Goal: Task Accomplishment & Management: Complete application form

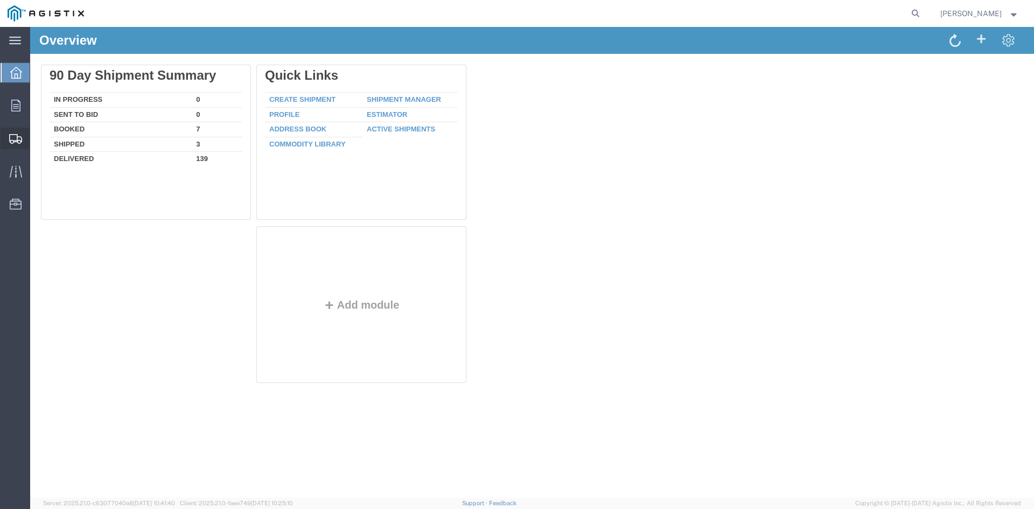
click at [0, 0] on span "Create Shipment" at bounding box center [0, 0] width 0 height 0
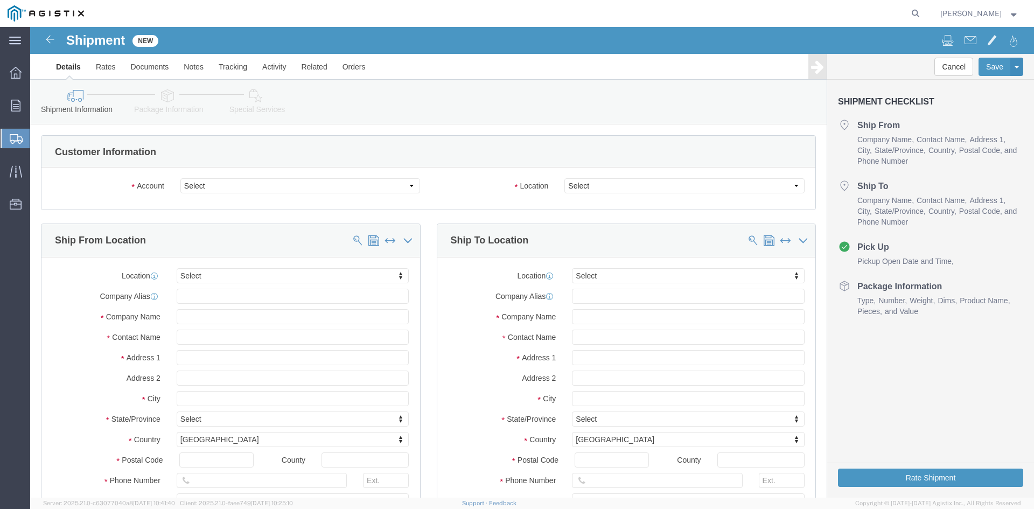
select select
click select "Select PG&E Power Partners"
select select "9596"
click select "Select PG&E Power Partners"
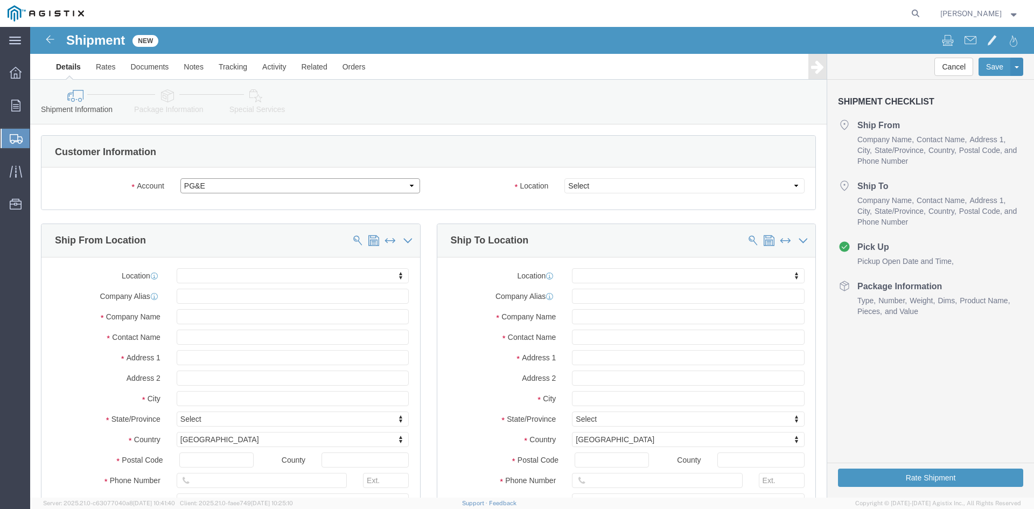
select select "PURCHORD"
select select
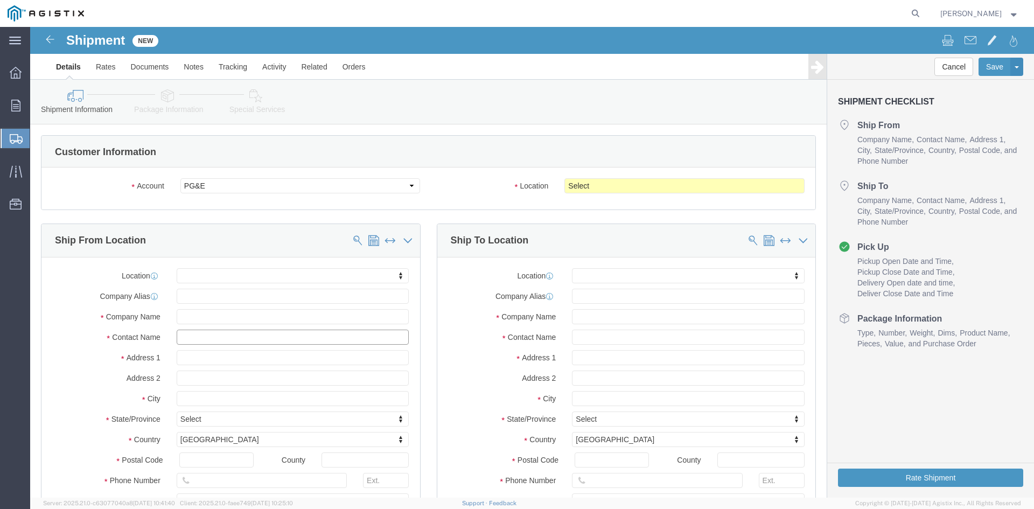
click input "text"
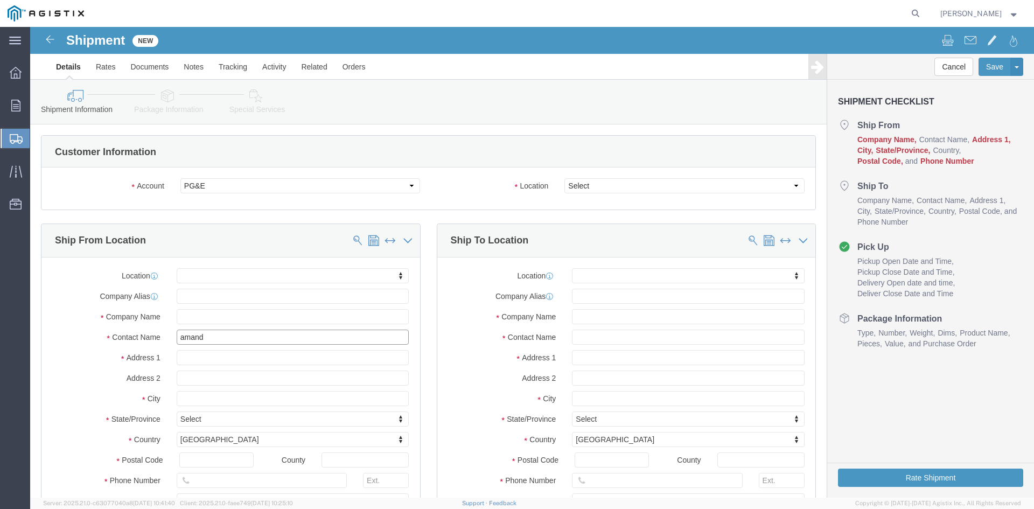
type input "[PERSON_NAME]"
click p "- Power Partners LLC - ([PERSON_NAME]) [STREET_ADDRESS][PERSON_NAME]"
select select
type input "[STREET_ADDRESS][PERSON_NAME]"
type input "30607"
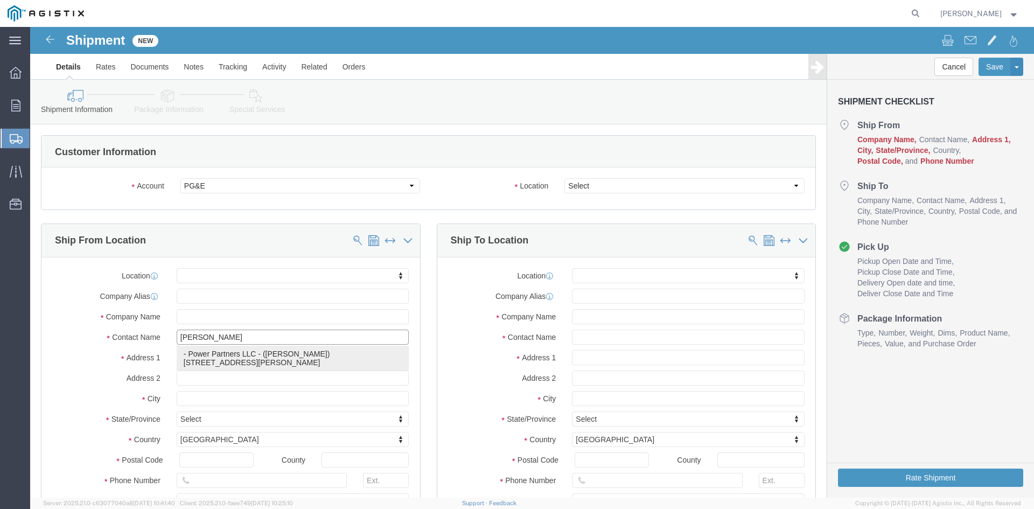
type input "[PHONE_NUMBER]"
type input "485"
type input "[PERSON_NAME][EMAIL_ADDRESS][PERSON_NAME][DOMAIN_NAME]"
checkbox input "true"
type input "Power Partners LLC"
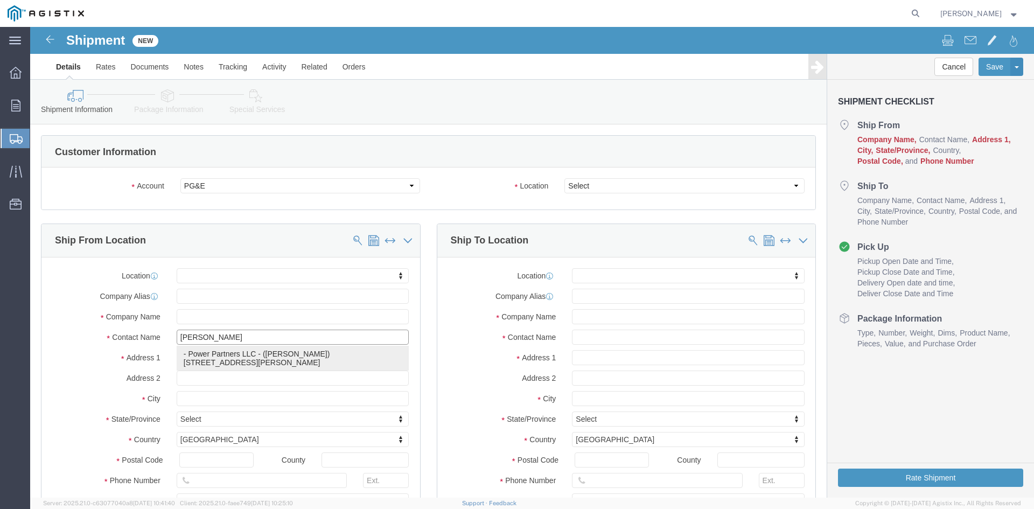
type input "[PERSON_NAME]"
type input "[GEOGRAPHIC_DATA]"
select select "GA"
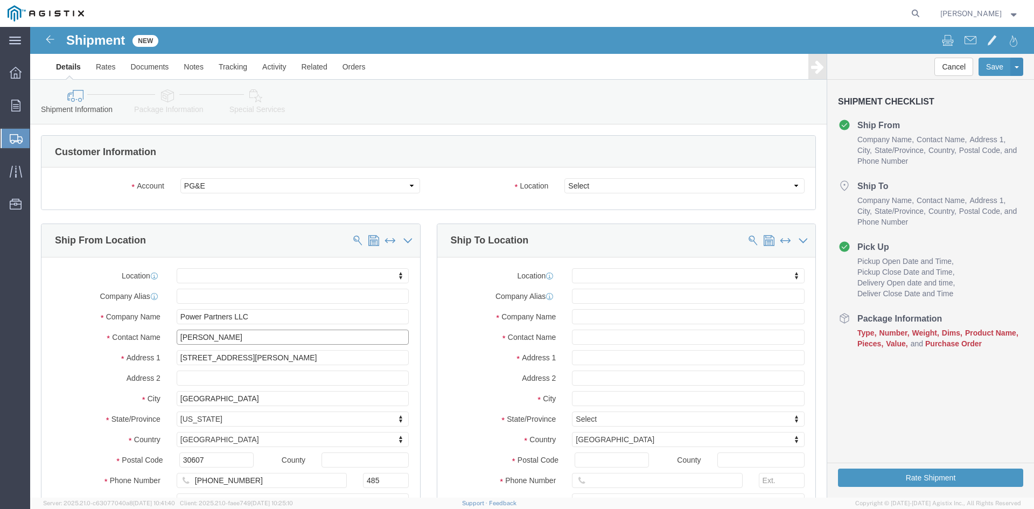
type input "[PERSON_NAME]"
click select "Select All Others [GEOGRAPHIC_DATA] [GEOGRAPHIC_DATA] [GEOGRAPHIC_DATA] [GEOGRA…"
select select "19740"
click select "Select All Others [GEOGRAPHIC_DATA] [GEOGRAPHIC_DATA] [GEOGRAPHIC_DATA] [GEOGRA…"
click input "text"
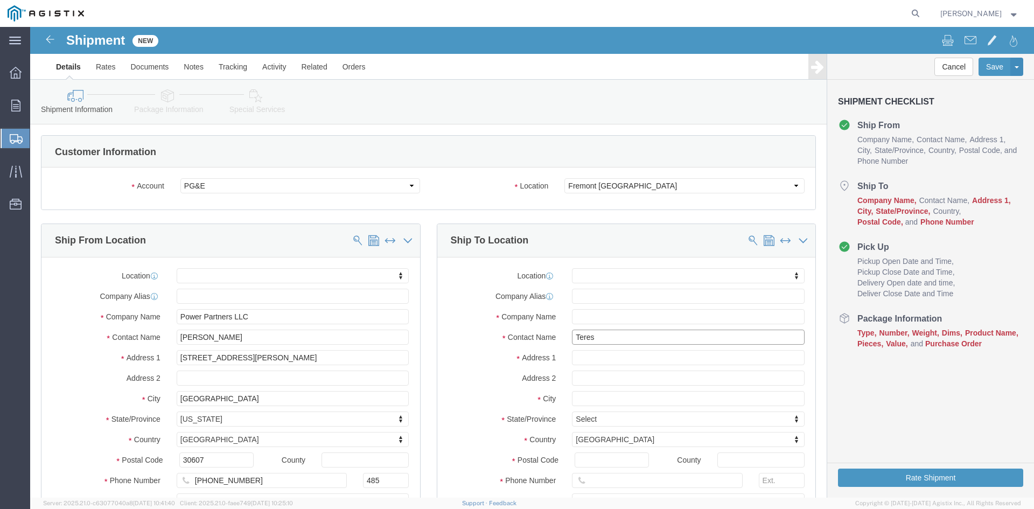
type input "[PERSON_NAME]"
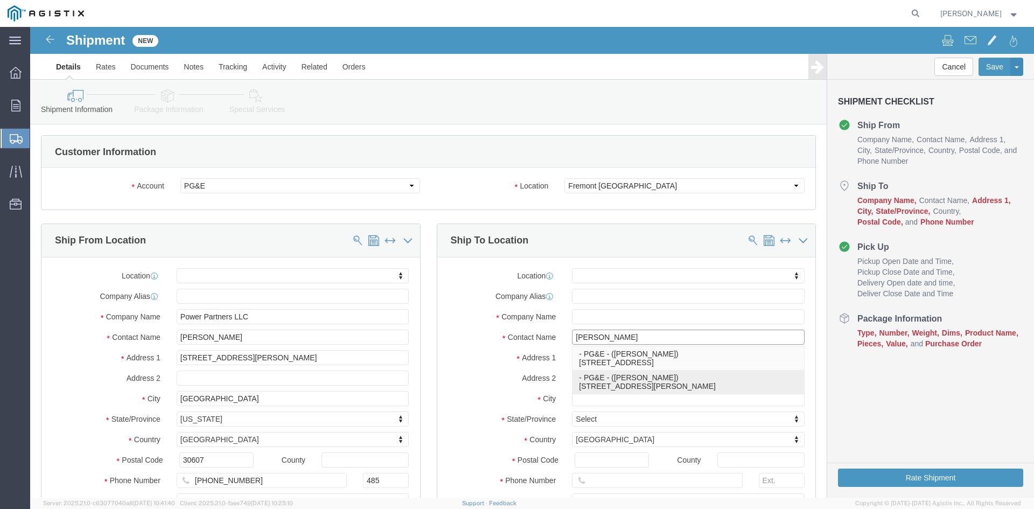
click p "- PG&E - ([PERSON_NAME]) [STREET_ADDRESS][PERSON_NAME]"
select select
type input "[STREET_ADDRESS][PERSON_NAME]"
type input "94538"
type input "[PHONE_NUMBER]"
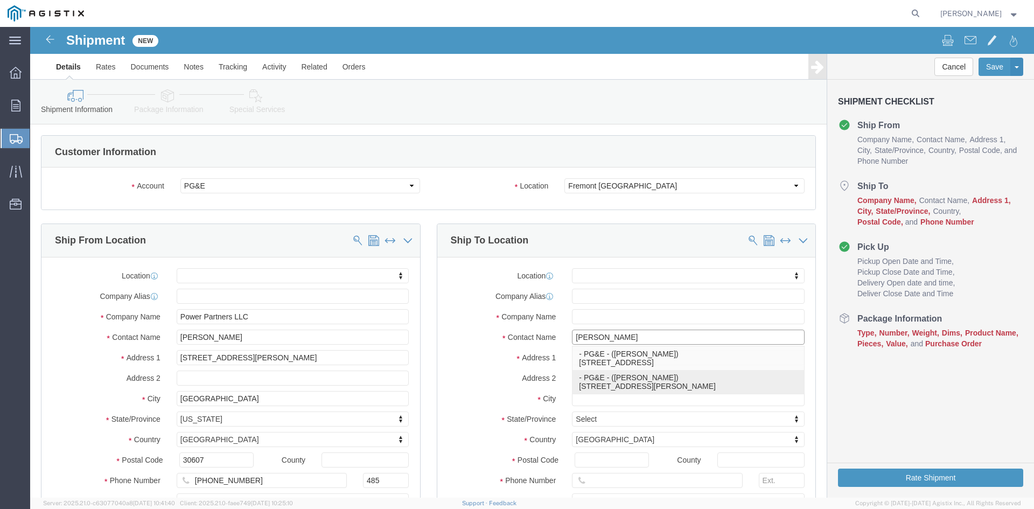
type input "[EMAIL_ADDRESS][DOMAIN_NAME]"
checkbox input "true"
type input "PG&E"
type input "[PERSON_NAME]"
type input "Fremont"
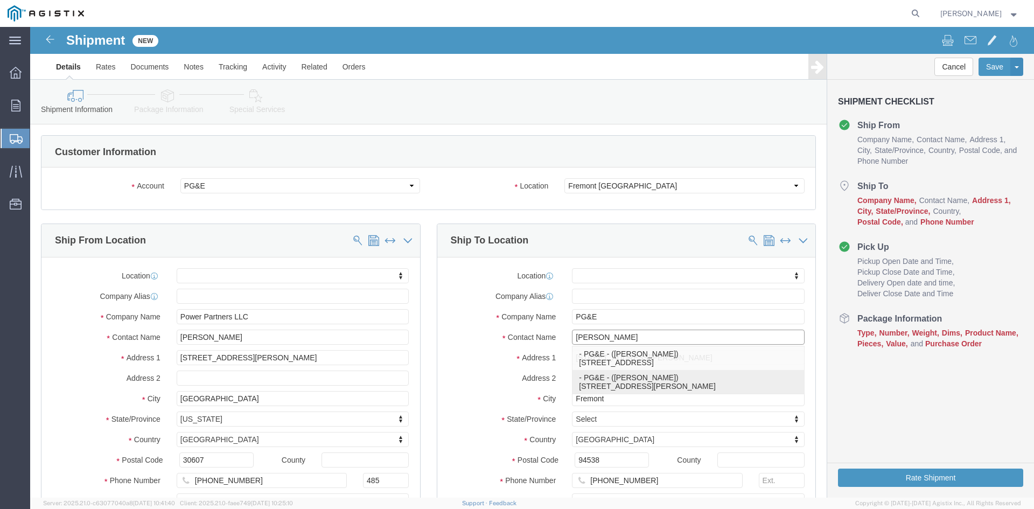
select select "CA"
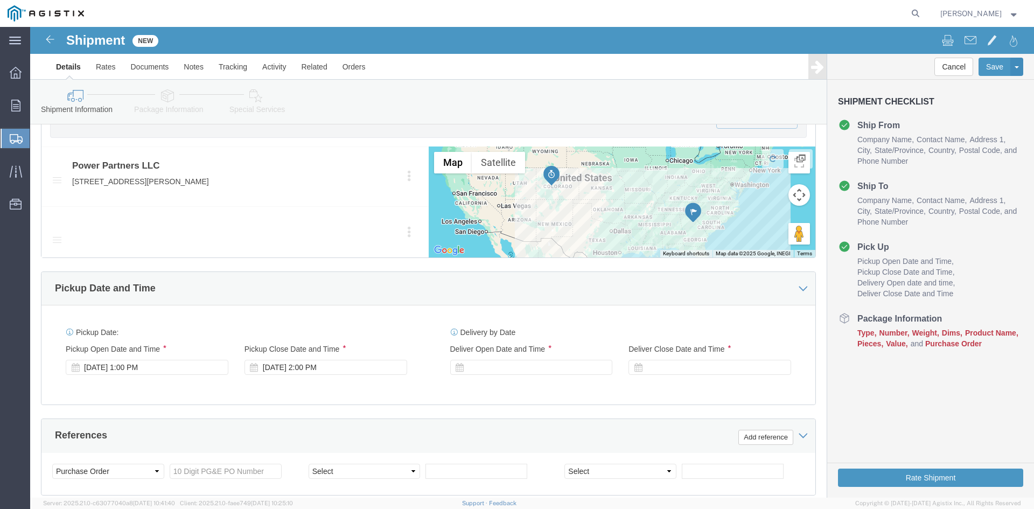
scroll to position [593, 0]
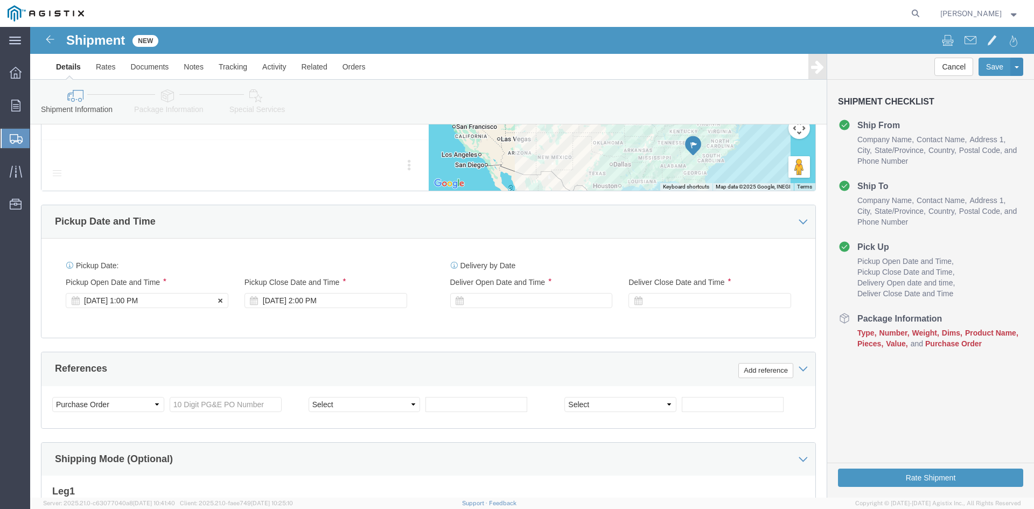
type input "[PERSON_NAME]"
click div "Pickup Start Date Pickup Start Time Pickup Open Date and Time [DATE] 1:00 PM"
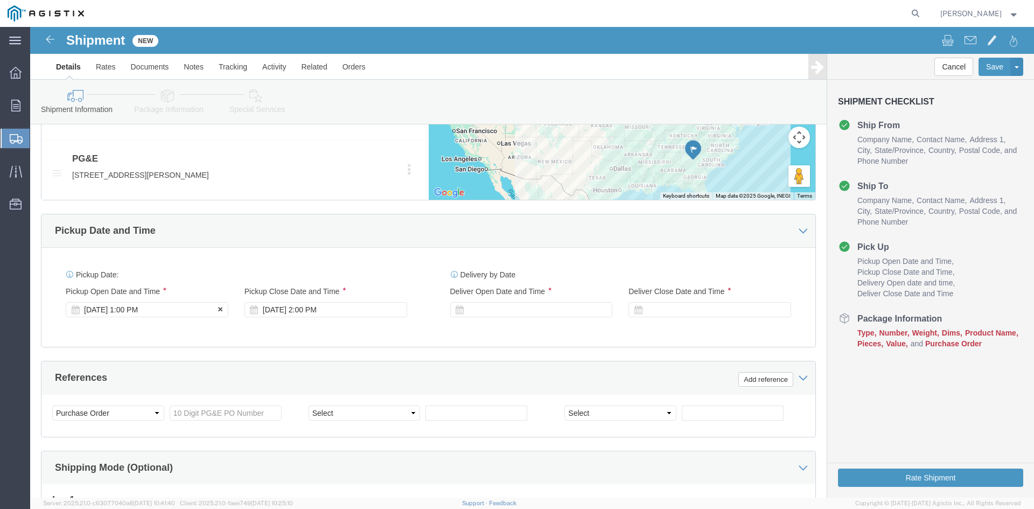
click div "[DATE] 1:00 PM"
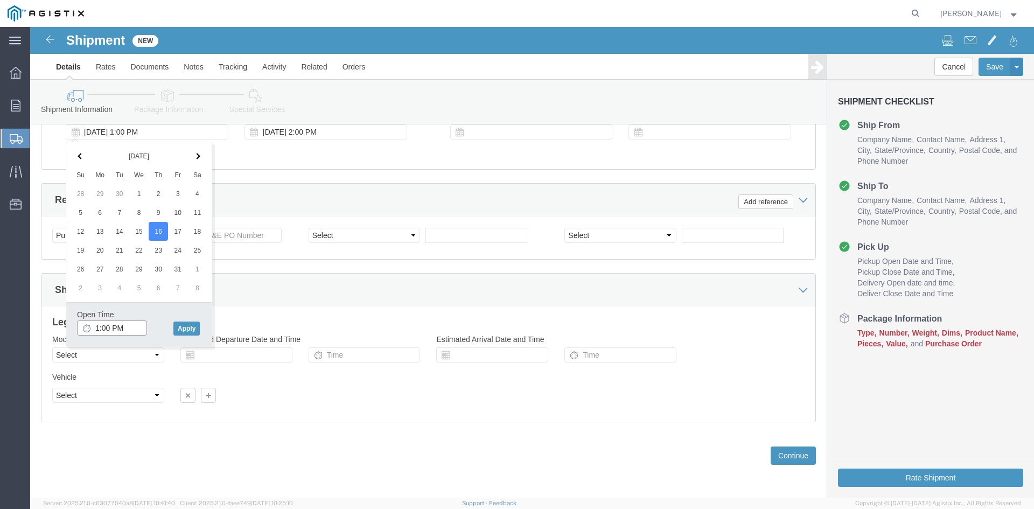
click input "1:00 PM"
click input "11:00 PM"
type input "11:00 AM"
click button "Apply"
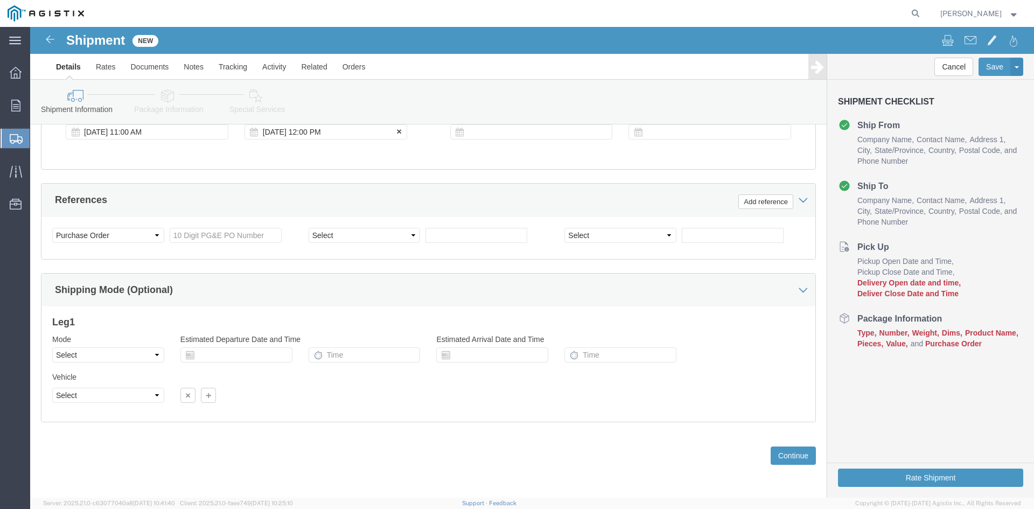
click div "[DATE] 12:00 PM"
type input "5:00 PM"
click button "Apply"
click div
click input "6:00 PM"
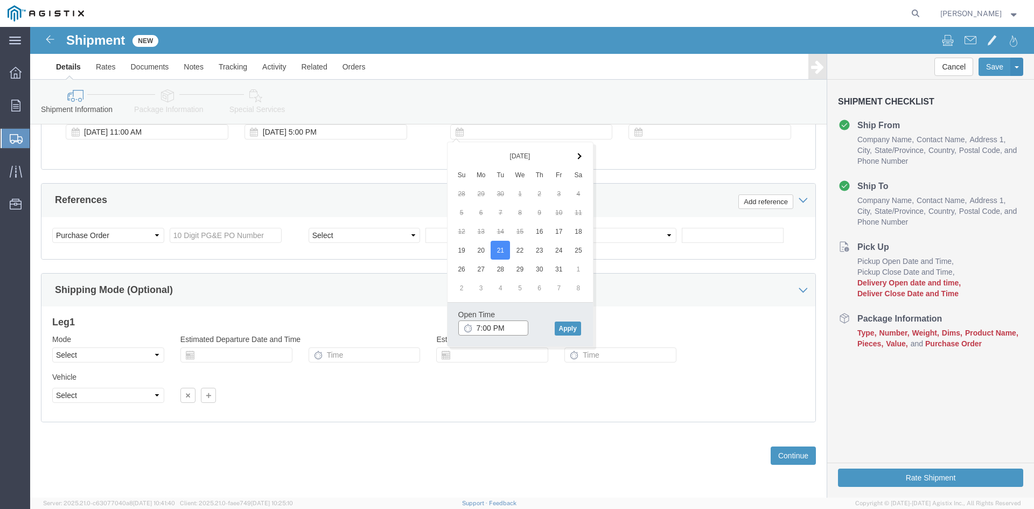
click input "7:00 PM"
click input "7:30 PM"
type input "7:30 AM"
click button "Apply"
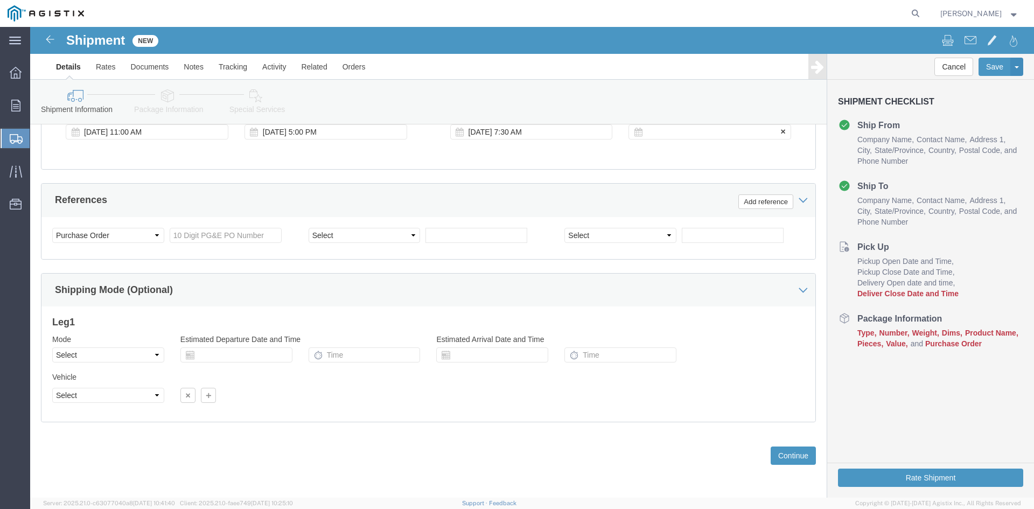
click div
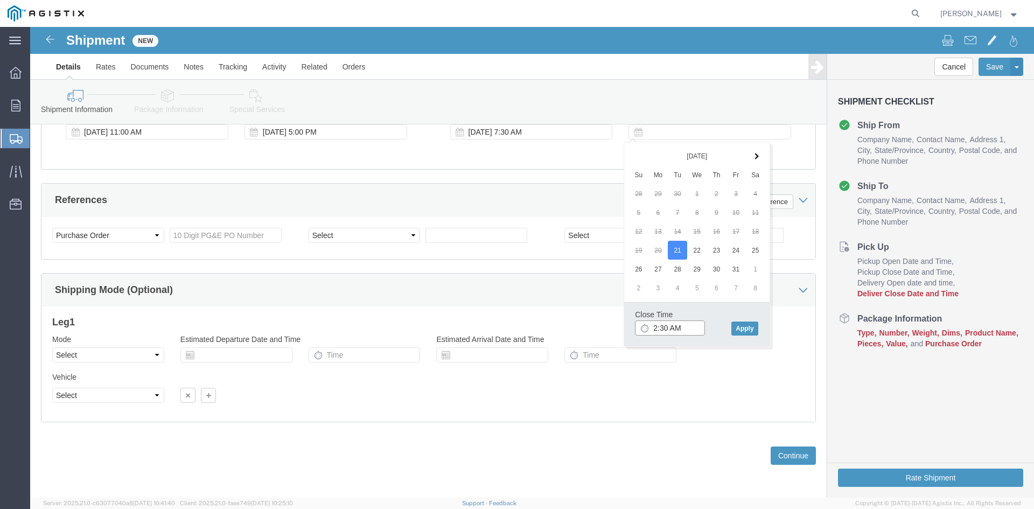
click input "2:30 AM"
drag, startPoint x: 646, startPoint y: 301, endPoint x: 658, endPoint y: 298, distance: 12.2
click input "2:00 AM"
type input "2:00 PM"
click button "Apply"
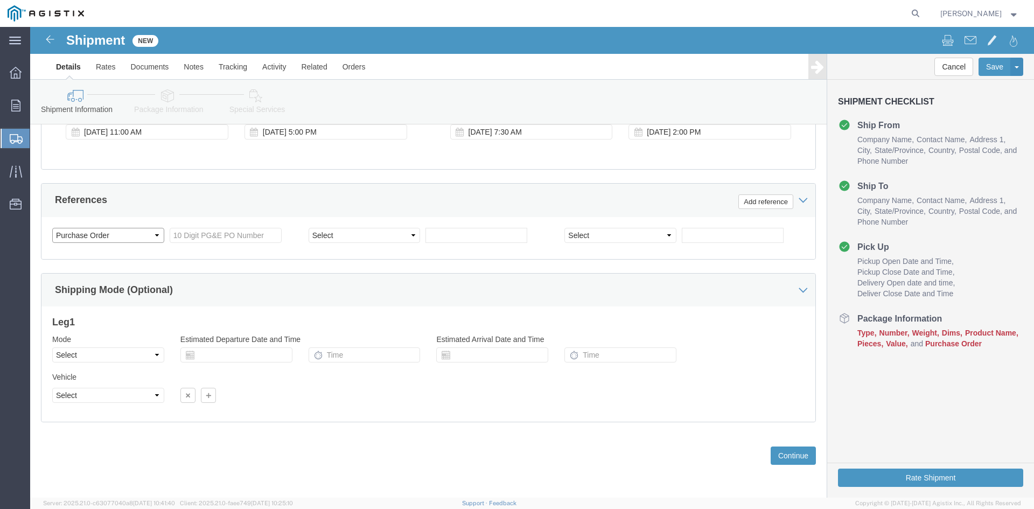
click select "Select Account Type Activity ID Airline Appointment Number ASN Batch Request # …"
drag, startPoint x: 164, startPoint y: 213, endPoint x: 171, endPoint y: 213, distance: 7.0
click input "text"
type input "3501371525"
click select "Select Account Type Activity ID Airline Appointment Number ASN Batch Request # …"
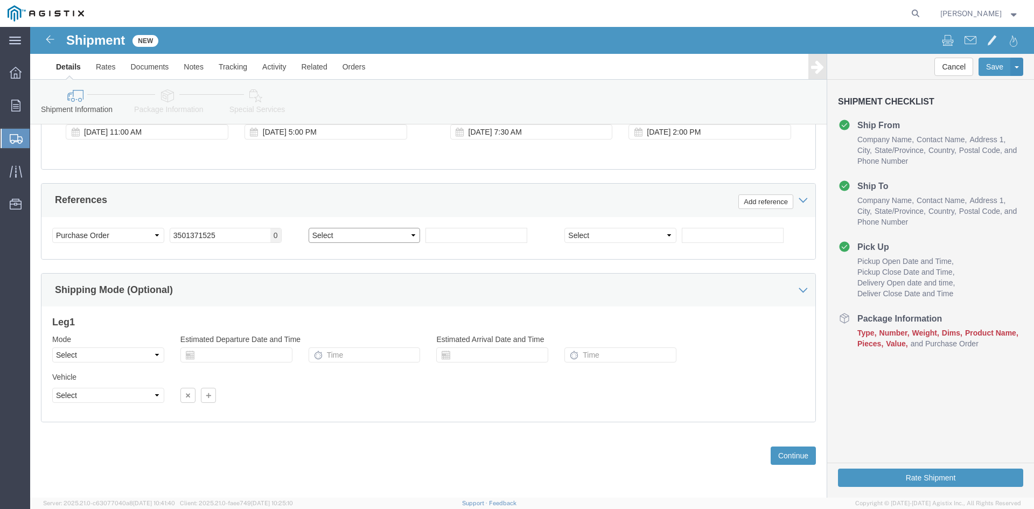
select select "BOL"
click select "Select Account Type Activity ID Airline Appointment Number ASN Batch Request # …"
click input "text"
type input "9963850"
click button "Continue"
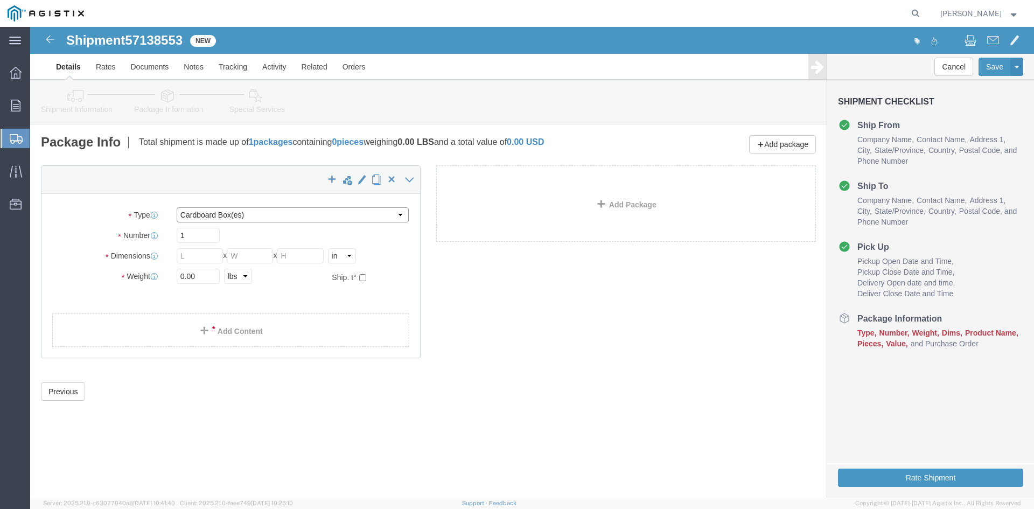
click select "Select Bulk Bundle(s) Cardboard Box(es) Carton(s) Crate(s) Drum(s) (Fiberboard)…"
select select "PSNS"
click select "Select Bulk Bundle(s) Cardboard Box(es) Carton(s) Crate(s) Drum(s) (Fiberboard)…"
click input "text"
type input "1"
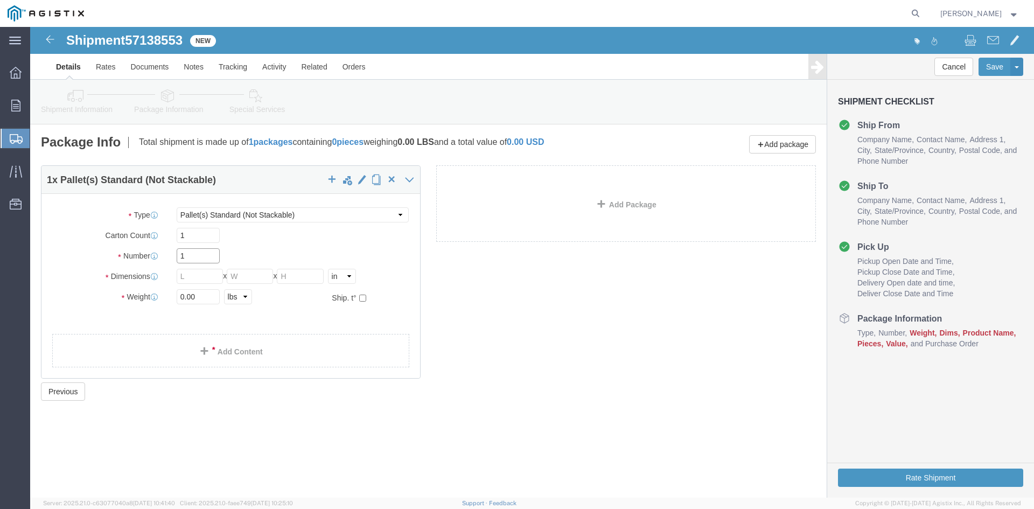
drag, startPoint x: 158, startPoint y: 227, endPoint x: 135, endPoint y: 227, distance: 23.2
click div "Number 1"
type input "28"
click input "text"
type input "30"
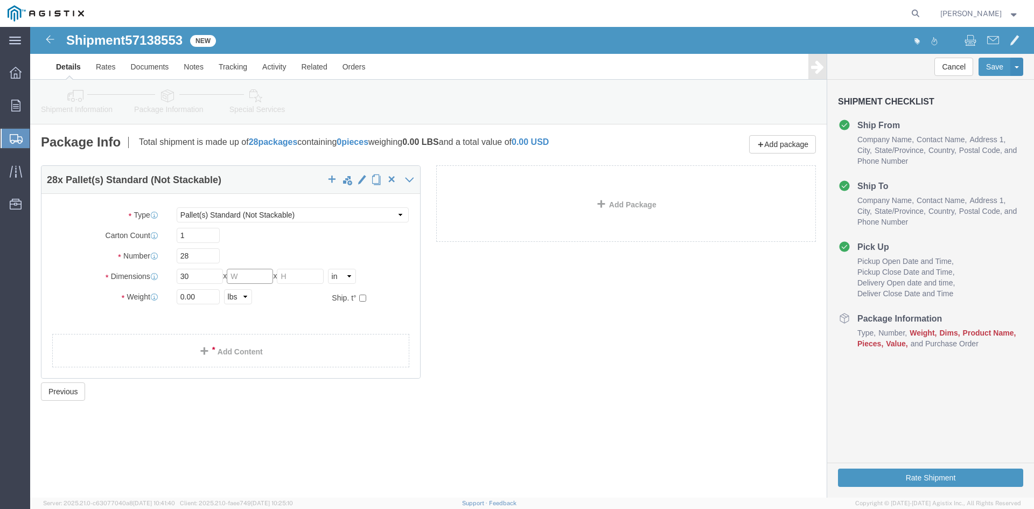
click input "text"
type input "30"
click input "text"
type input "31.75"
drag, startPoint x: 168, startPoint y: 271, endPoint x: 110, endPoint y: 272, distance: 58.2
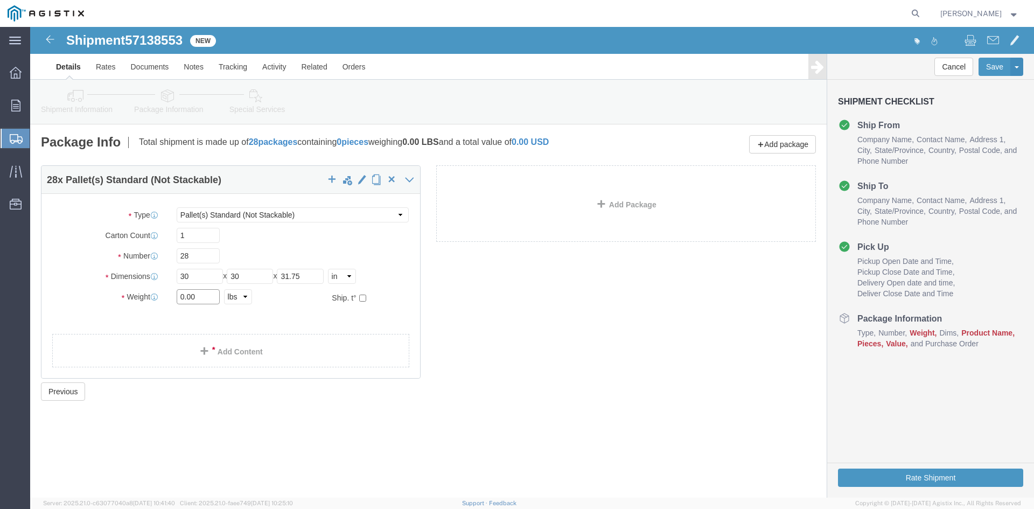
click div "Weight 0.00 Select kgs lbs Ship. t°"
type input "26052.34"
click span
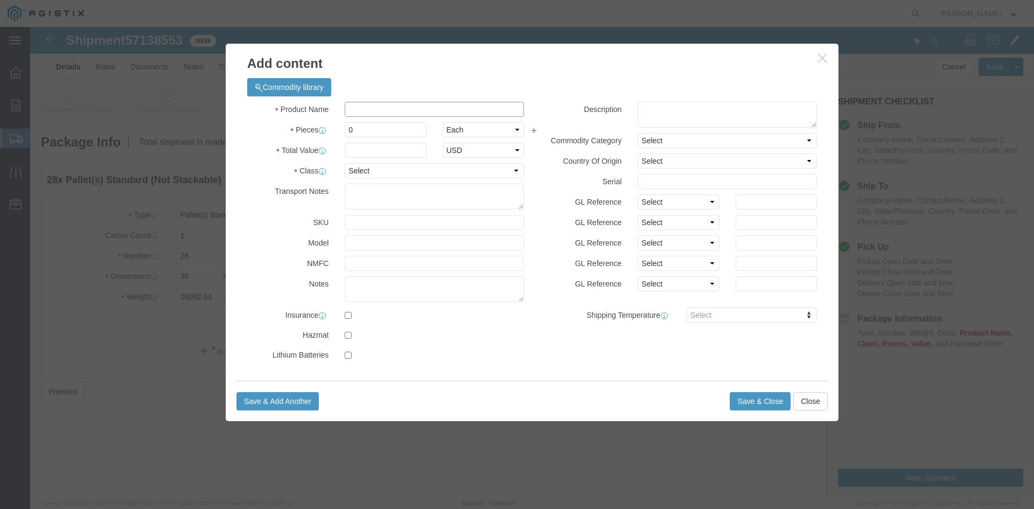
click input "text"
drag, startPoint x: 403, startPoint y: 79, endPoint x: 291, endPoint y: 79, distance: 112.0
click div "Product Name Overhead Transformer"
type input "Overhead Transformer"
drag, startPoint x: 329, startPoint y: 104, endPoint x: 292, endPoint y: 103, distance: 36.1
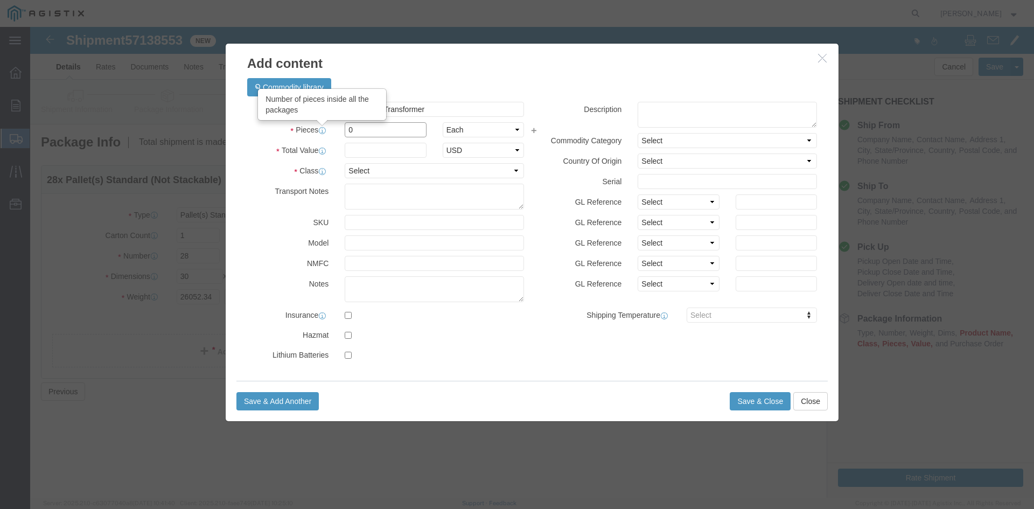
click div "Pieces Number of pieces inside all the packages 0 Select Bag Barrels 100Board F…"
type input "28"
drag, startPoint x: 322, startPoint y: 120, endPoint x: 350, endPoint y: 122, distance: 28.1
click input "text"
type input "1"
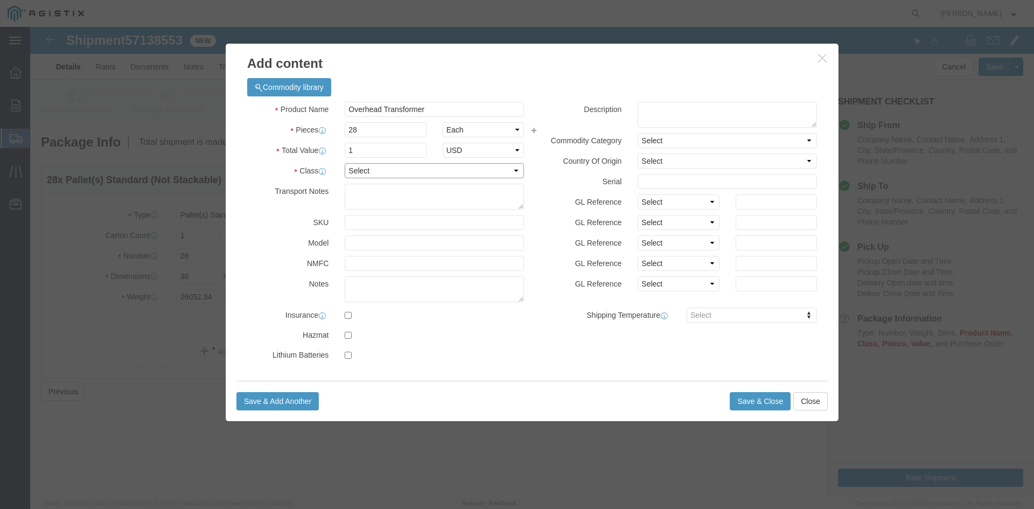
click select "Select 50 55 60 65 70 85 92.5 100 125 175 250 300 400"
select select "55"
click select "Select 50 55 60 65 70 85 92.5 100 125 175 250 300 400"
click button "Save & Close"
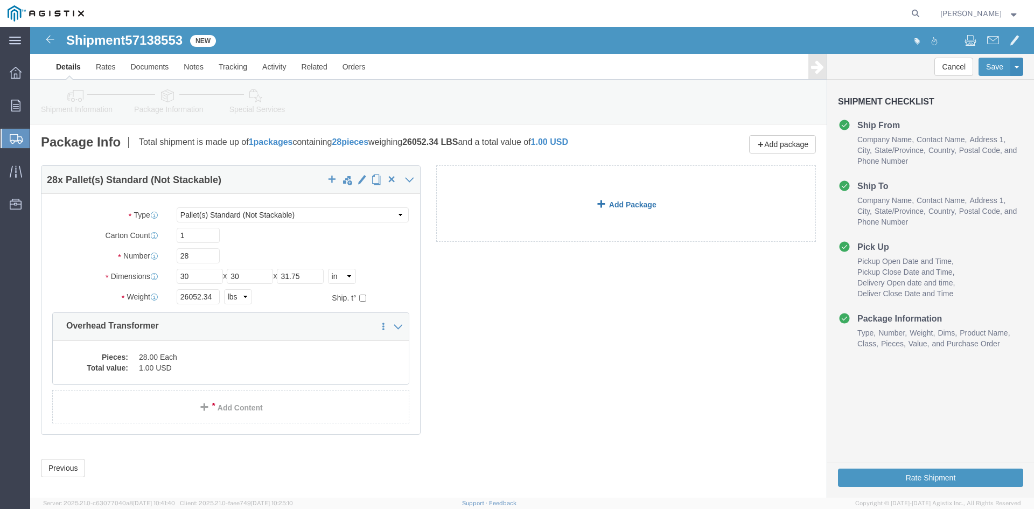
click link "Add Package"
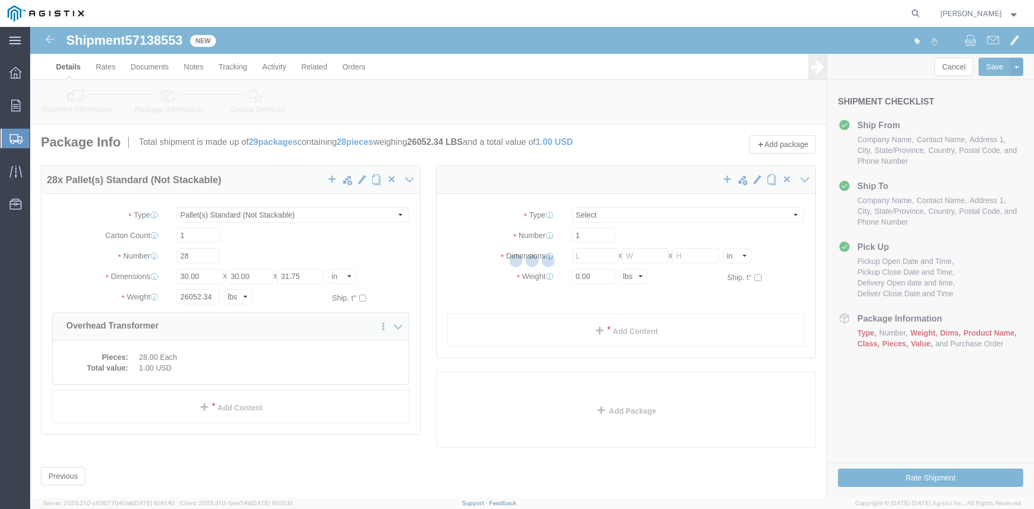
select select "PSNS"
select select "CBOX"
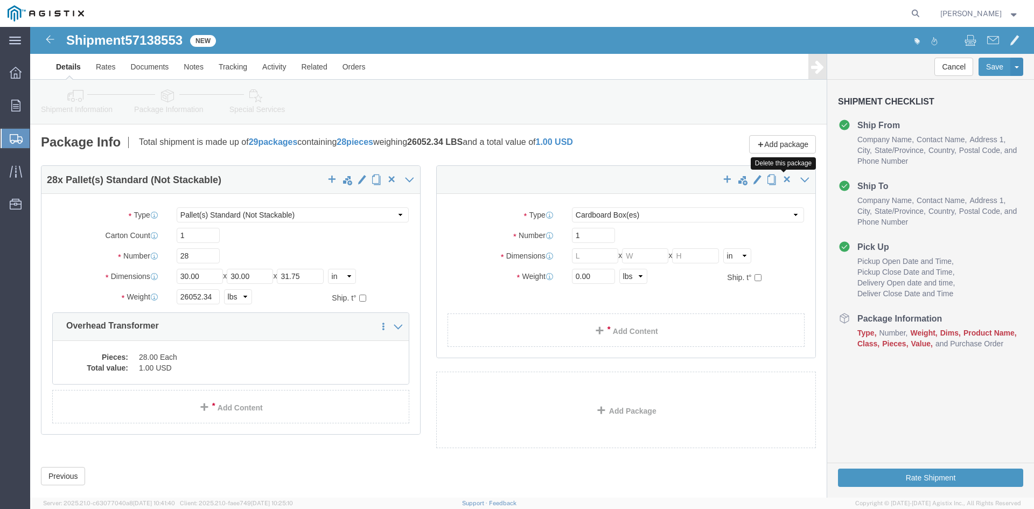
click span "button"
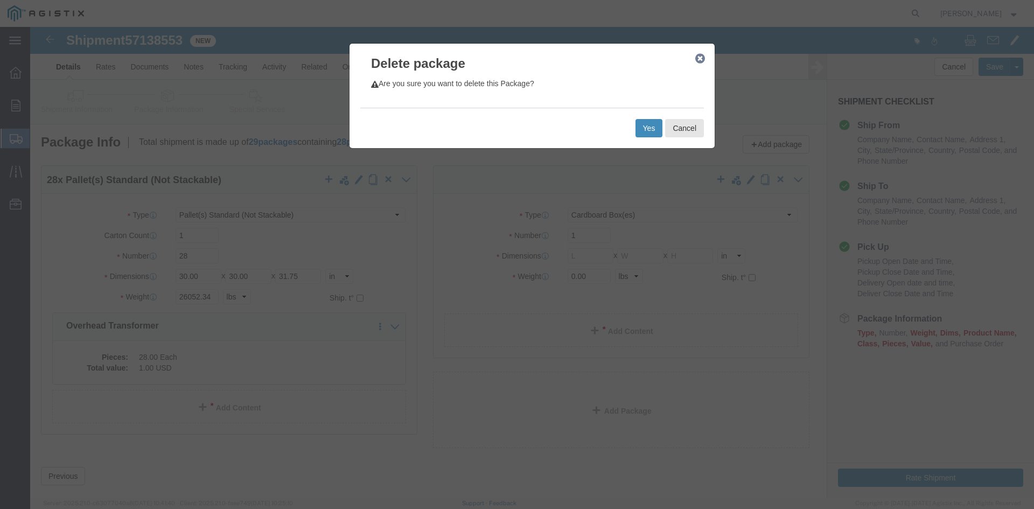
click button "Yes"
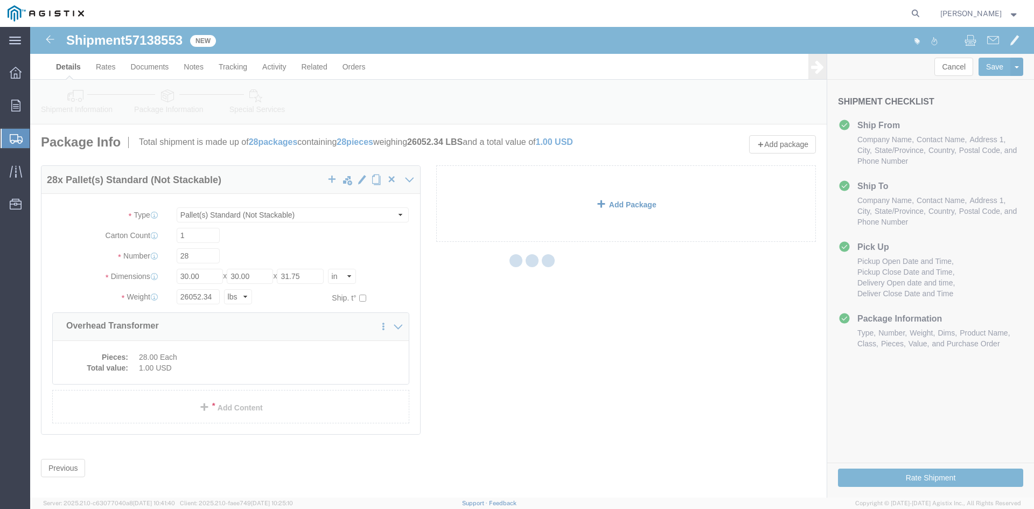
select select "PSNS"
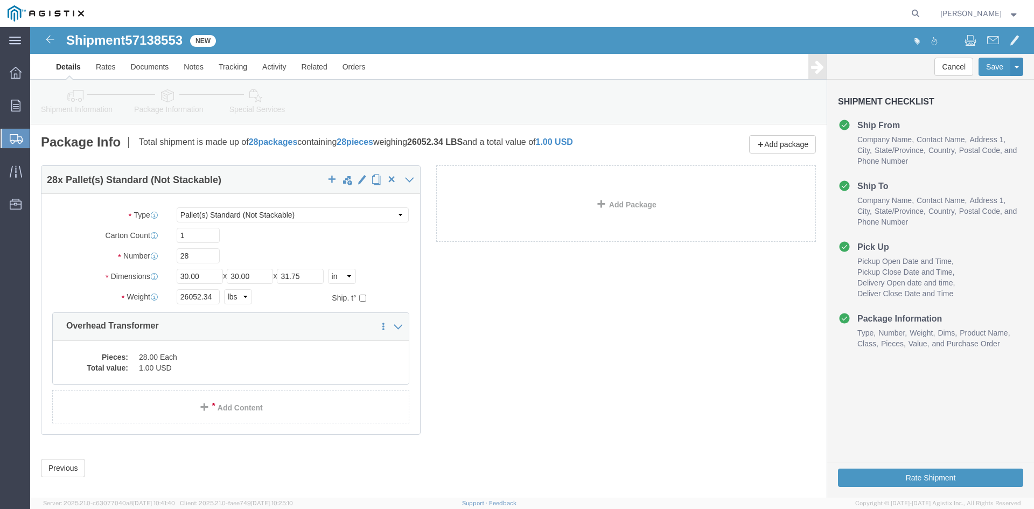
click icon
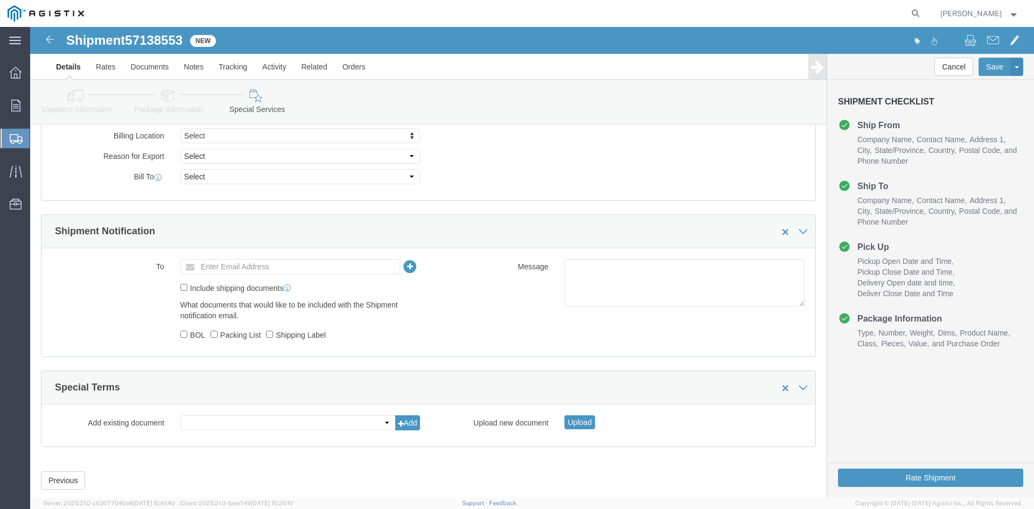
scroll to position [588, 0]
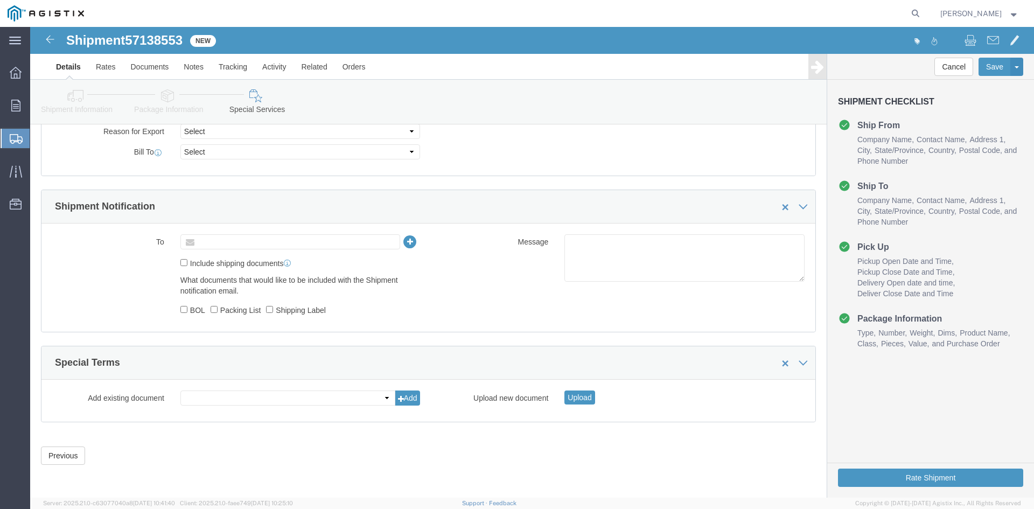
click input "text"
type input "[EMAIL_ADDRESS][DOMAIN_NAME]"
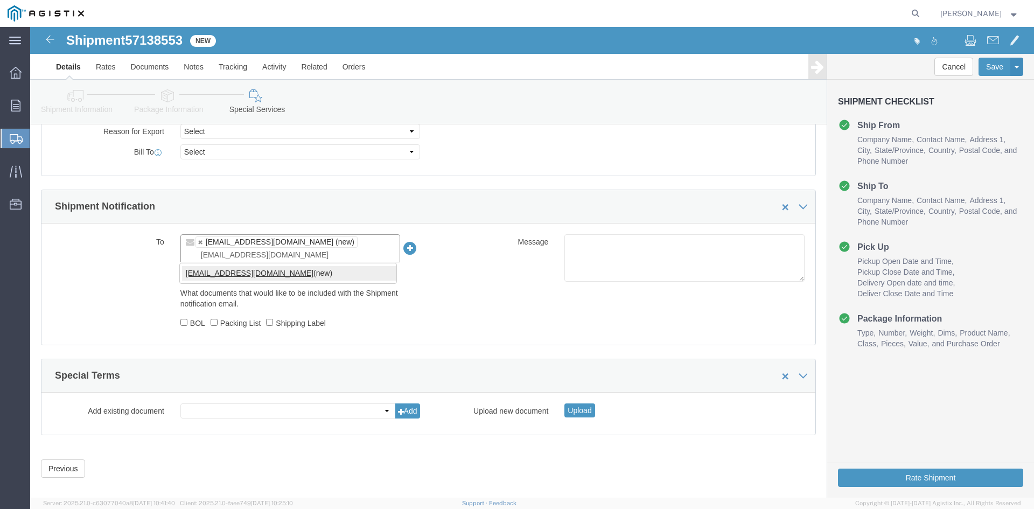
type input "[EMAIL_ADDRESS][DOMAIN_NAME]"
type input "[EMAIL_ADDRESS][DOMAIN_NAME],[DOMAIN_NAME][EMAIL_ADDRESS][DOMAIN_NAME]"
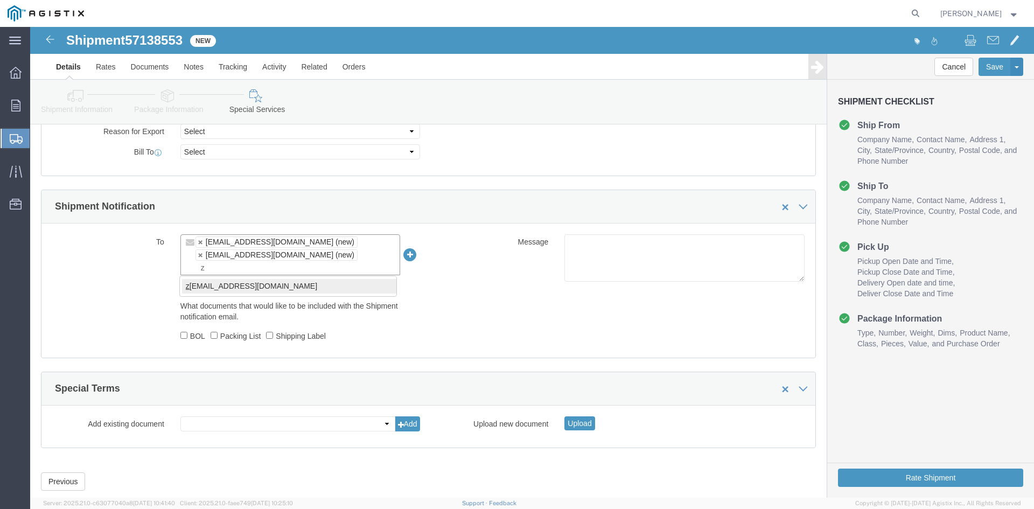
type input "z"
type input "[EMAIL_ADDRESS][DOMAIN_NAME],[DOMAIN_NAME][EMAIL_ADDRESS][DOMAIN_NAME],[PERSON_…"
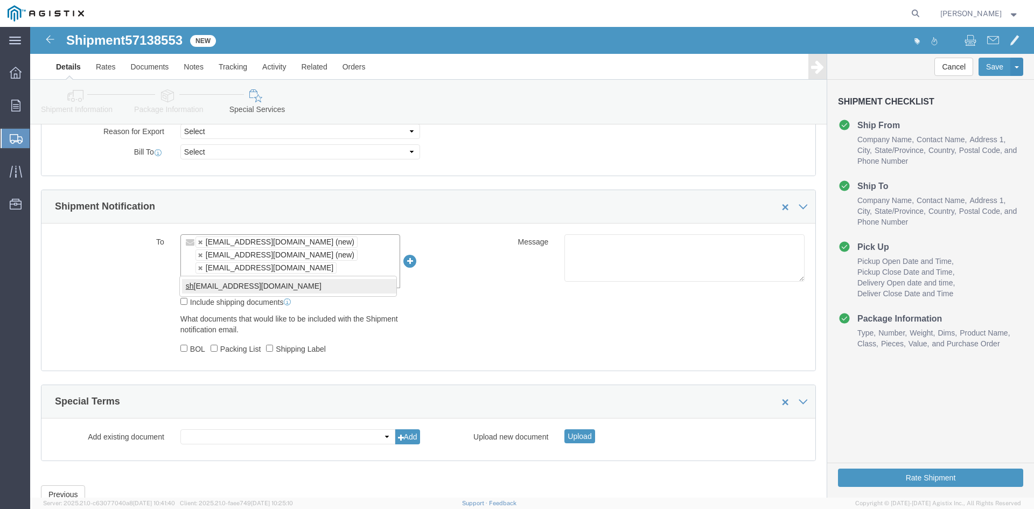
type input "sh"
type input "[EMAIL_ADDRESS][DOMAIN_NAME],[DOMAIN_NAME][EMAIL_ADDRESS][DOMAIN_NAME],[EMAIL_A…"
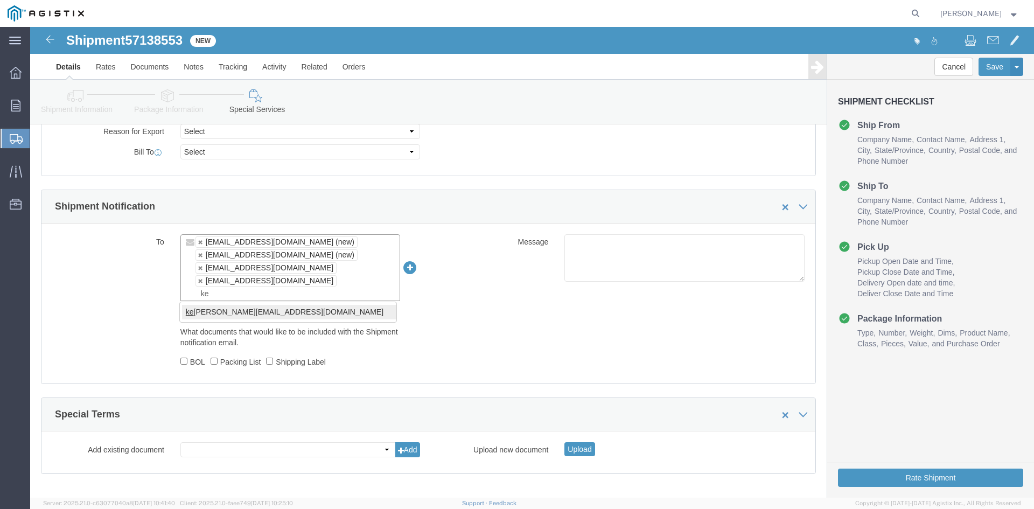
type input "ke"
type input "[EMAIL_ADDRESS][DOMAIN_NAME],[DOMAIN_NAME][EMAIL_ADDRESS][DOMAIN_NAME],[EMAIL_A…"
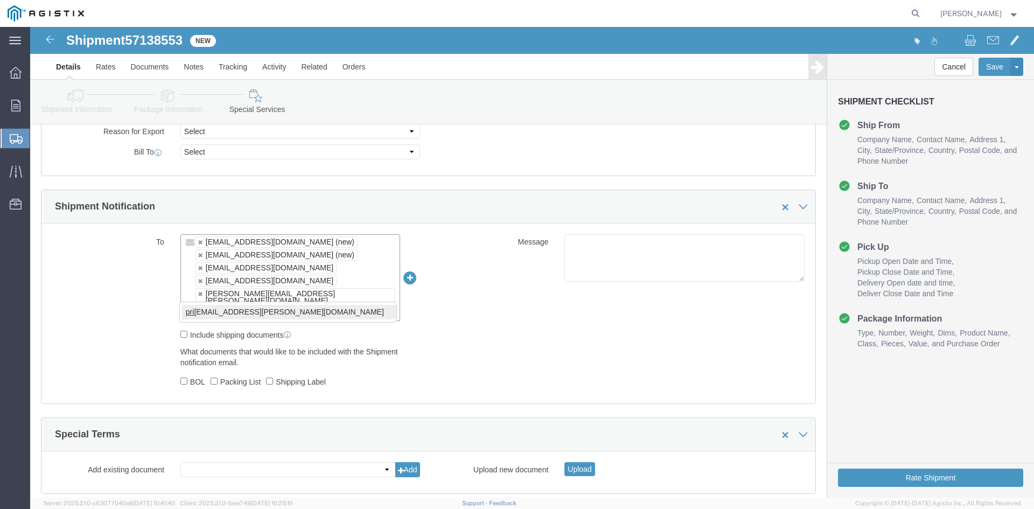
type input "pri"
type input "[EMAIL_ADDRESS][DOMAIN_NAME],[DOMAIN_NAME][EMAIL_ADDRESS][DOMAIN_NAME],[EMAIL_A…"
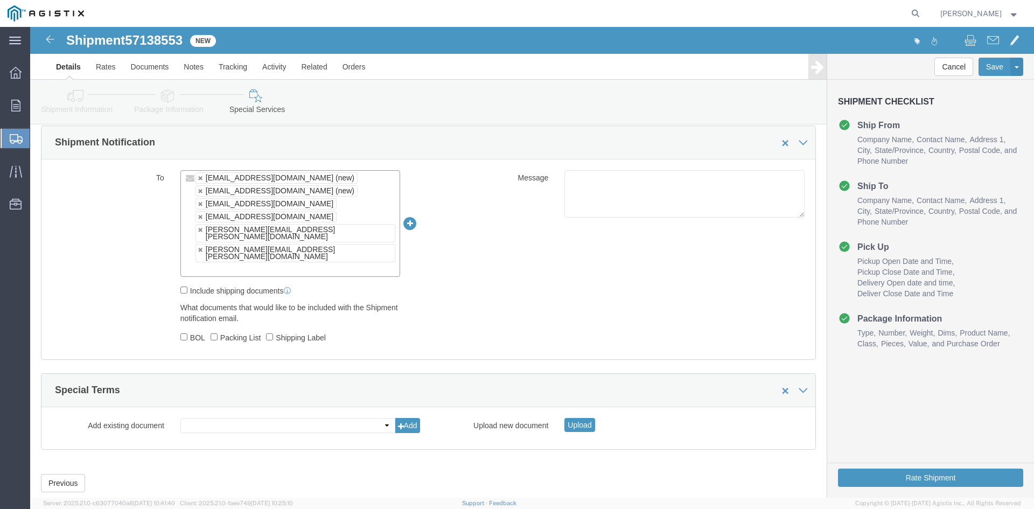
scroll to position [652, 0]
click button "Rate Shipment"
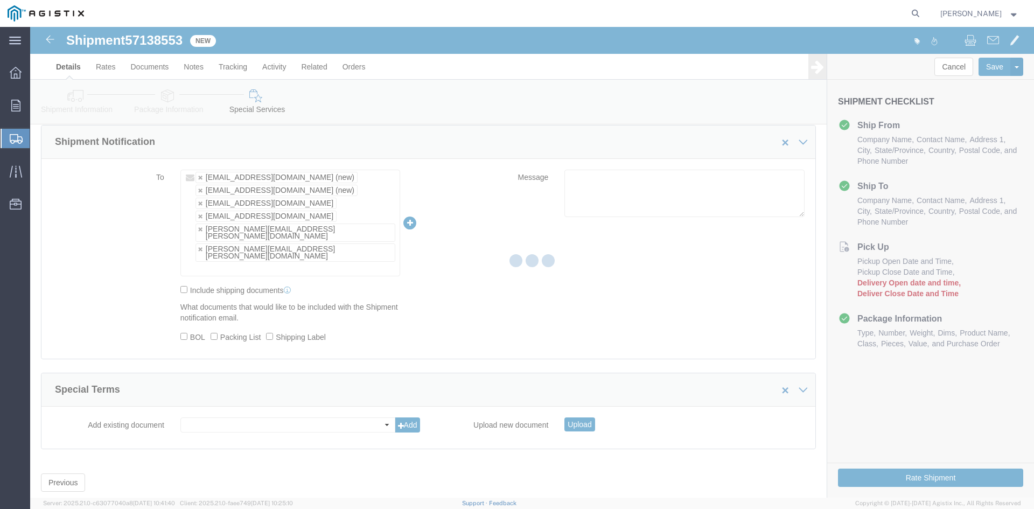
drag, startPoint x: 876, startPoint y: 450, endPoint x: 658, endPoint y: 473, distance: 218.8
click at [658, 473] on div at bounding box center [532, 262] width 1004 height 471
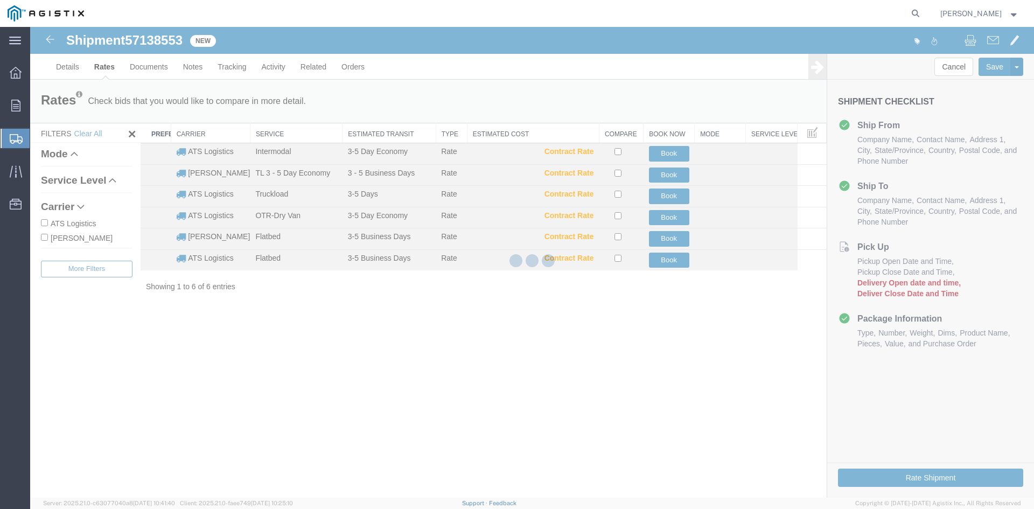
scroll to position [0, 0]
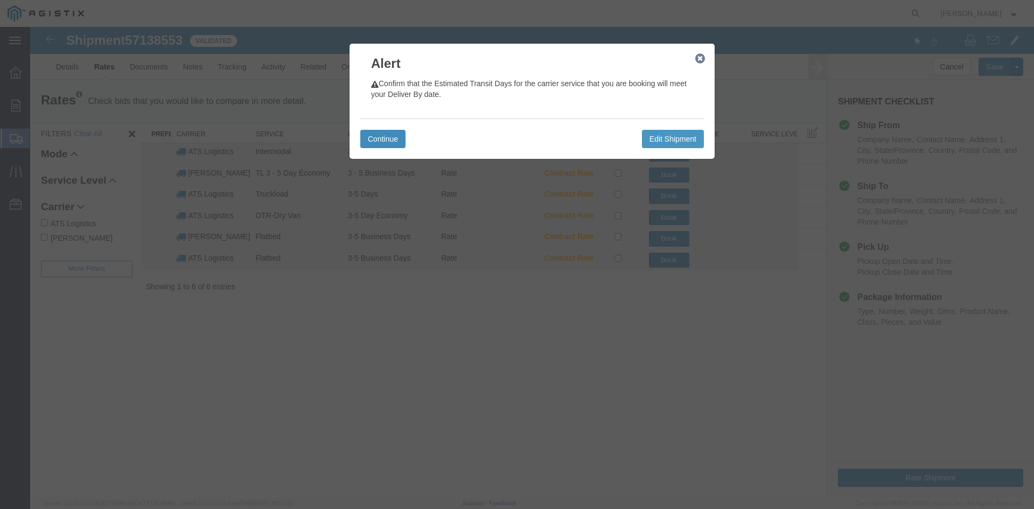
click at [384, 140] on button "Continue" at bounding box center [382, 139] width 45 height 18
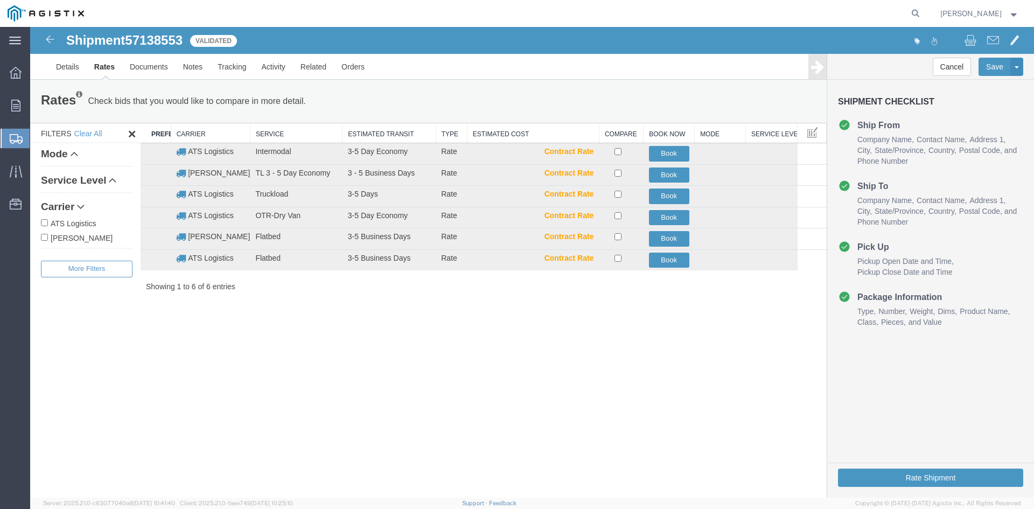
click at [43, 222] on input "ATS Logistics" at bounding box center [44, 222] width 7 height 7
checkbox input "true"
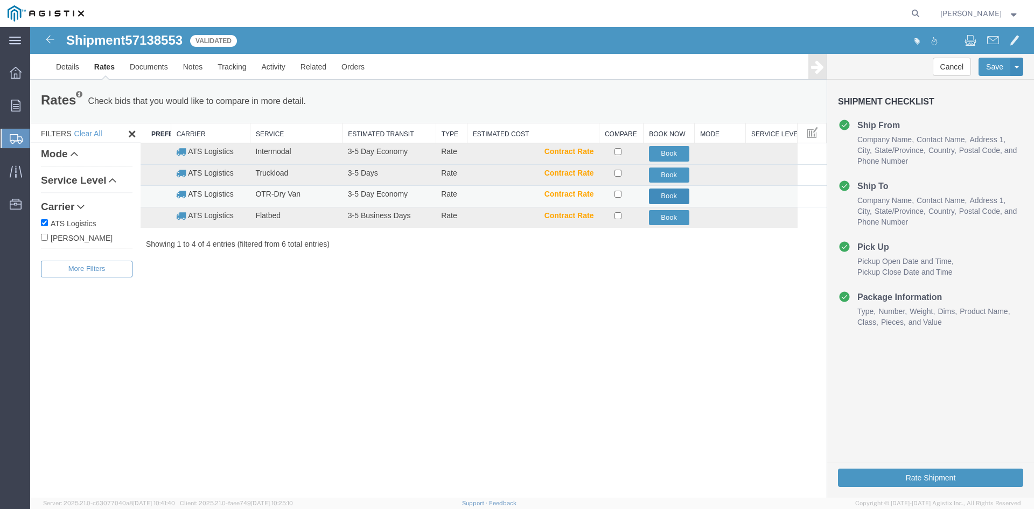
click at [666, 195] on button "Book" at bounding box center [669, 197] width 40 height 16
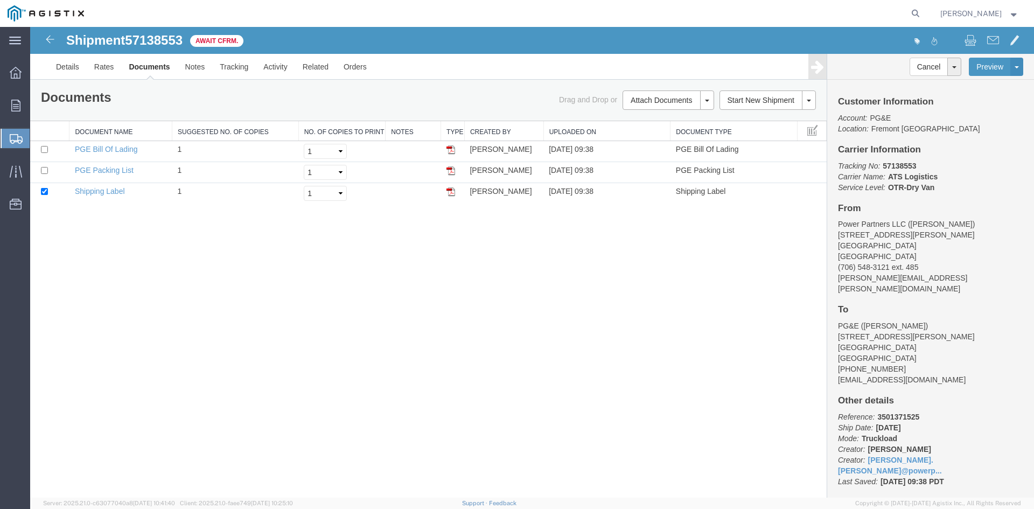
click at [0, 0] on span "Create Shipment" at bounding box center [0, 0] width 0 height 0
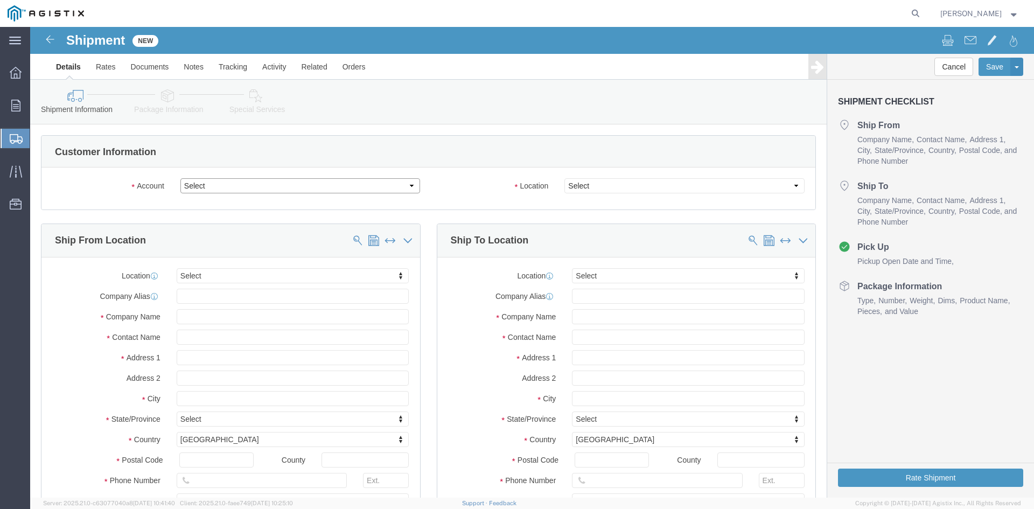
click select "Select PG&E Power Partners"
select select "9596"
click select "Select PG&E Power Partners"
select select "PURCHORD"
select select
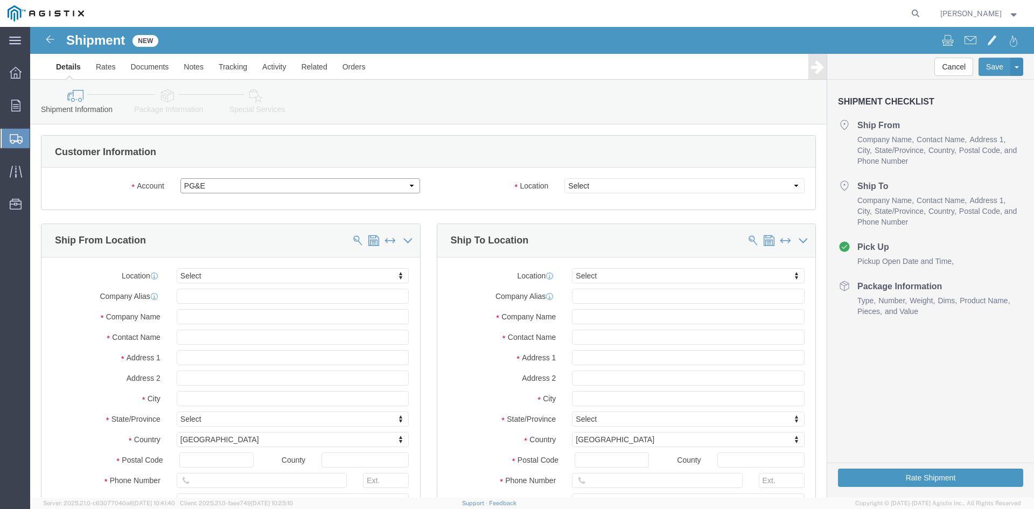
select select
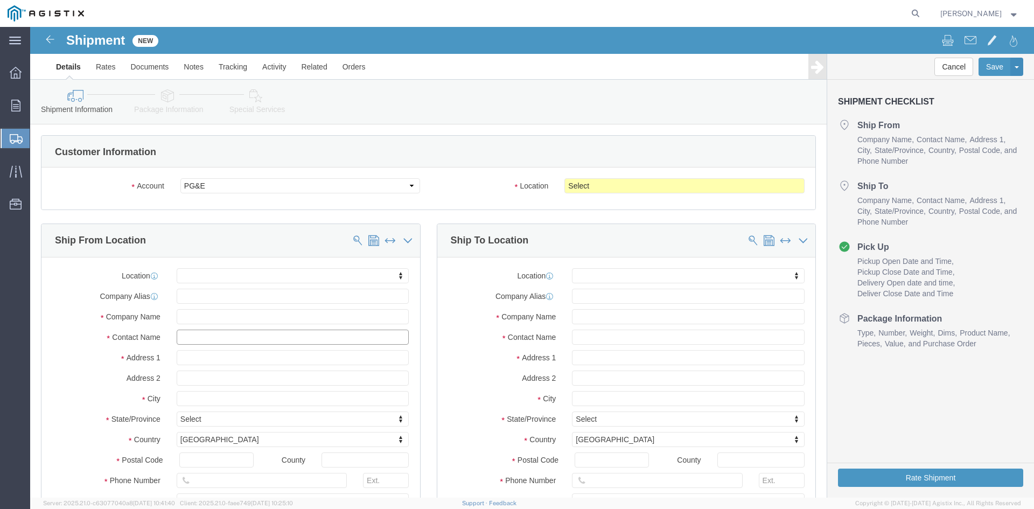
drag, startPoint x: 157, startPoint y: 310, endPoint x: 172, endPoint y: 311, distance: 15.7
click input "text"
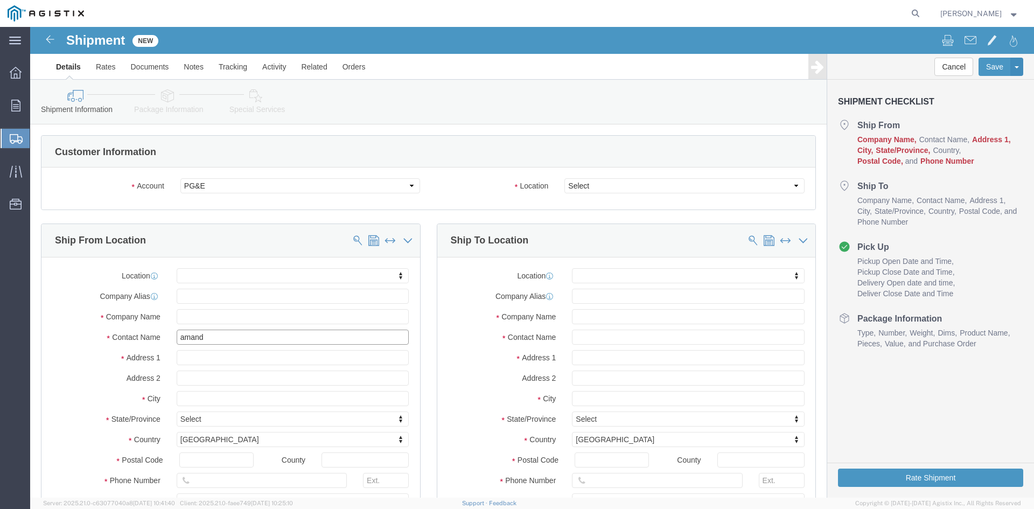
type input "[PERSON_NAME]"
click p "- Power Partners LLC - ([PERSON_NAME]) [STREET_ADDRESS][PERSON_NAME]"
select select
type input "[STREET_ADDRESS][PERSON_NAME]"
type input "30607"
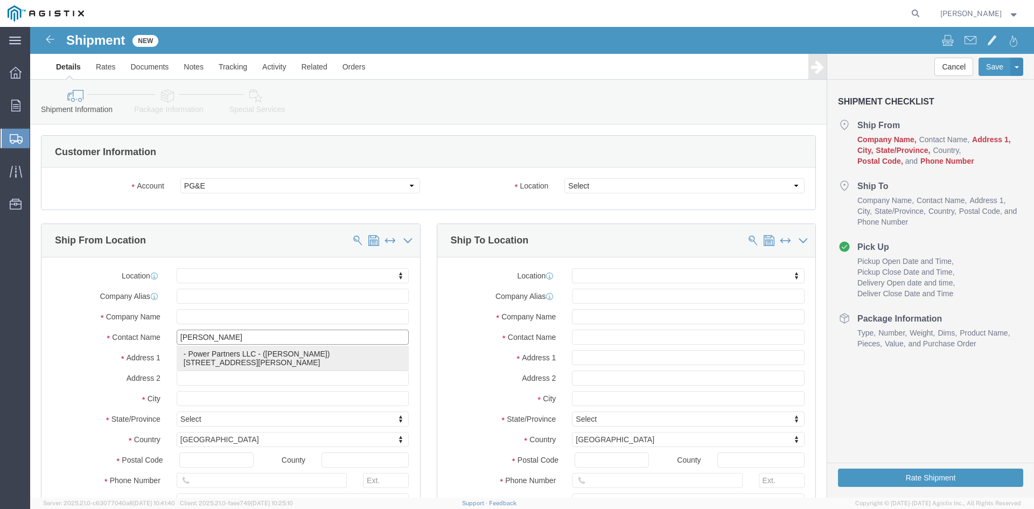
type input "[PHONE_NUMBER]"
type input "485"
type input "[PERSON_NAME][EMAIL_ADDRESS][PERSON_NAME][DOMAIN_NAME]"
checkbox input "true"
type input "Power Partners LLC"
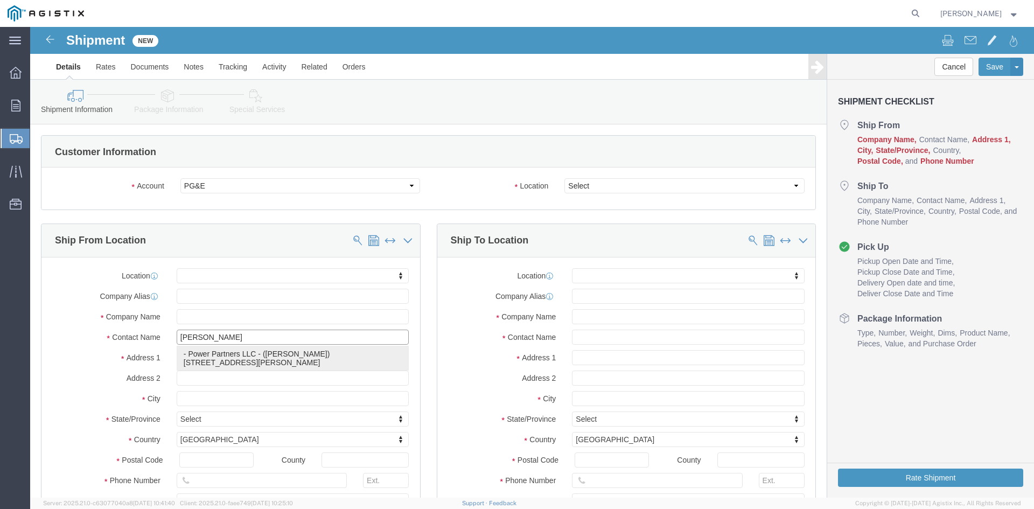
type input "[PERSON_NAME]"
type input "[GEOGRAPHIC_DATA]"
select select "GA"
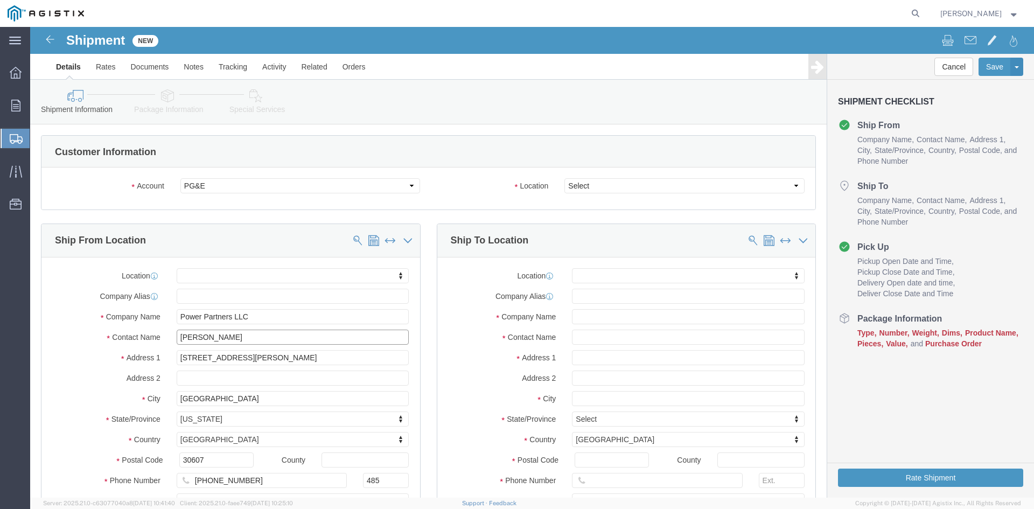
type input "[PERSON_NAME]"
click select "Select All Others [GEOGRAPHIC_DATA] [GEOGRAPHIC_DATA] [GEOGRAPHIC_DATA] [GEOGRA…"
select select "19996"
click select "Select All Others [GEOGRAPHIC_DATA] [GEOGRAPHIC_DATA] [GEOGRAPHIC_DATA] [GEOGRA…"
click input "text"
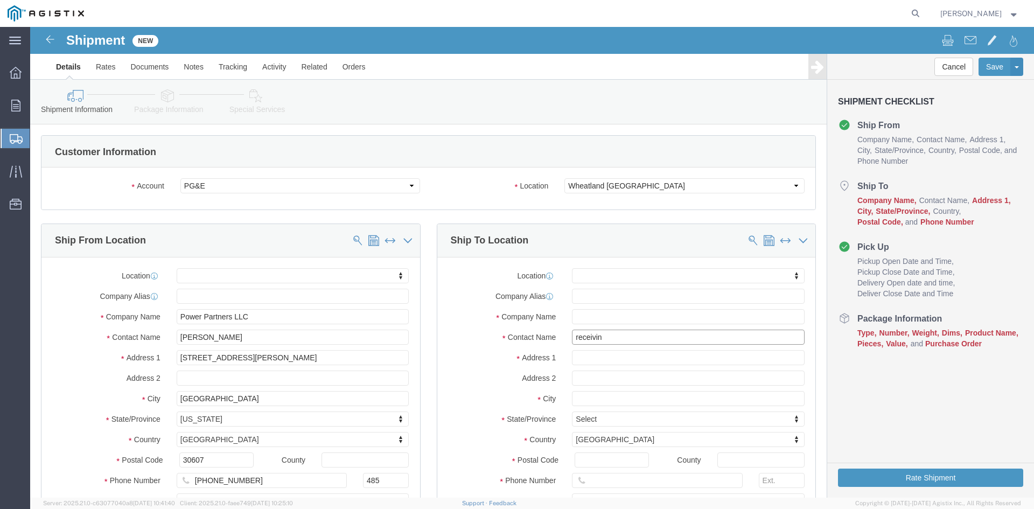
type input "receiving"
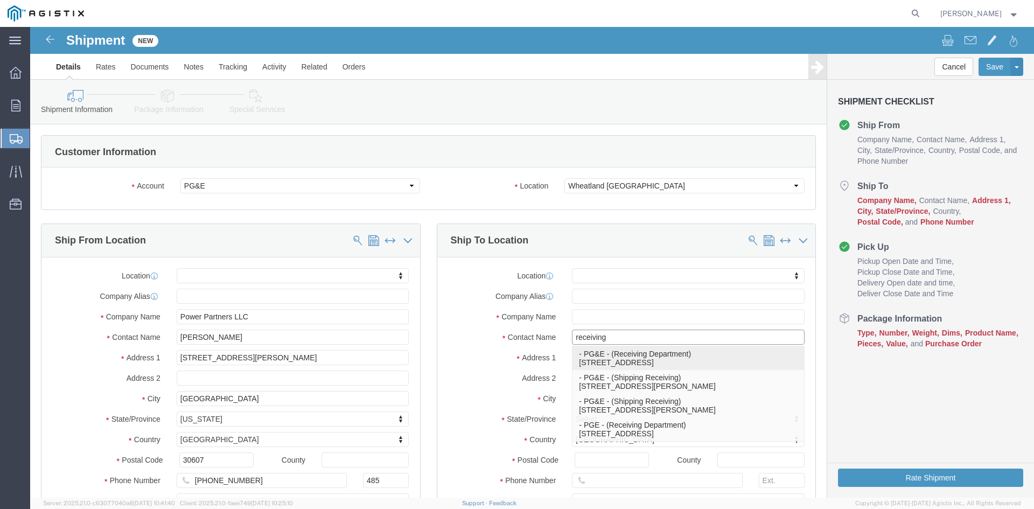
click p "- PG&E - (Receiving Department) [STREET_ADDRESS]"
select select
type input "[STREET_ADDRESS]"
type input "95692"
type input "[PHONE_NUMBER]"
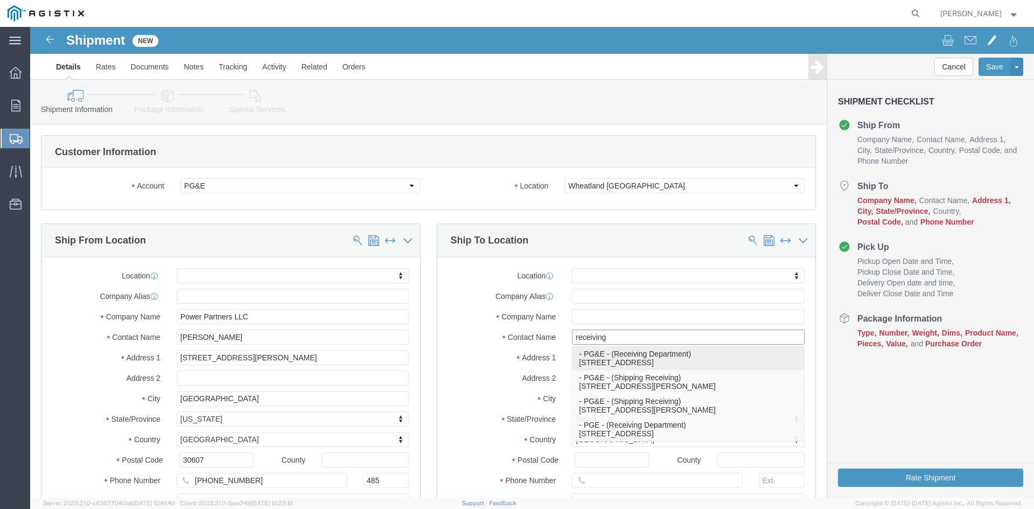
type input "PG&E"
type input "Receiving Department"
type input "Wheatland"
select select "CA"
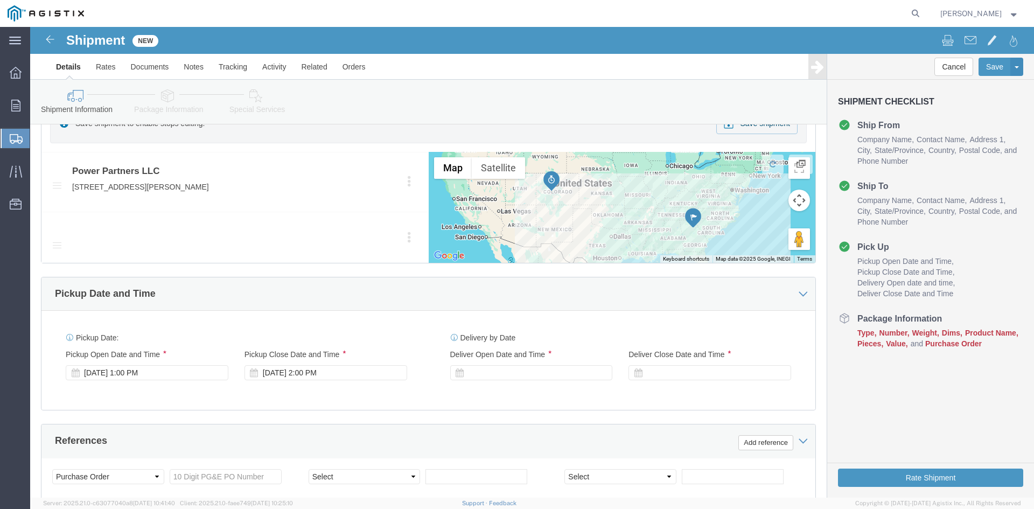
scroll to position [539, 0]
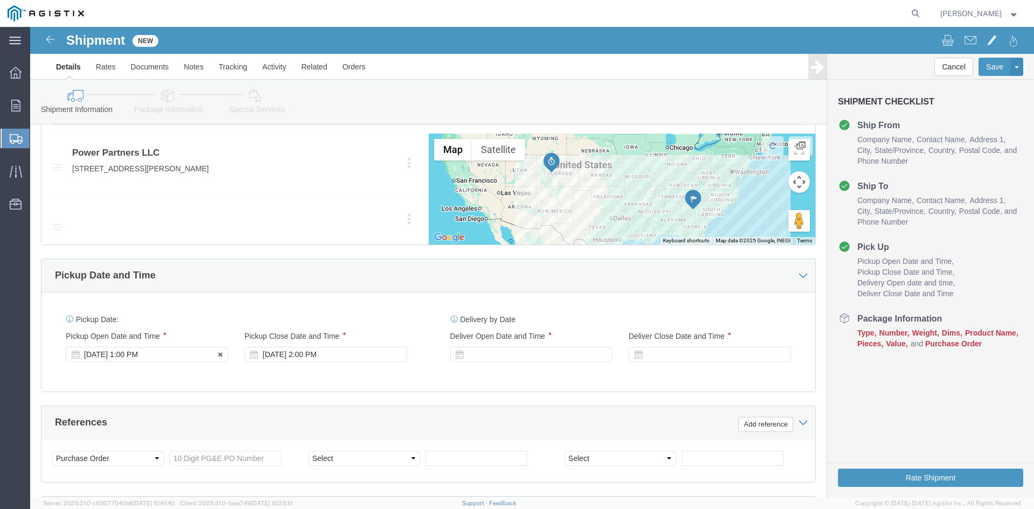
type input "Receiving Department"
click div "Pickup Start Date Pickup Start Time Pickup Open Date and Time [DATE] 1:00 PM"
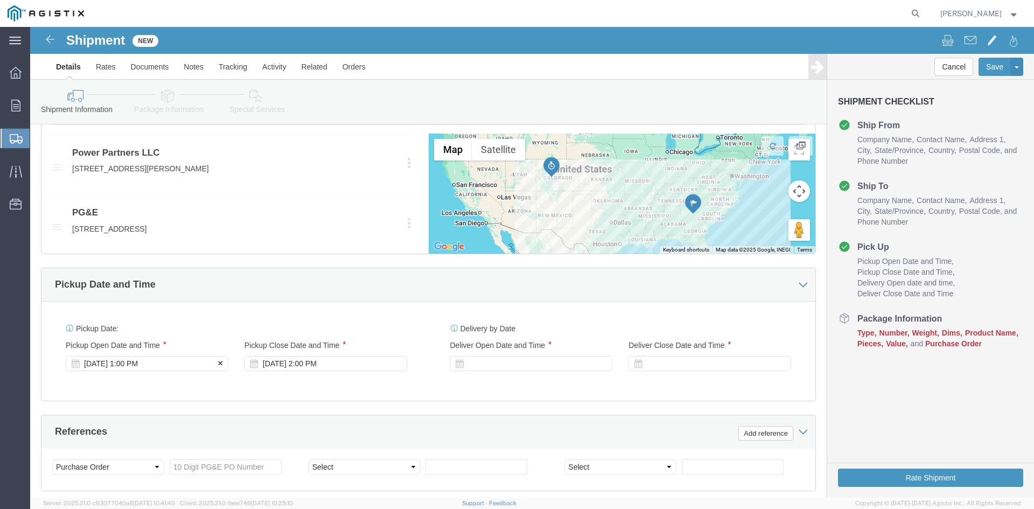
click div "[DATE] 1:00 PM"
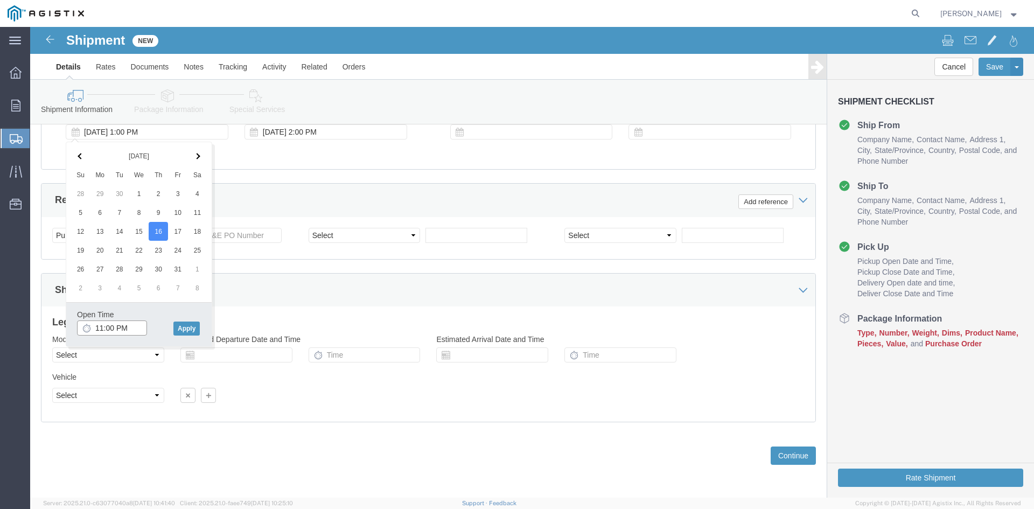
click input "11:00 PM"
type input "11:00 AM"
click button "Apply"
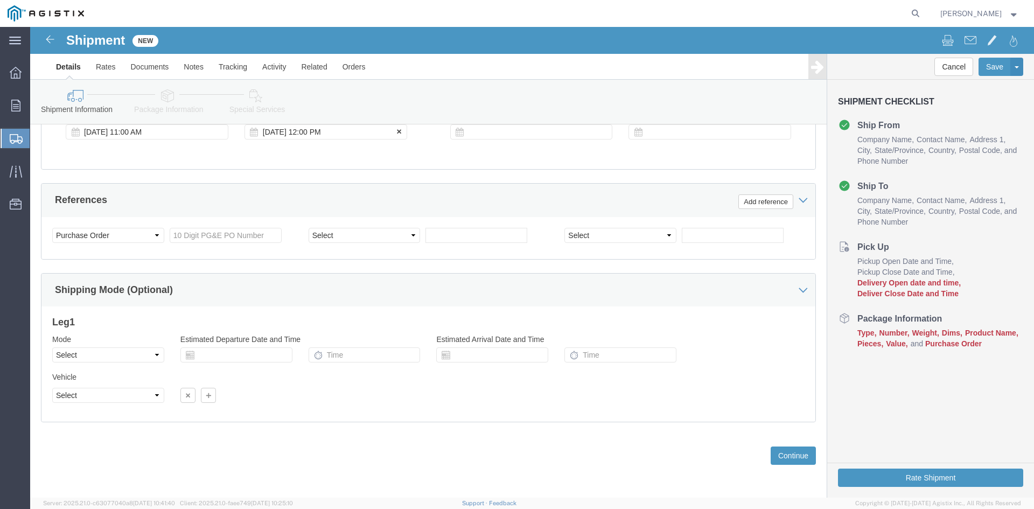
click div "[DATE] 12:00 PM"
type input "5:00 PM"
click button "Apply"
click div
drag, startPoint x: 448, startPoint y: 301, endPoint x: 519, endPoint y: 295, distance: 71.3
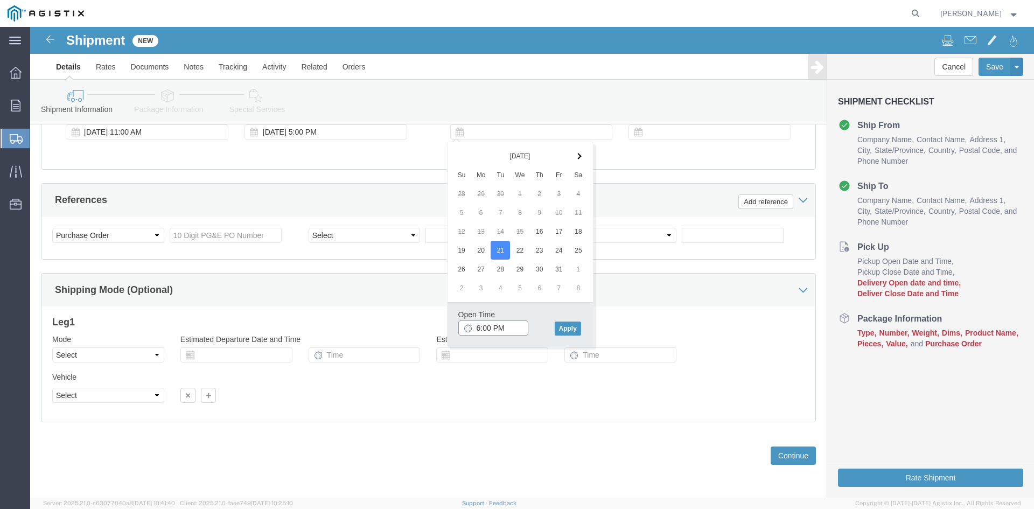
click input "6:00 PM"
drag, startPoint x: 457, startPoint y: 298, endPoint x: 507, endPoint y: 295, distance: 49.7
click input "7:00 PM"
drag, startPoint x: 470, startPoint y: 299, endPoint x: 478, endPoint y: 298, distance: 8.1
click input "7:30 PM"
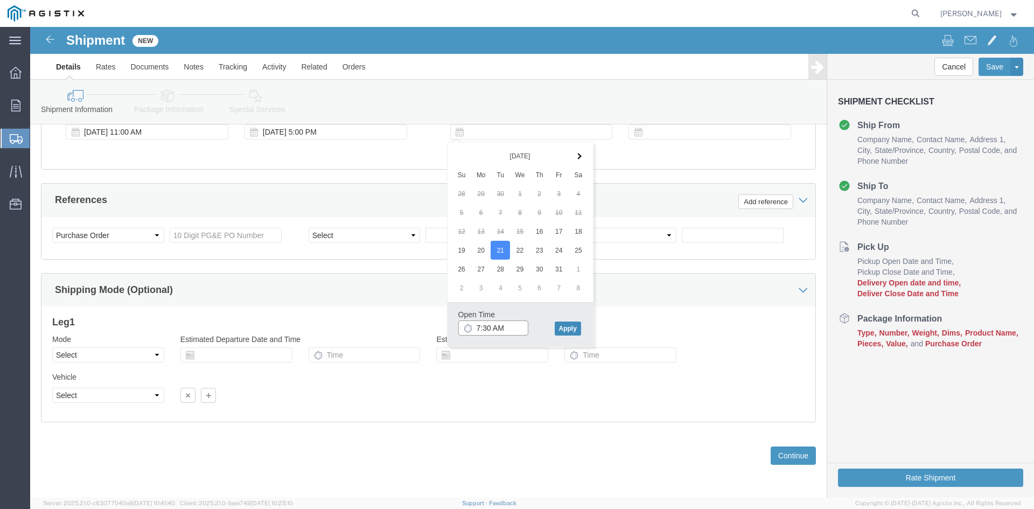
type input "7:30 AM"
drag, startPoint x: 538, startPoint y: 299, endPoint x: 544, endPoint y: 277, distance: 23.4
click button "Apply"
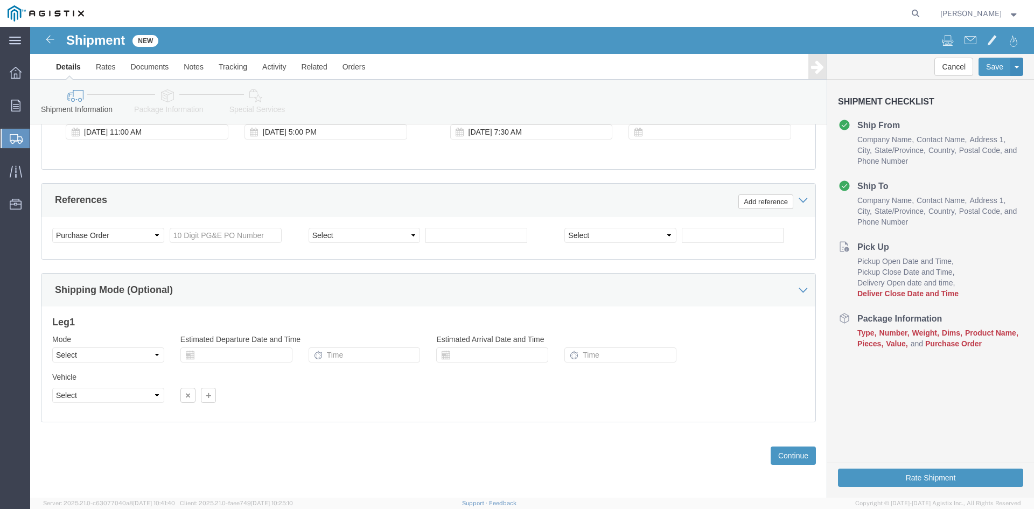
drag, startPoint x: 637, startPoint y: 104, endPoint x: 634, endPoint y: 113, distance: 9.0
click div
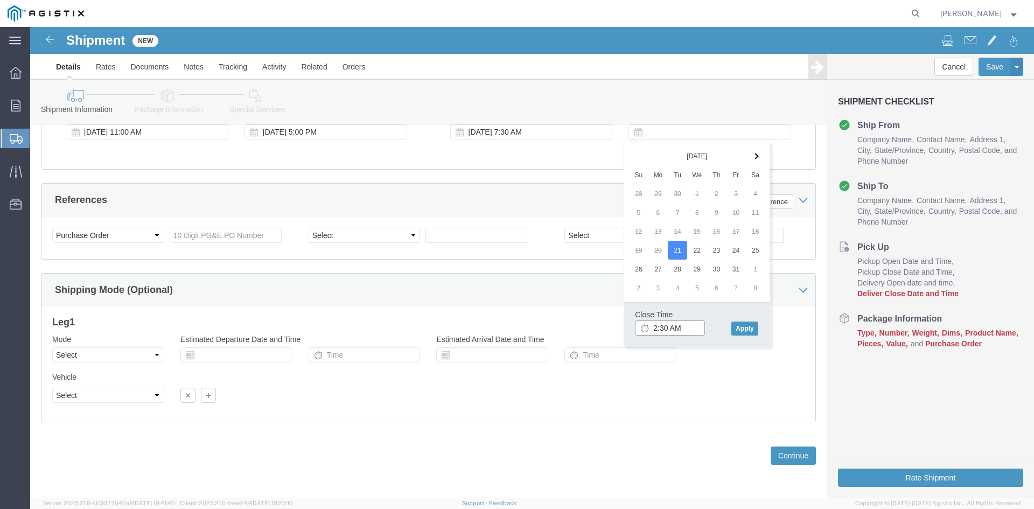
click input "2:30 AM"
click input "2:00 AM"
type input "2:00 PM"
click button "Apply"
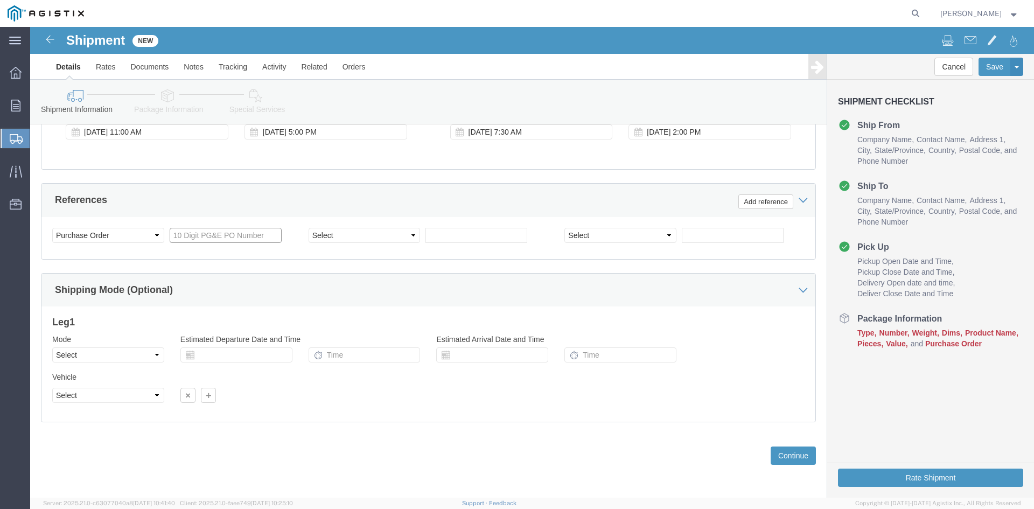
click input "text"
type input "3501379267"
click select "Select Account Type Activity ID Airline Appointment Number ASN Batch Request # …"
select select "BOL"
click select "Select Account Type Activity ID Airline Appointment Number ASN Batch Request # …"
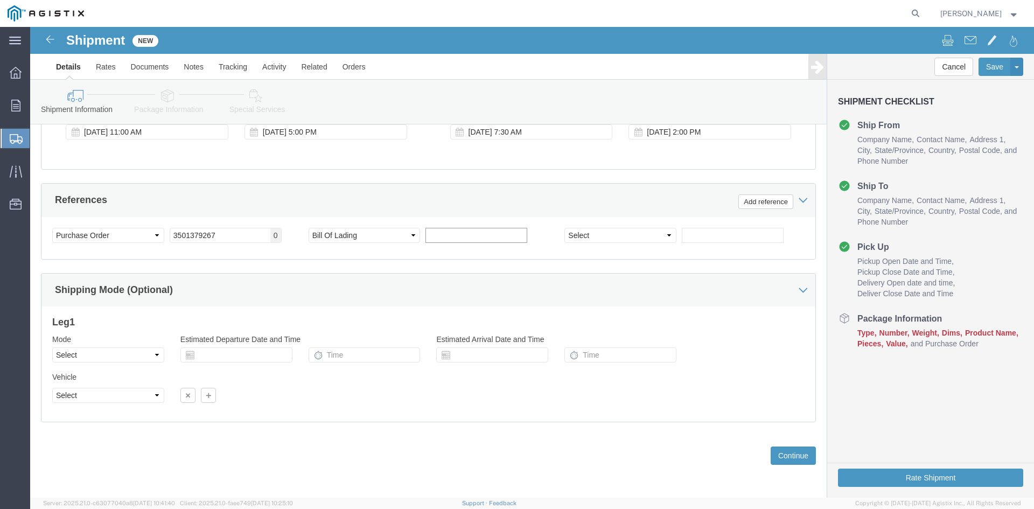
drag, startPoint x: 405, startPoint y: 206, endPoint x: 415, endPoint y: 207, distance: 10.4
click input "text"
type input "9963859"
click button "Continue"
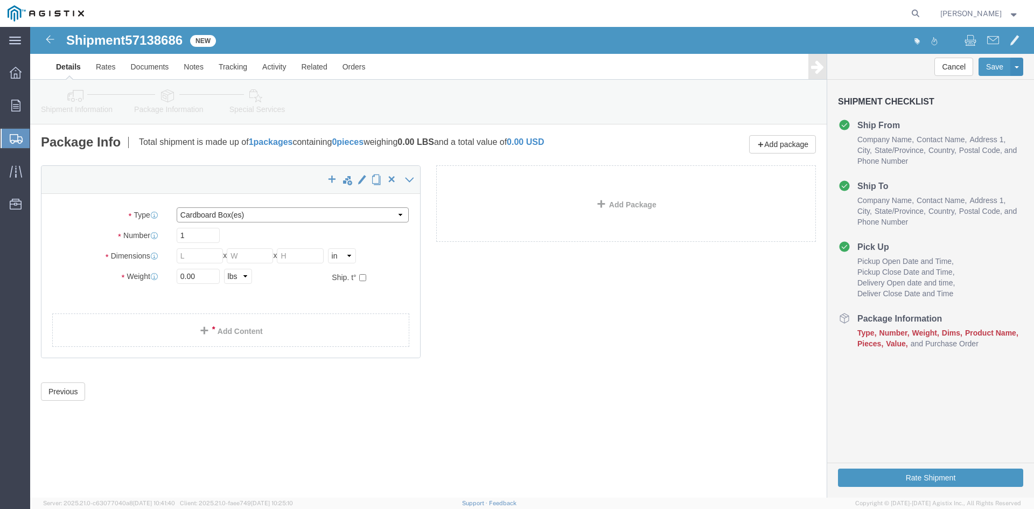
click select "Select Bulk Bundle(s) Cardboard Box(es) Carton(s) Crate(s) Drum(s) (Fiberboard)…"
select select "PSNS"
click select "Select Bulk Bundle(s) Cardboard Box(es) Carton(s) Crate(s) Drum(s) (Fiberboard)…"
click input "text"
type input "1"
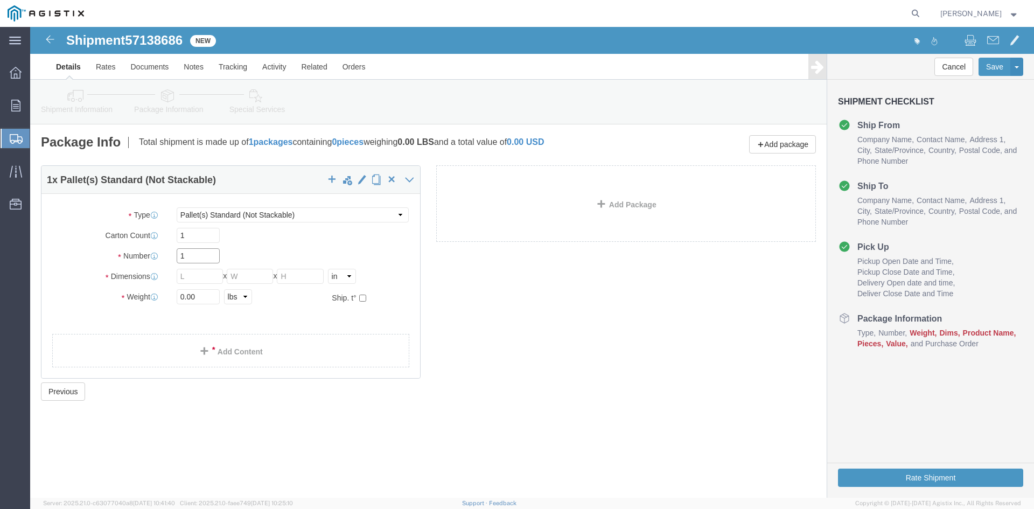
drag, startPoint x: 162, startPoint y: 227, endPoint x: 126, endPoint y: 226, distance: 36.1
click div "Number 1"
type input "24"
click input "text"
type input "33"
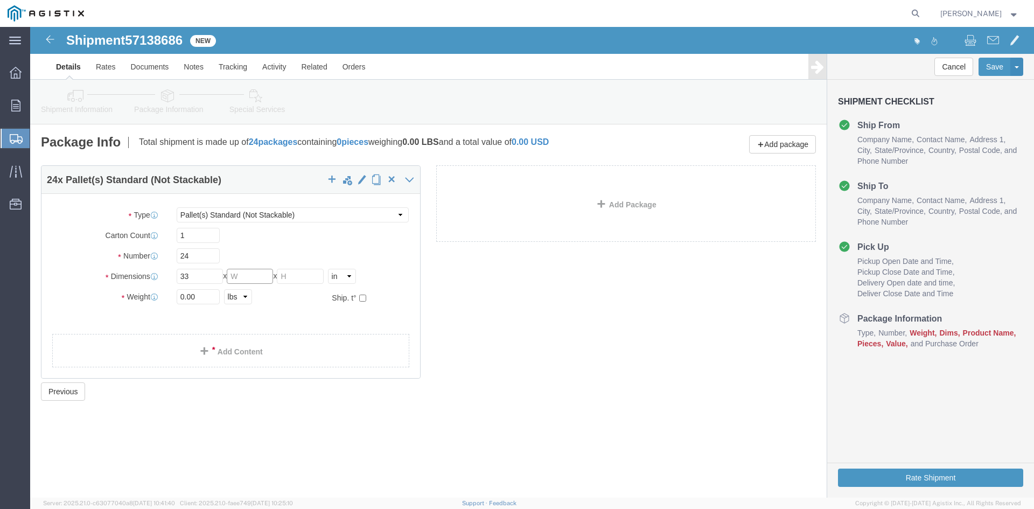
drag, startPoint x: 207, startPoint y: 248, endPoint x: 248, endPoint y: 241, distance: 41.1
click input "text"
type input "33"
drag, startPoint x: 263, startPoint y: 248, endPoint x: 280, endPoint y: 247, distance: 16.2
click input "text"
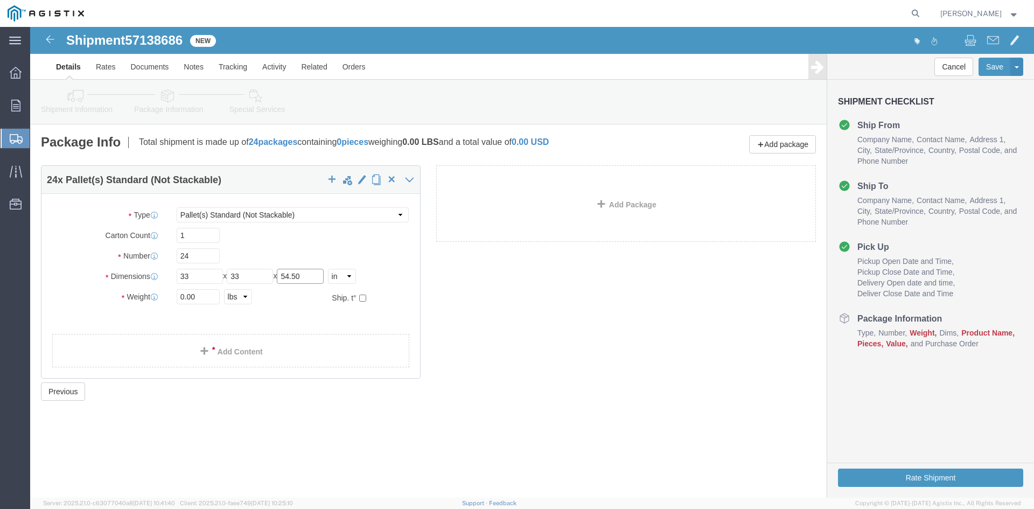
type input "54.50"
drag, startPoint x: 169, startPoint y: 272, endPoint x: 105, endPoint y: 272, distance: 63.6
click div "Weight 0.00 Select kgs lbs Ship. t°"
type input "35208.62"
click link "Add Content"
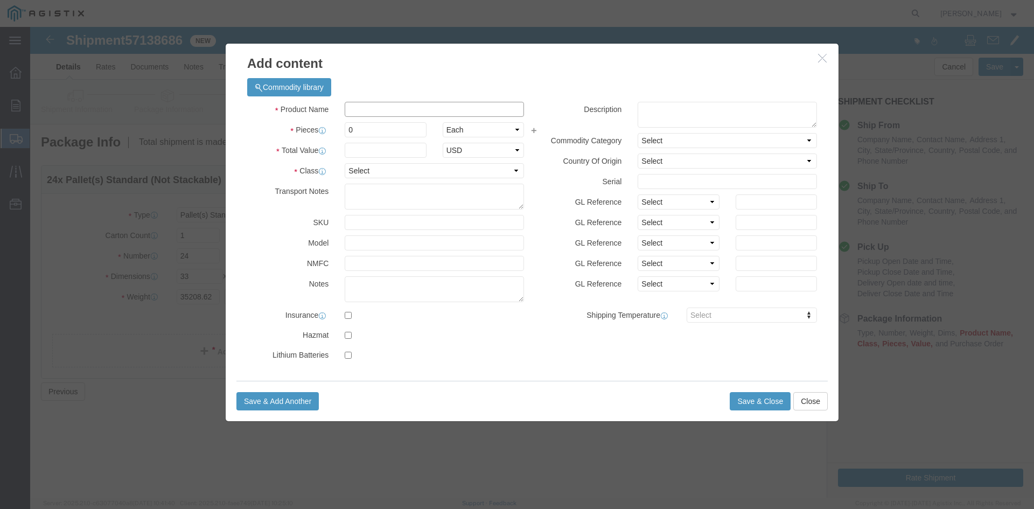
drag, startPoint x: 318, startPoint y: 80, endPoint x: 324, endPoint y: 80, distance: 5.9
click input "text"
paste input "Overhead Transformer"
type input "Overhead Transformer"
drag, startPoint x: 323, startPoint y: 101, endPoint x: 306, endPoint y: 101, distance: 16.7
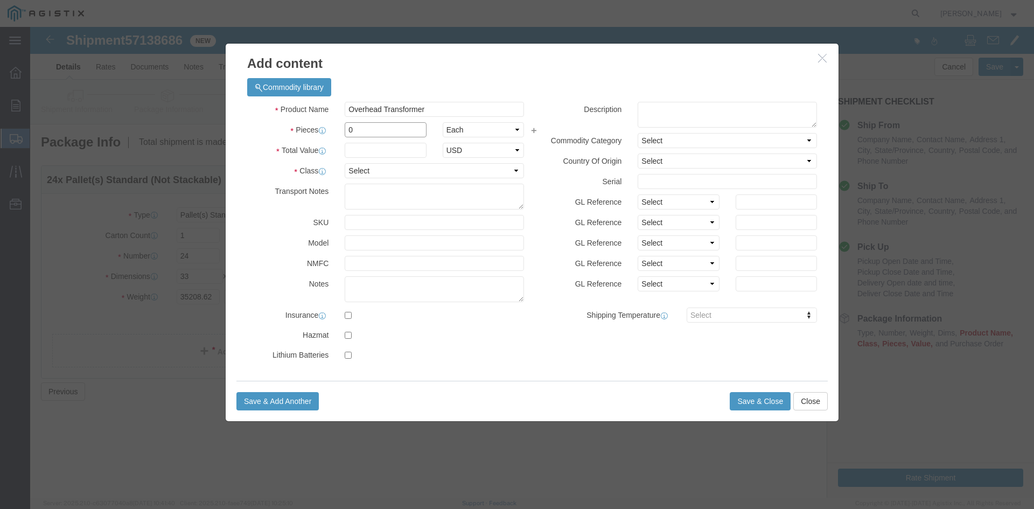
click div "Pieces 0 Select Bag Barrels 100Board Feet Bottle Box Blister Pack Carats Can Ca…"
type input "24"
click input "text"
type input "1"
click select "Select 50 55 60 65 70 85 92.5 100 125 175 250 300 400"
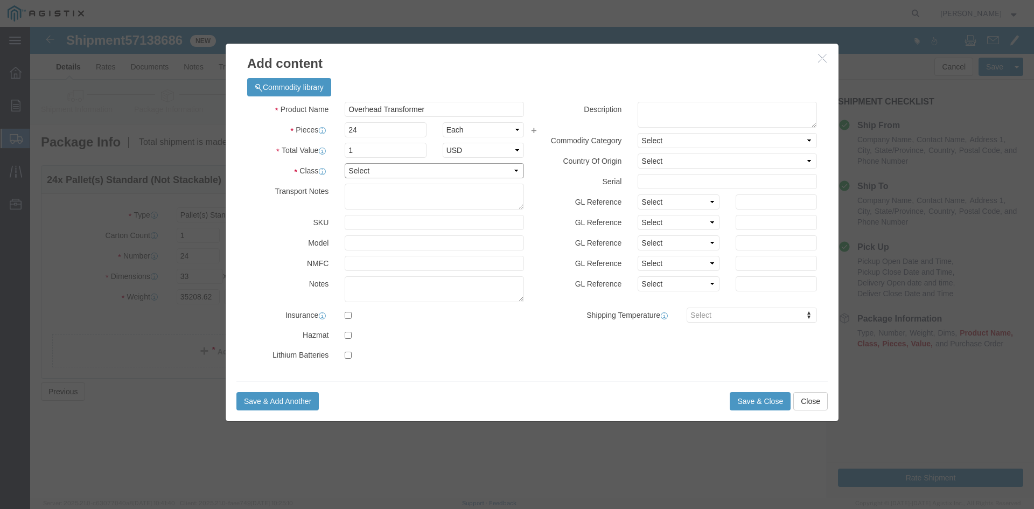
select select "55"
click select "Select 50 55 60 65 70 85 92.5 100 125 175 250 300 400"
click button "Save & Close"
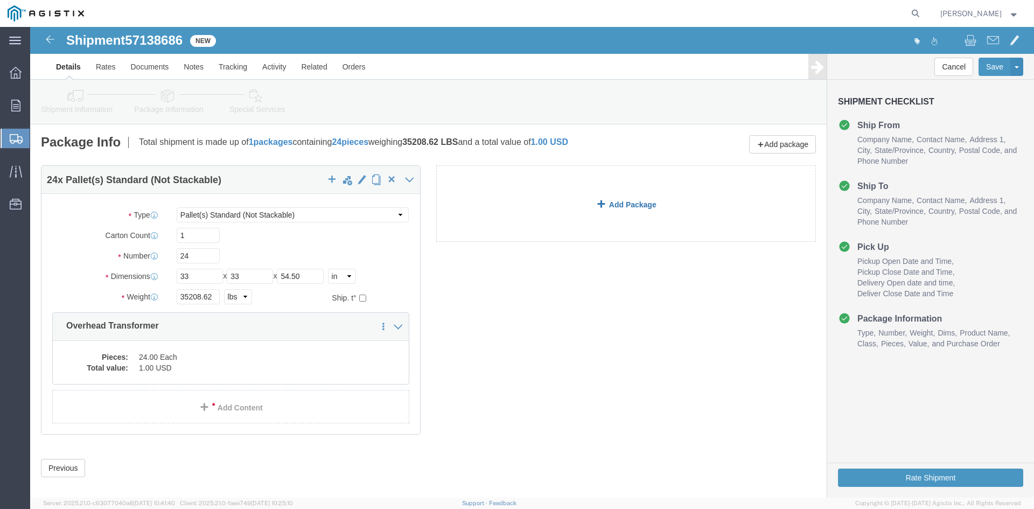
click link "Add Package"
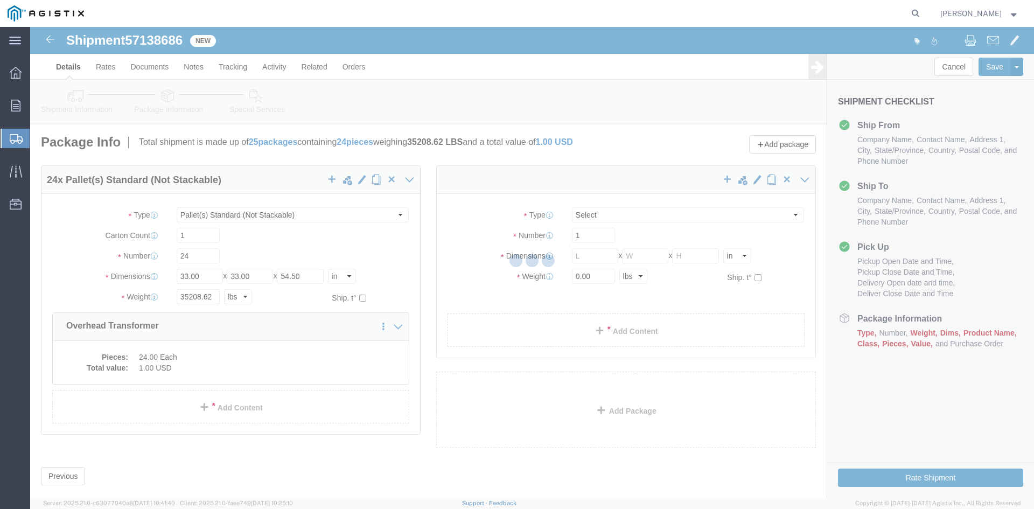
select select "PSNS"
select select "CBOX"
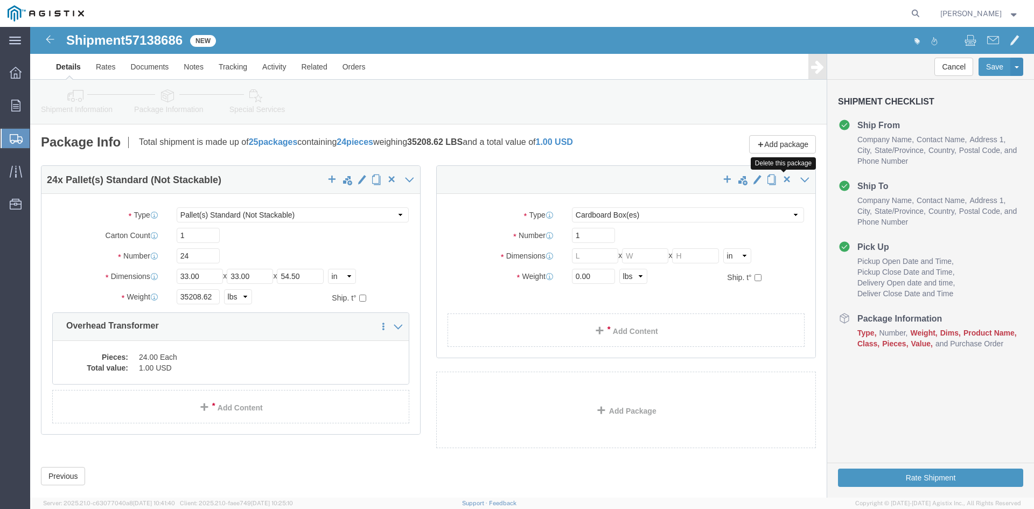
click span "button"
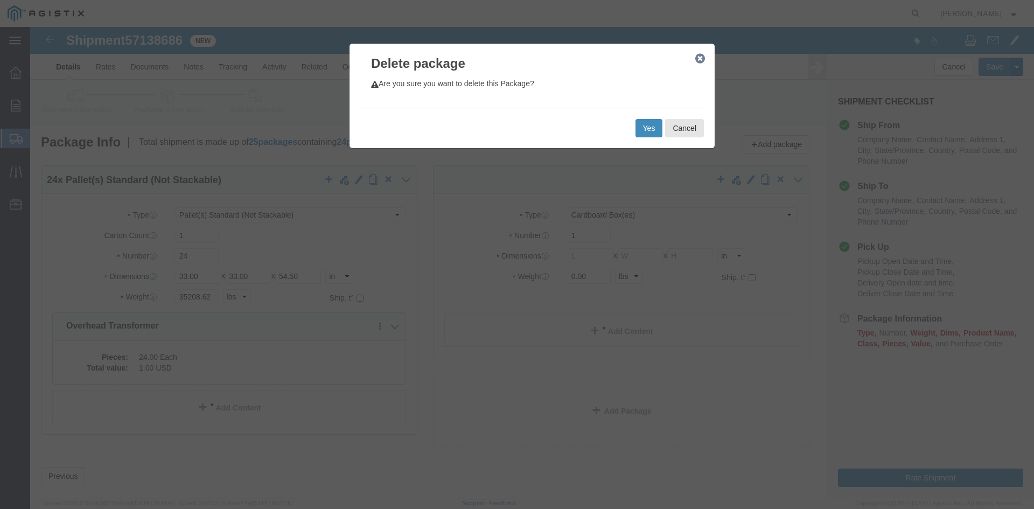
click button "Yes"
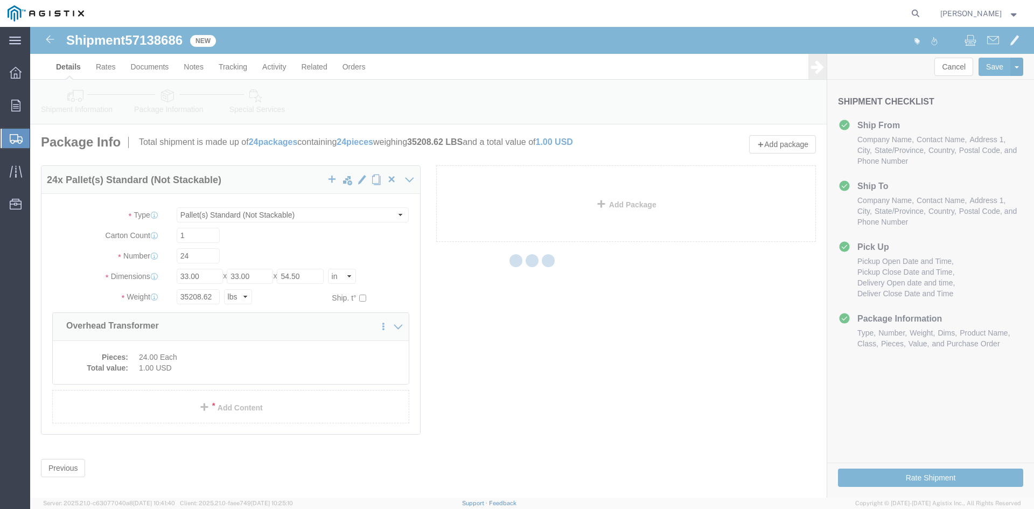
select select "PSNS"
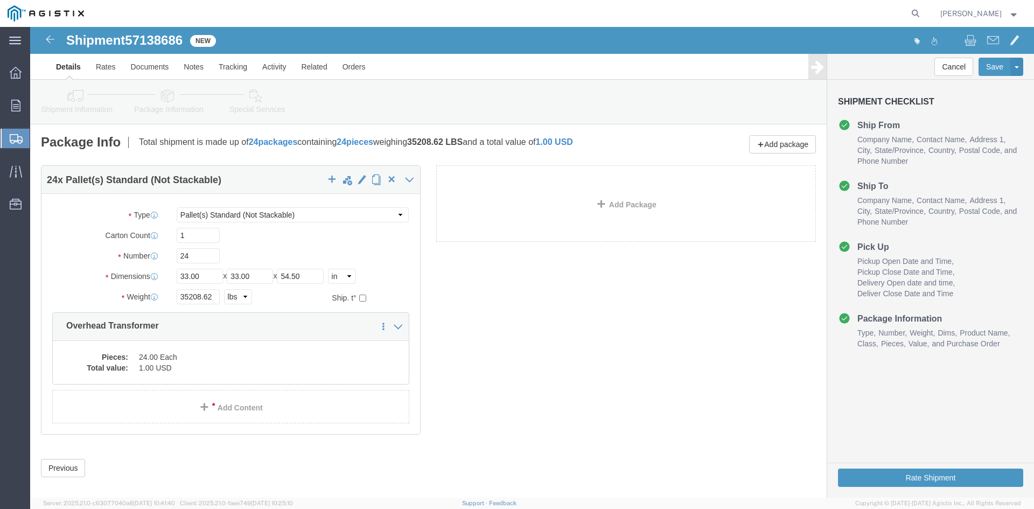
click icon
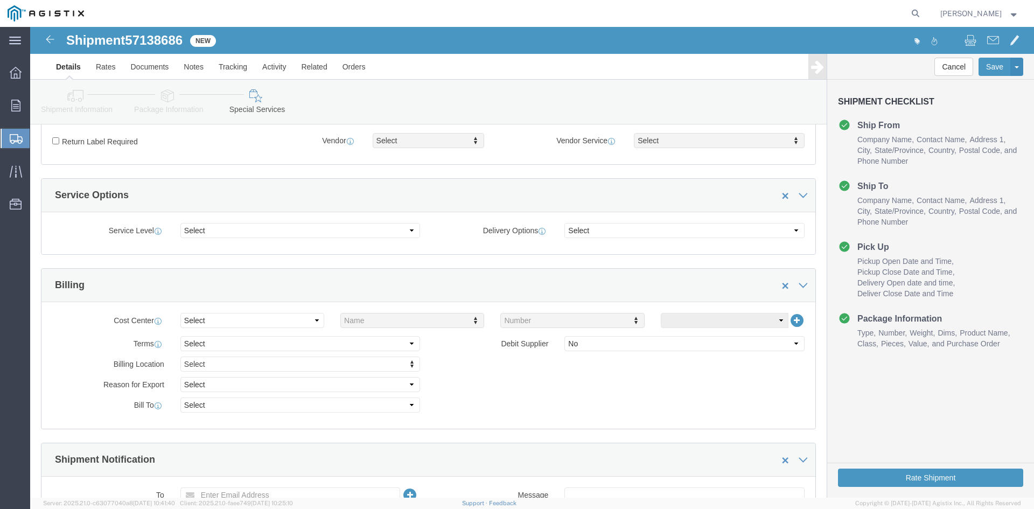
scroll to position [431, 0]
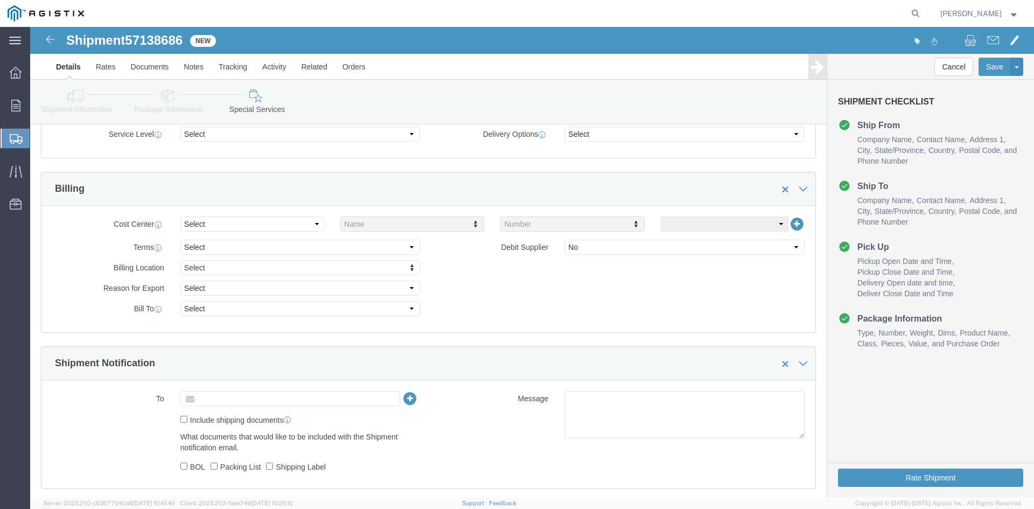
drag, startPoint x: 173, startPoint y: 373, endPoint x: 184, endPoint y: 373, distance: 10.8
click input "text"
type input "[EMAIL_ADDRESS][DOMAIN_NAME]"
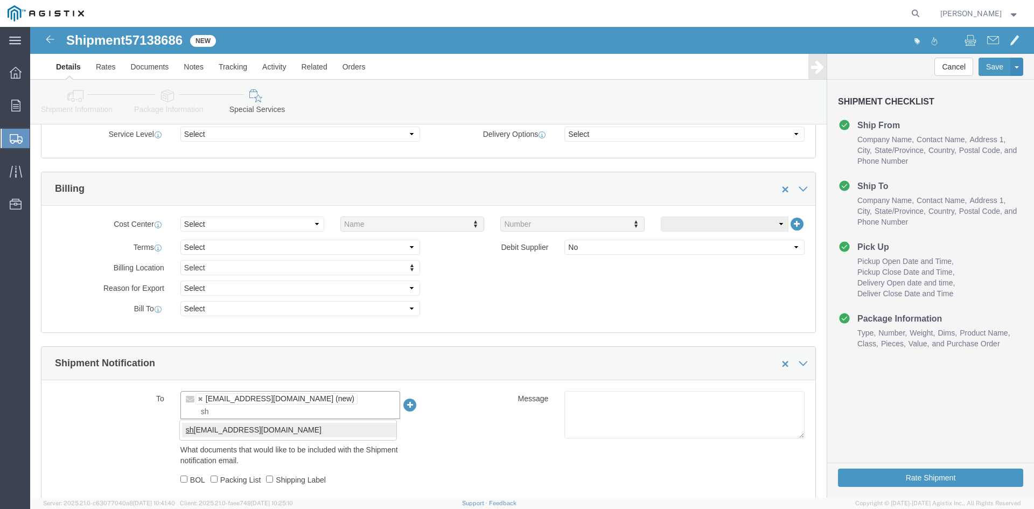
type input "sh"
type input "[EMAIL_ADDRESS][DOMAIN_NAME],[EMAIL_ADDRESS][DOMAIN_NAME]"
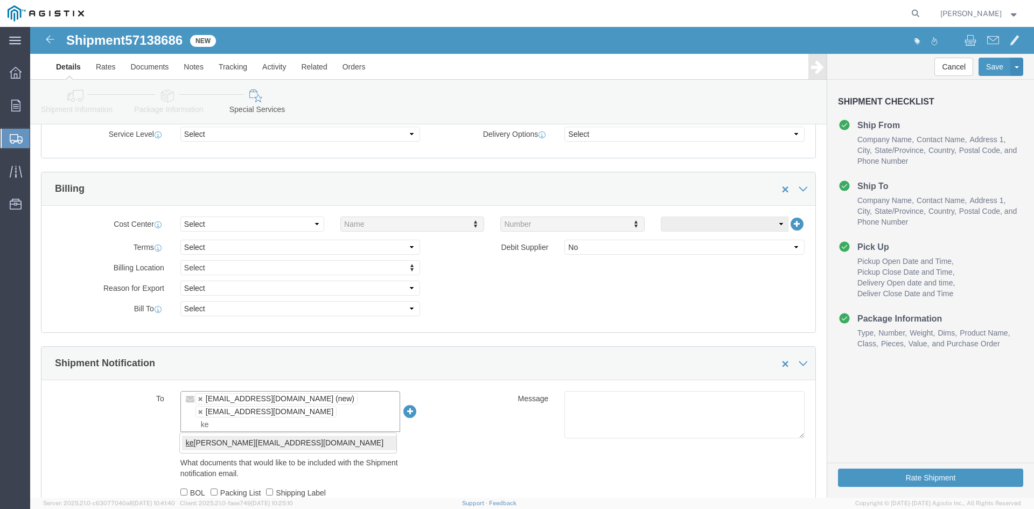
type input "ke"
type input "[EMAIL_ADDRESS][DOMAIN_NAME],[EMAIL_ADDRESS][DOMAIN_NAME],[PERSON_NAME][DOMAIN_…"
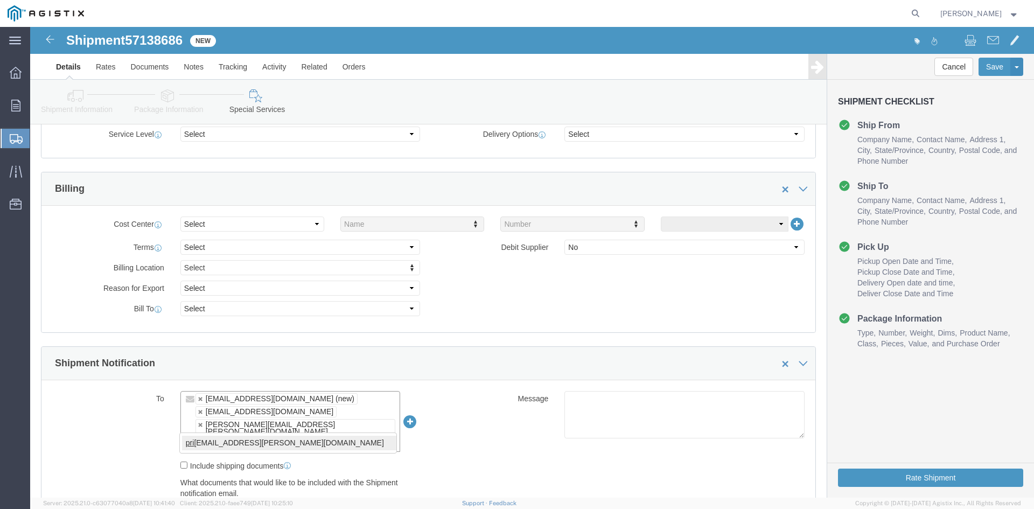
type input "pri"
type input "[EMAIL_ADDRESS][DOMAIN_NAME],[EMAIL_ADDRESS][DOMAIN_NAME],[PERSON_NAME][DOMAIN_…"
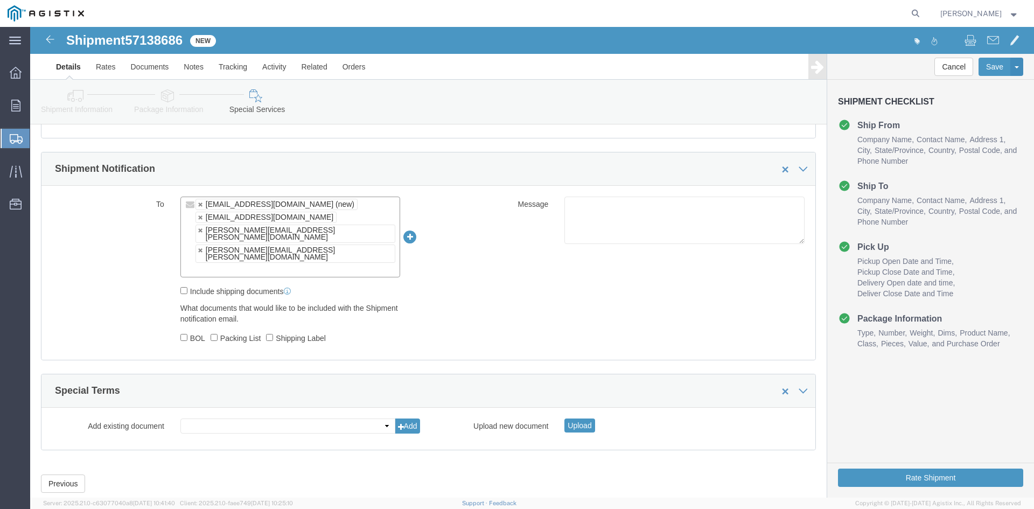
scroll to position [626, 0]
click button "Rate Shipment"
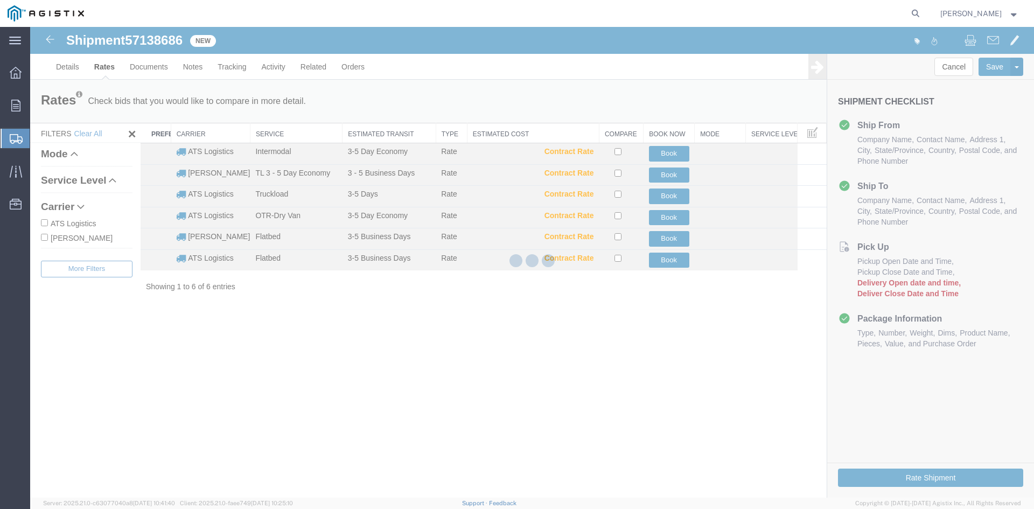
scroll to position [0, 0]
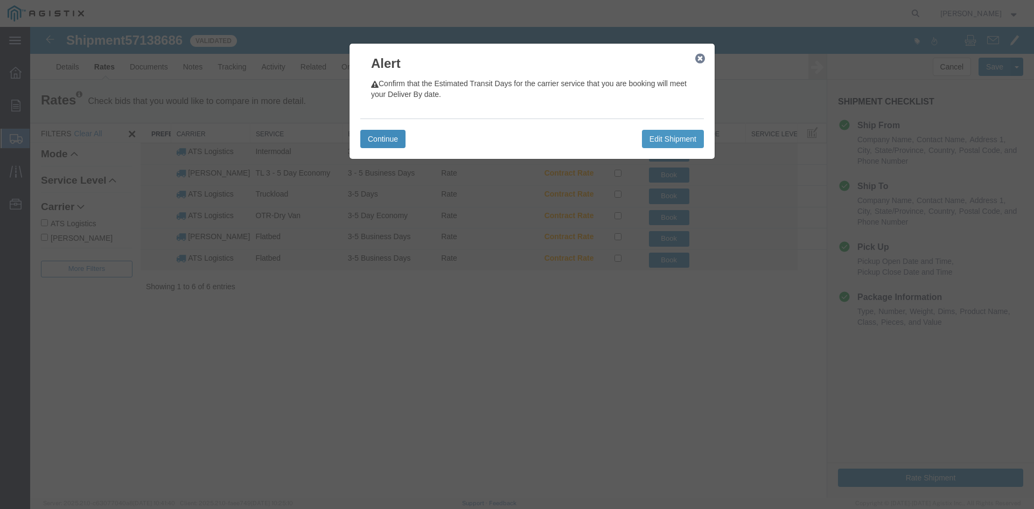
click at [377, 137] on button "Continue" at bounding box center [382, 139] width 45 height 18
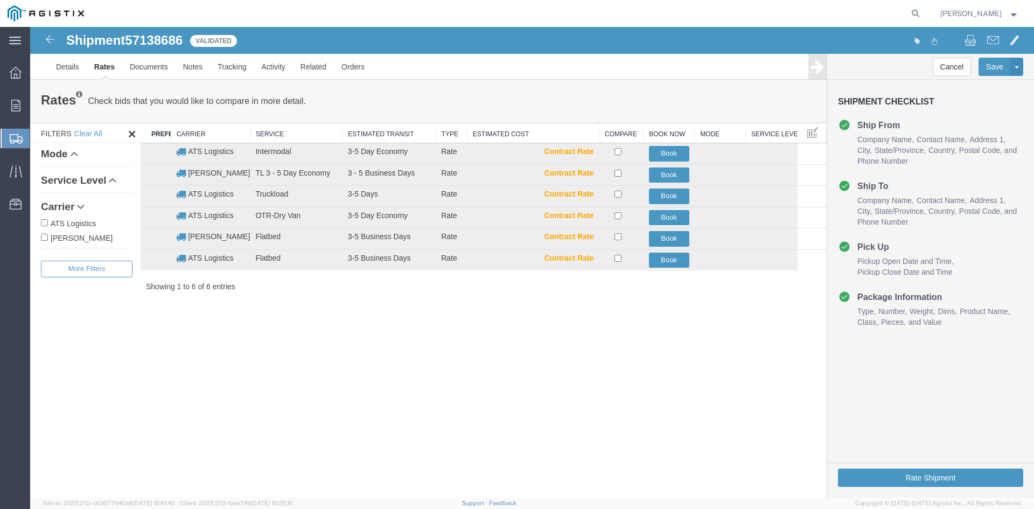
drag, startPoint x: 45, startPoint y: 236, endPoint x: 69, endPoint y: 236, distance: 24.2
click at [45, 236] on input "[PERSON_NAME]" at bounding box center [44, 237] width 7 height 7
checkbox input "true"
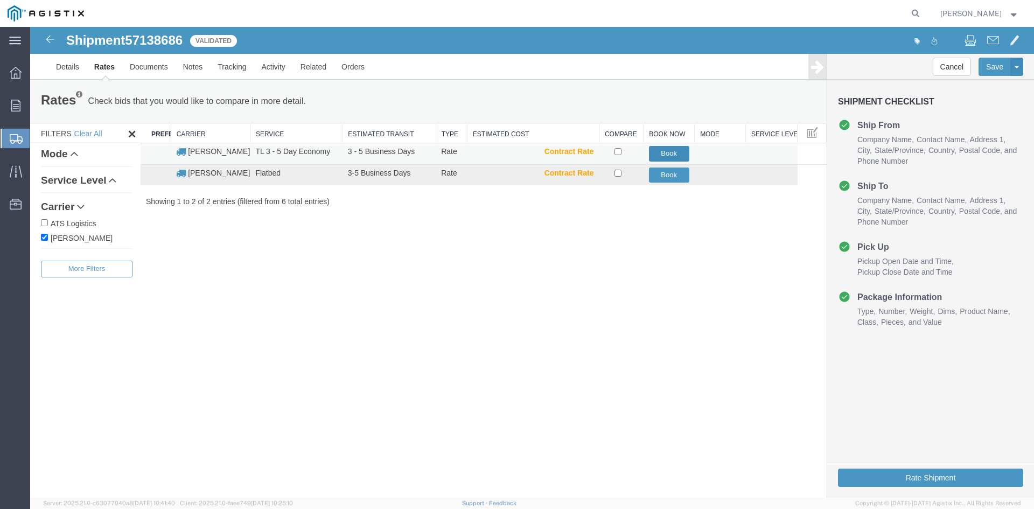
click at [674, 152] on button "Book" at bounding box center [669, 154] width 40 height 16
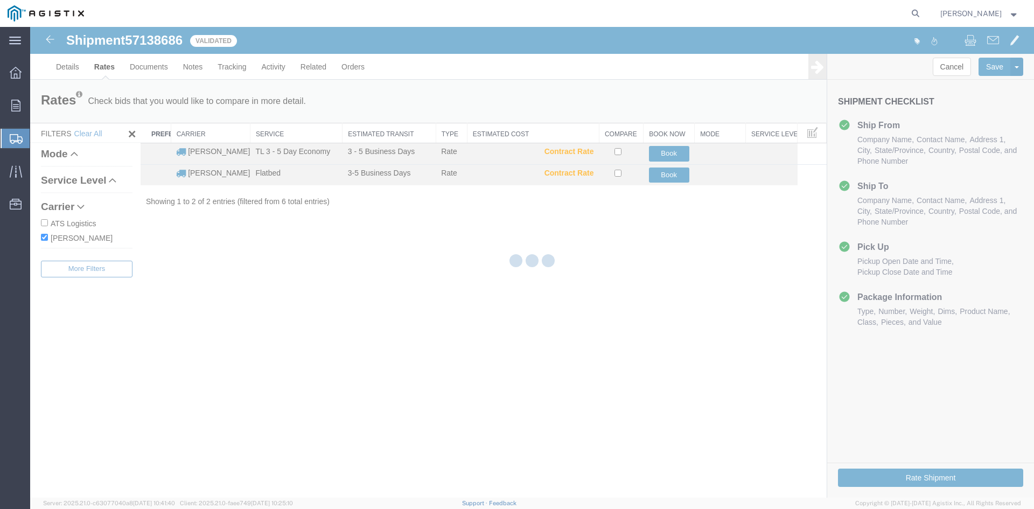
drag, startPoint x: 644, startPoint y: 125, endPoint x: 634, endPoint y: 245, distance: 120.5
click at [634, 245] on div at bounding box center [532, 262] width 1004 height 471
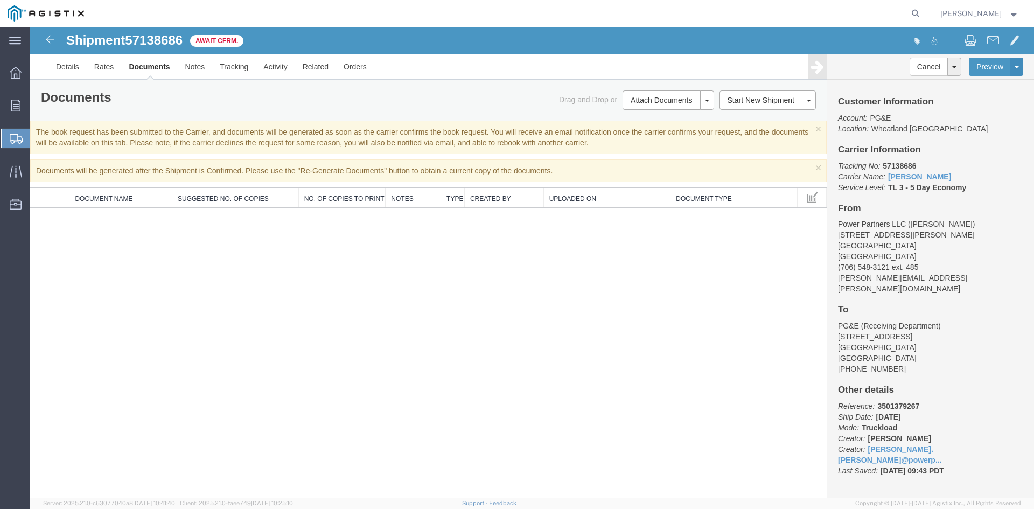
click at [0, 0] on span "Create Shipment" at bounding box center [0, 0] width 0 height 0
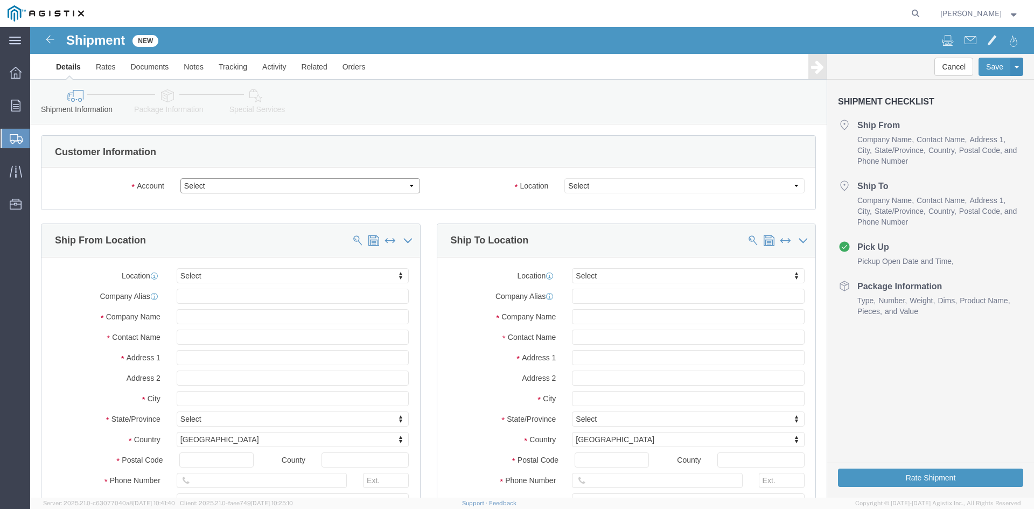
drag, startPoint x: 376, startPoint y: 159, endPoint x: 371, endPoint y: 162, distance: 6.3
click select "Select PG&E Power Partners"
select select "9596"
click select "Select PG&E Power Partners"
select select "PURCHORD"
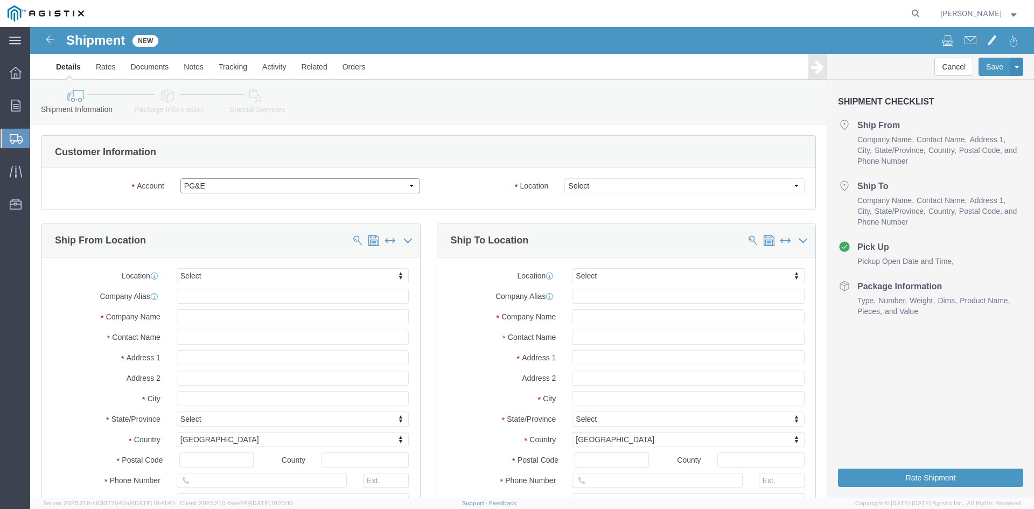
select select
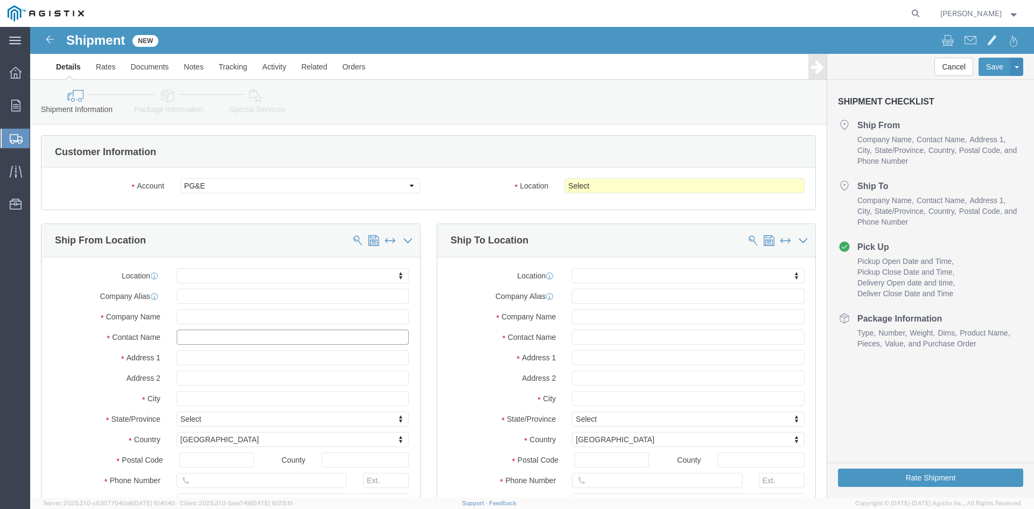
click input "text"
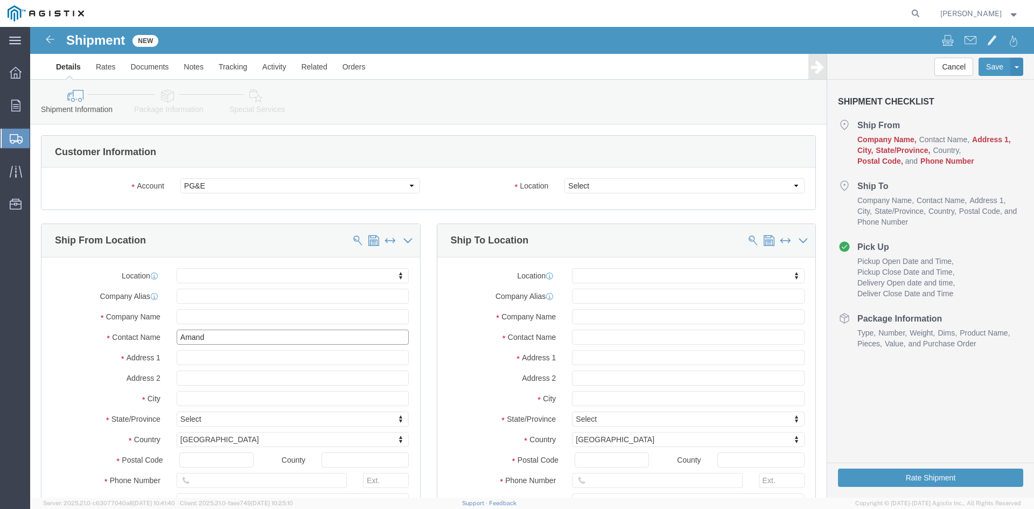
type input "[PERSON_NAME]"
click p "- Power Partners LLC - ([PERSON_NAME]) [STREET_ADDRESS][PERSON_NAME]"
select select
type input "[STREET_ADDRESS][PERSON_NAME]"
type input "30607"
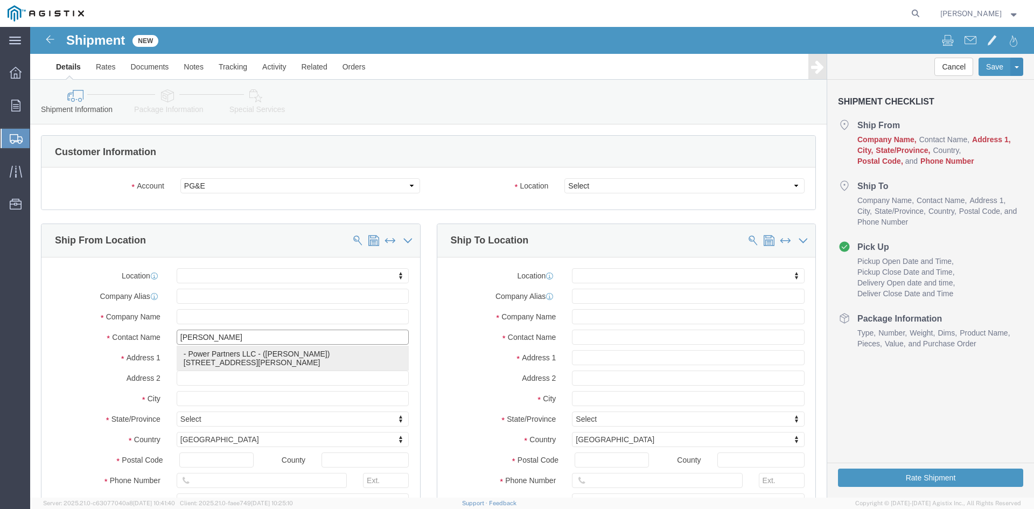
type input "[PHONE_NUMBER]"
type input "485"
type input "[PERSON_NAME][EMAIL_ADDRESS][PERSON_NAME][DOMAIN_NAME]"
checkbox input "true"
type input "Power Partners LLC"
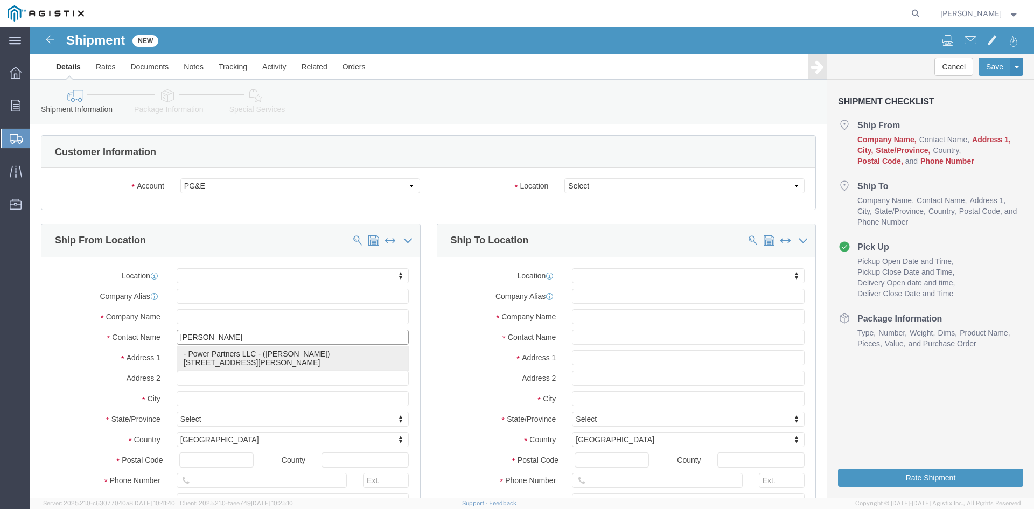
type input "[PERSON_NAME]"
type input "[GEOGRAPHIC_DATA]"
select select "GA"
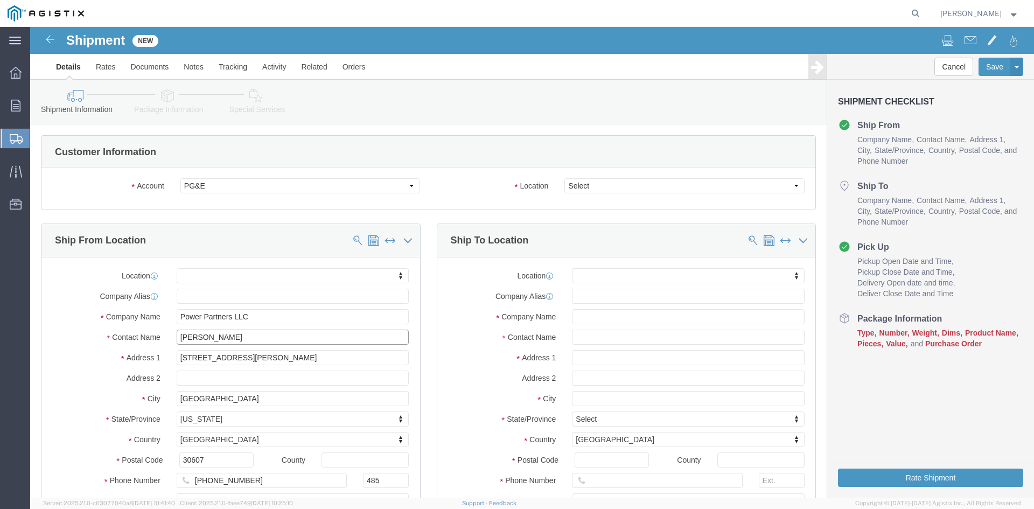
type input "[PERSON_NAME]"
click select "Select All Others [GEOGRAPHIC_DATA] [GEOGRAPHIC_DATA] [GEOGRAPHIC_DATA] [GEOGRA…"
select select "19745"
click select "Select All Others [GEOGRAPHIC_DATA] [GEOGRAPHIC_DATA] [GEOGRAPHIC_DATA] [GEOGRA…"
click input "text"
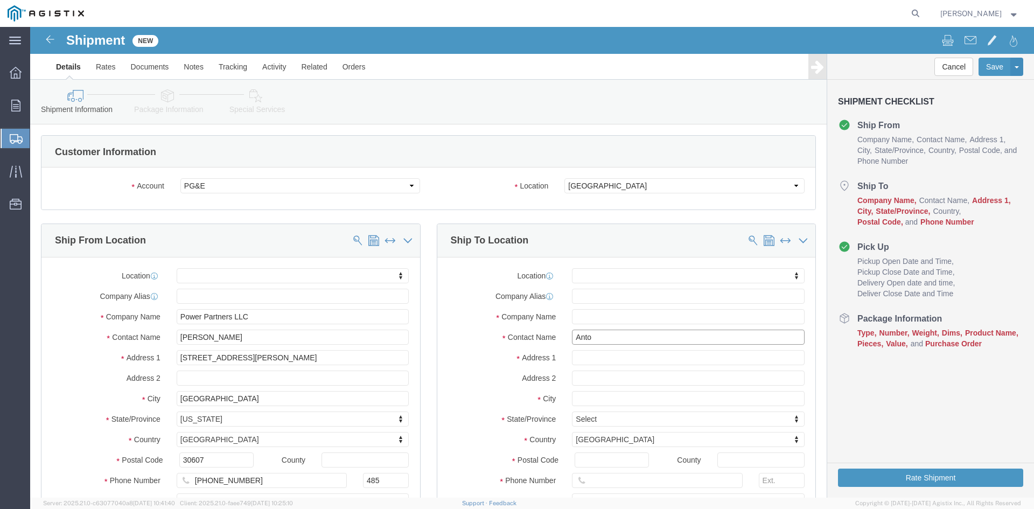
type input "[PERSON_NAME]"
click p "- PG&E - ([PERSON_NAME]) [STREET_ADDRESS]"
select select
type input "[STREET_ADDRESS]"
type input "93725"
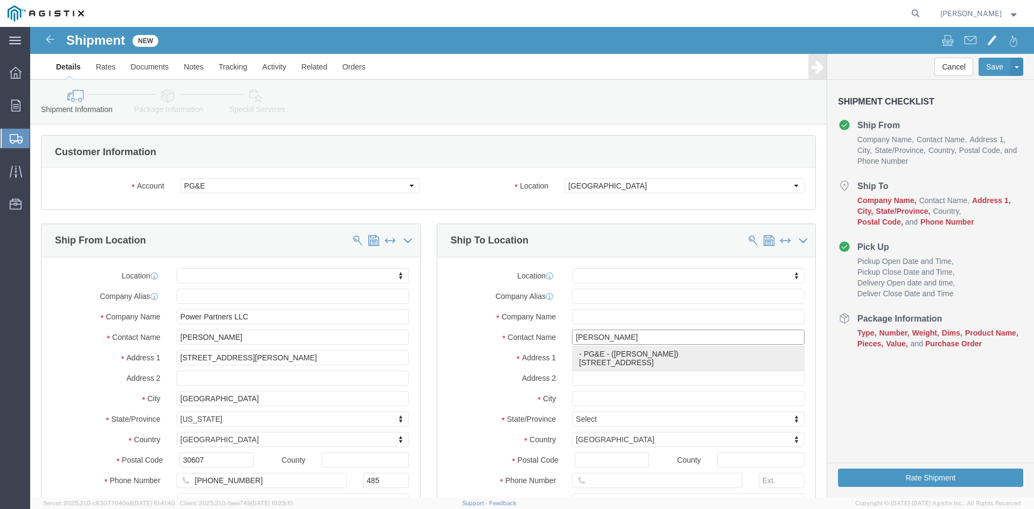
type input "[PHONE_NUMBER]"
type input "PG&E"
type input "[PERSON_NAME]"
type input "[GEOGRAPHIC_DATA]"
select select "CA"
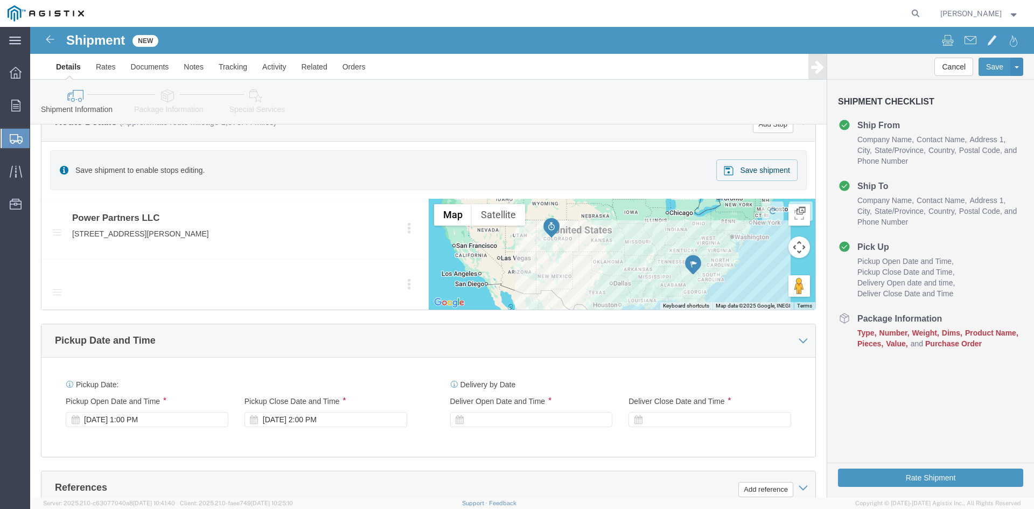
scroll to position [539, 0]
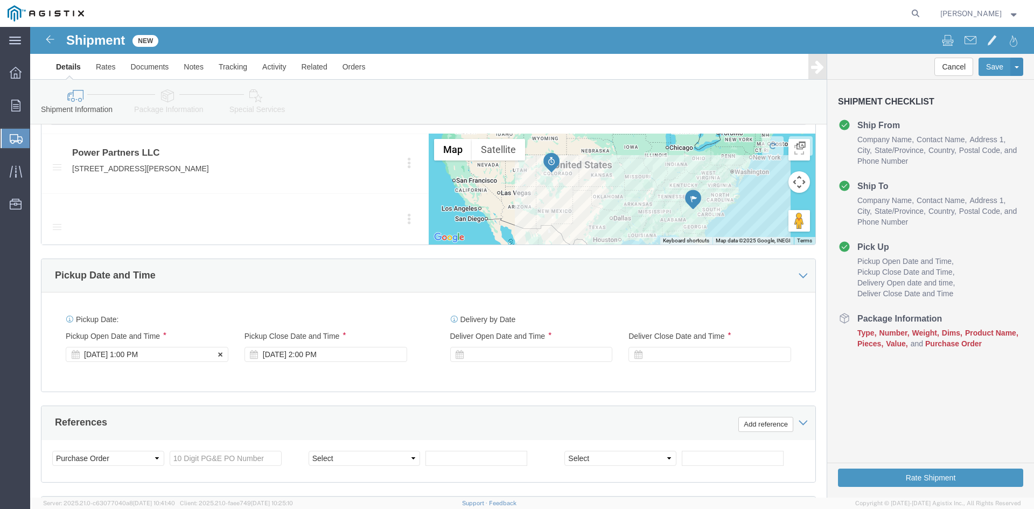
type input "[PERSON_NAME]"
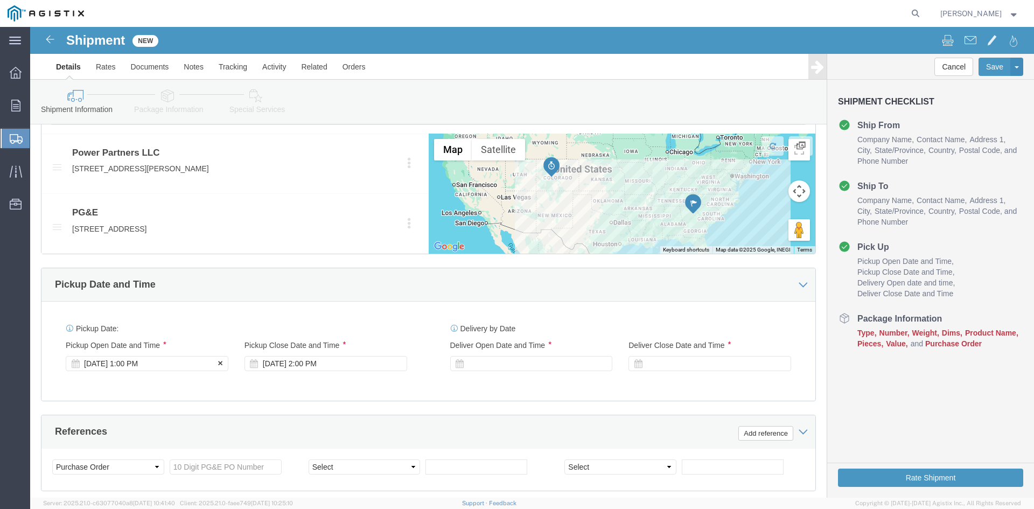
click div "Pickup Start Date Pickup Start Time Pickup Open Date and Time [DATE] 1:00 PM"
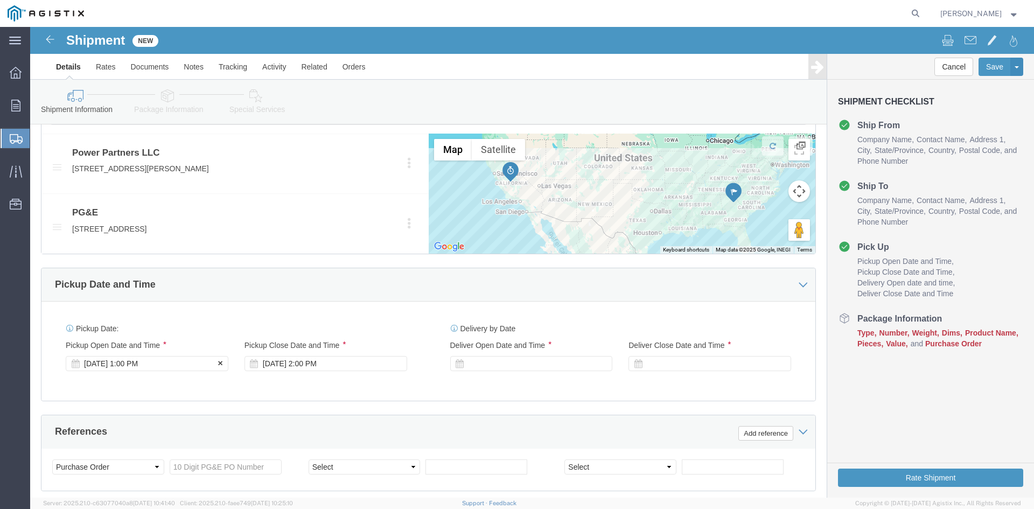
click div "[DATE] 1:00 PM"
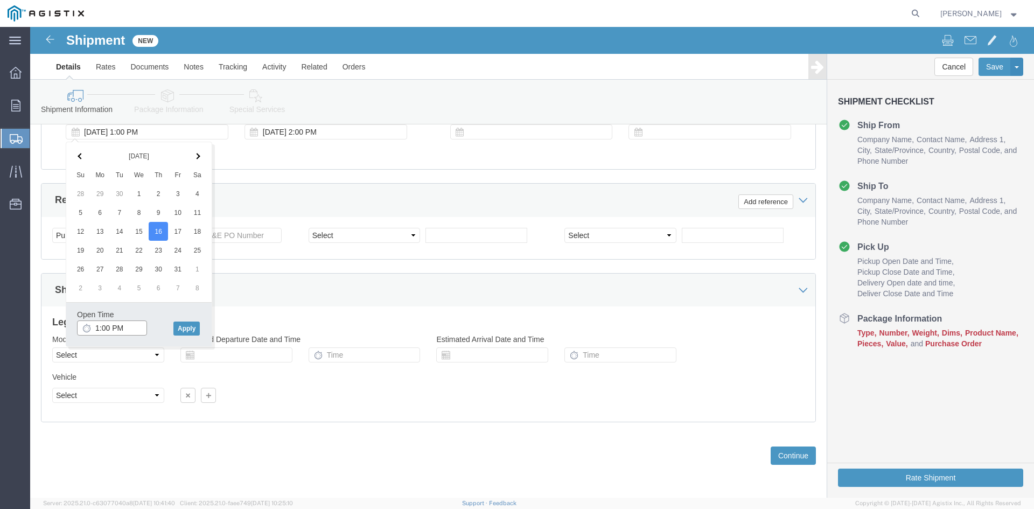
click input "1:00 PM"
click input "11:00 PM"
type input "11:00 AM"
click button "Apply"
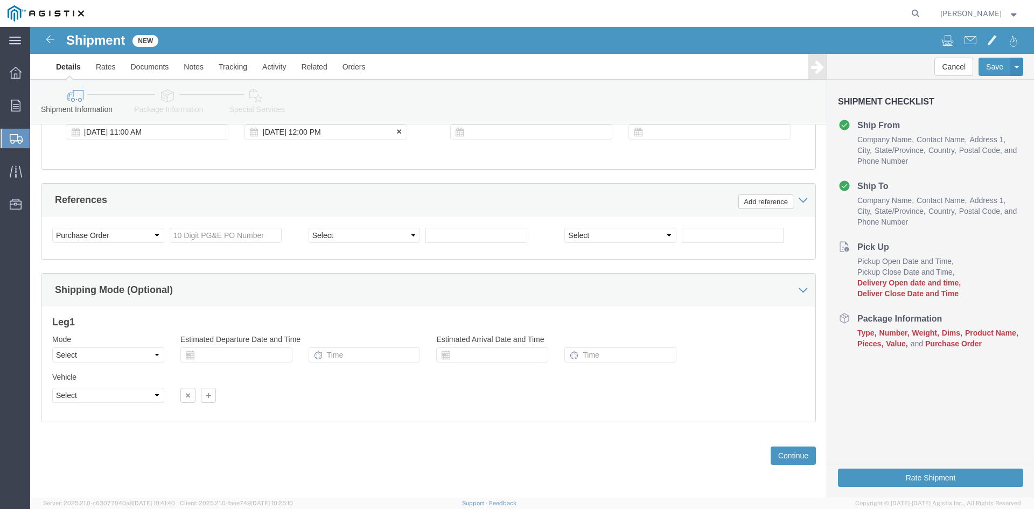
click div "[DATE] 12:00 PM"
type input "5:00 PM"
click button "Apply"
drag, startPoint x: 476, startPoint y: 100, endPoint x: 483, endPoint y: 103, distance: 8.0
click div
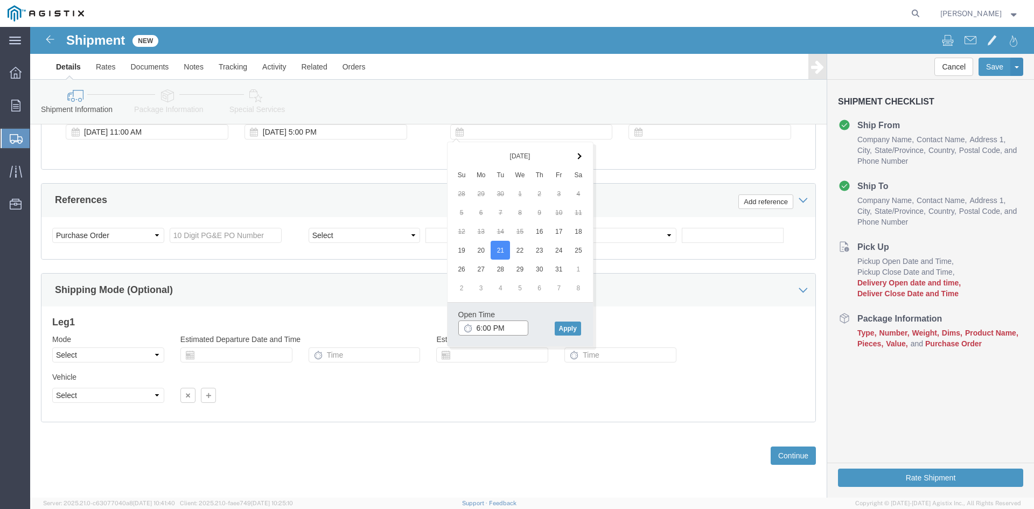
click input "6:00 PM"
drag, startPoint x: 457, startPoint y: 298, endPoint x: 503, endPoint y: 297, distance: 46.4
click input "7:00 PM"
click input "7:30 PM"
type input "7:30 AM"
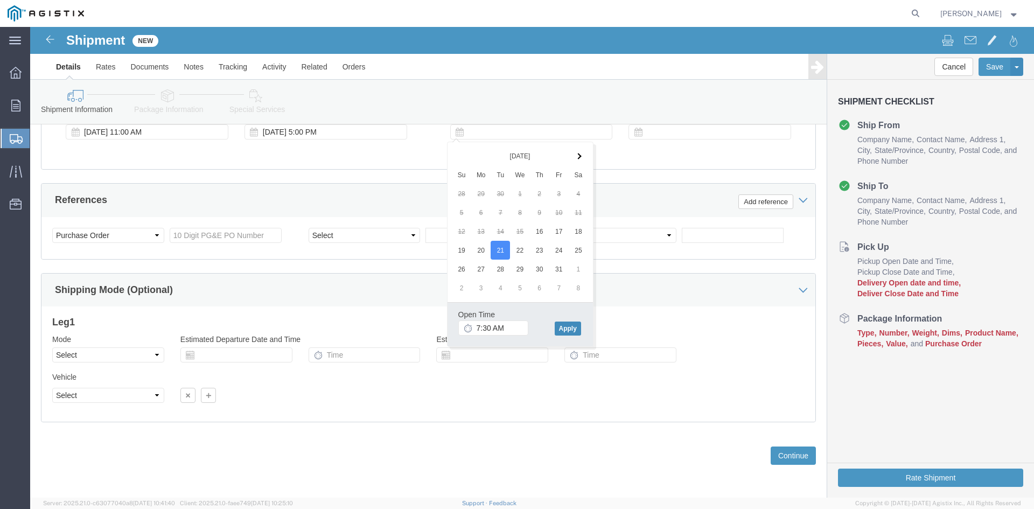
click button "Apply"
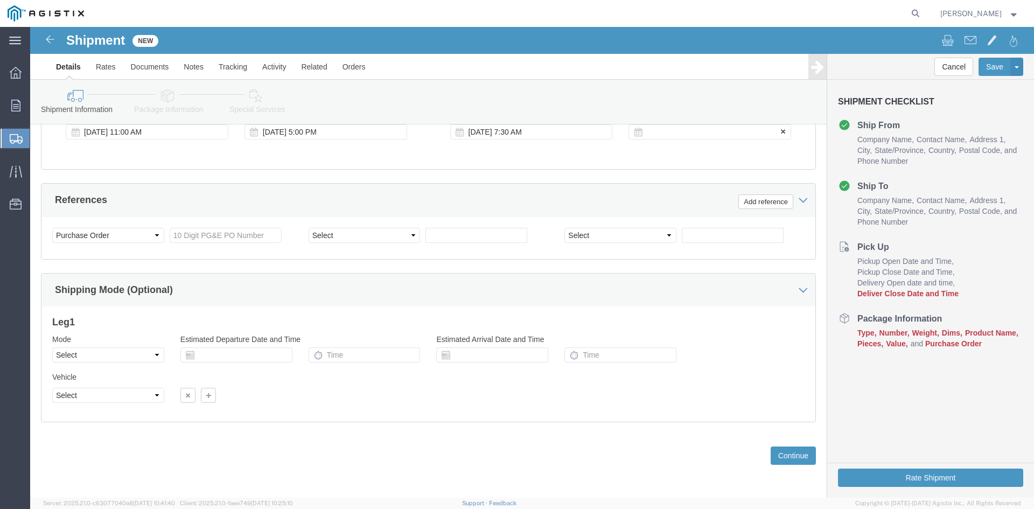
click div
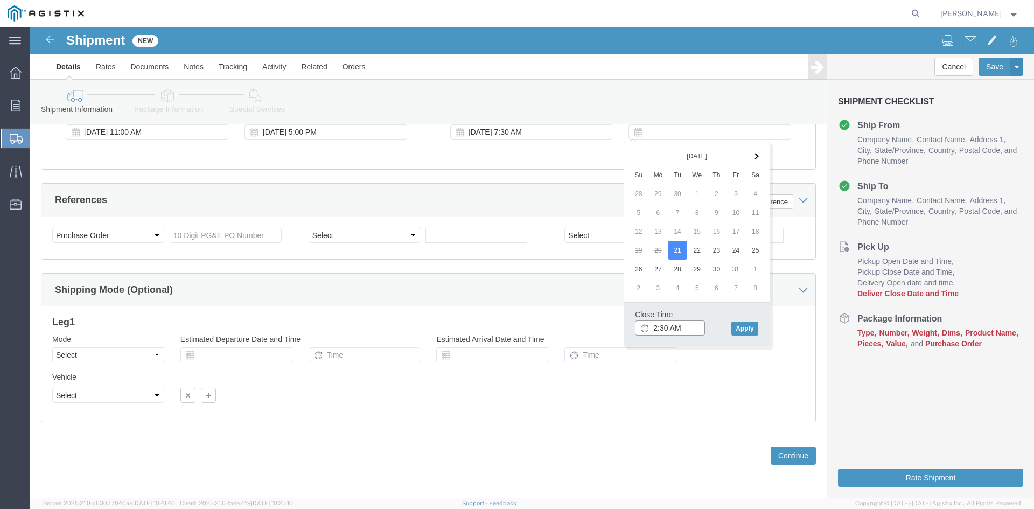
click input "2:30 AM"
click input "2:00 AM"
type input "2:00 PM"
click button "Apply"
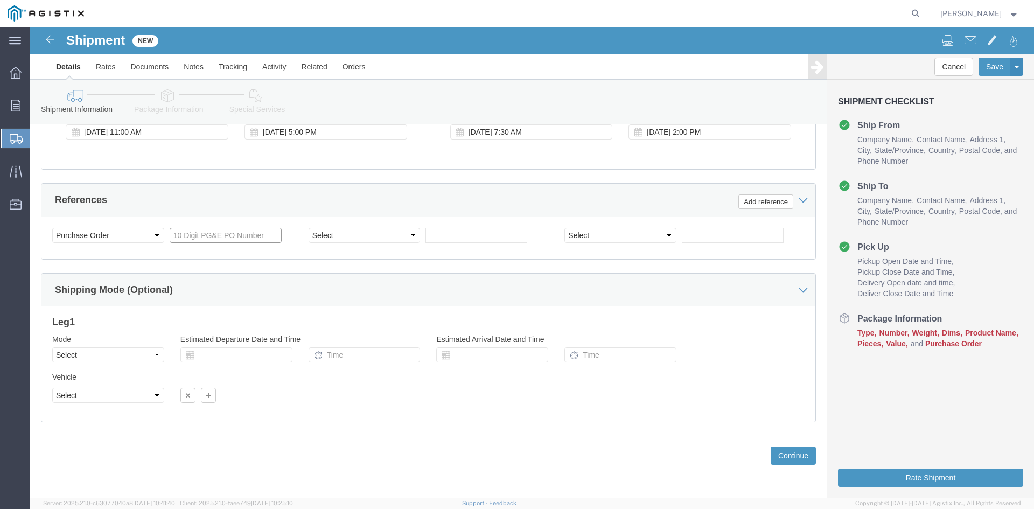
click input "text"
type input "3501398868"
click select "Select Account Type Activity ID Airline Appointment Number ASN Batch Request # …"
select select "BOL"
click select "Select Account Type Activity ID Airline Appointment Number ASN Batch Request # …"
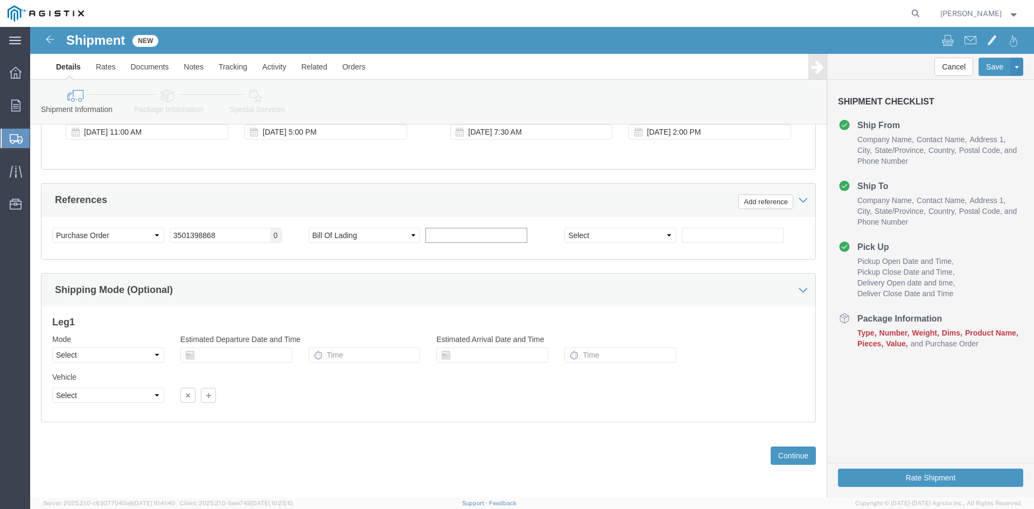
click input "text"
type input "9963853"
click button "Continue"
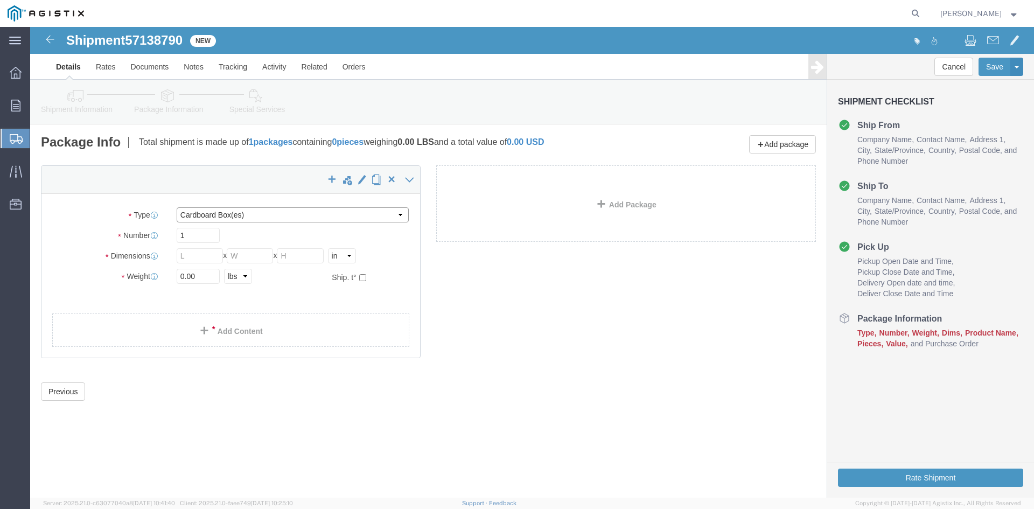
click select "Select Bulk Bundle(s) Cardboard Box(es) Carton(s) Crate(s) Drum(s) (Fiberboard)…"
select select "PSNS"
click select "Select Bulk Bundle(s) Cardboard Box(es) Carton(s) Crate(s) Drum(s) (Fiberboard)…"
drag, startPoint x: 155, startPoint y: 208, endPoint x: 171, endPoint y: 208, distance: 16.2
click input "text"
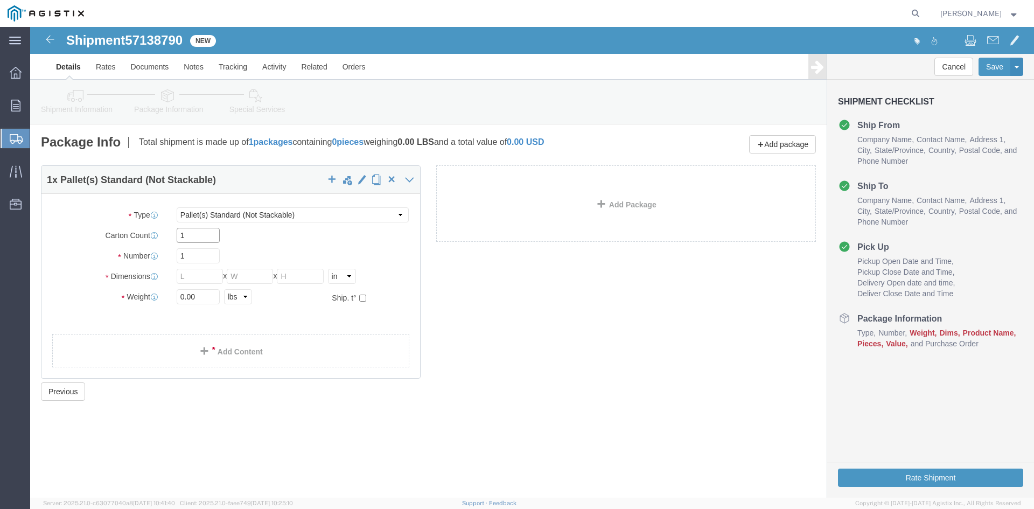
type input "1"
drag, startPoint x: 158, startPoint y: 228, endPoint x: 123, endPoint y: 228, distance: 35.0
click div "Number 1"
type input "19"
click input "text"
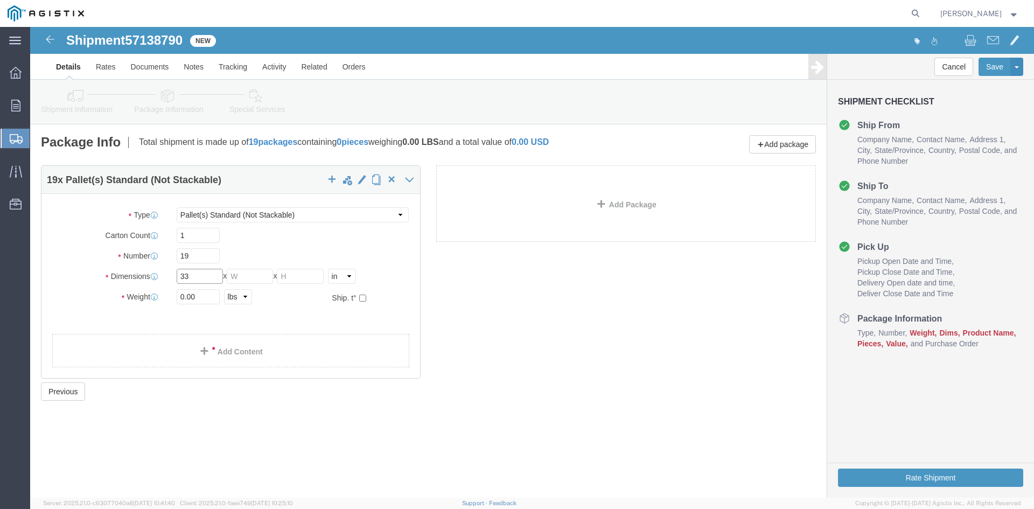
type input "33"
click input "text"
type input "33"
drag, startPoint x: 275, startPoint y: 247, endPoint x: 285, endPoint y: 246, distance: 10.8
click input "text"
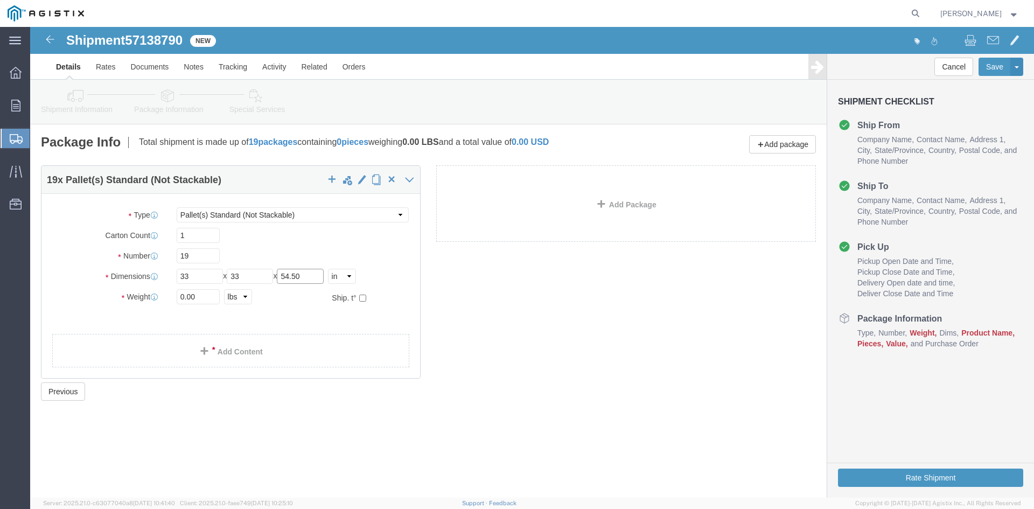
type input "54.50"
drag, startPoint x: 172, startPoint y: 268, endPoint x: 100, endPoint y: 266, distance: 72.2
click div "Weight 0.00 Select kgs lbs Ship. t°"
type input "28720.51"
click link "Add Content"
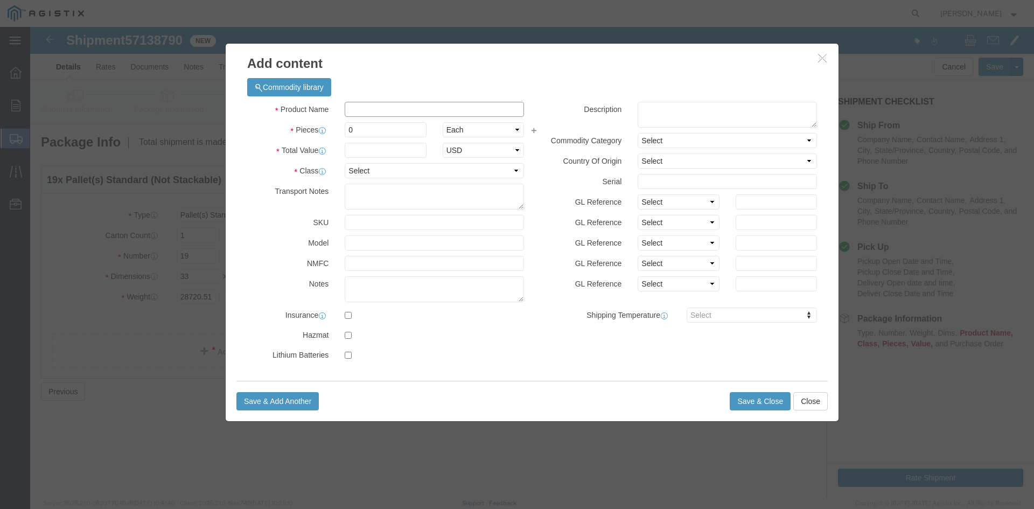
click input "text"
paste input "Overhead Transformer"
type input "Overhead Transformer"
drag, startPoint x: 326, startPoint y: 102, endPoint x: 302, endPoint y: 102, distance: 24.2
click div "Pieces 0 Select Bag Barrels 100Board Feet Bottle Box Blister Pack Carats Can Ca…"
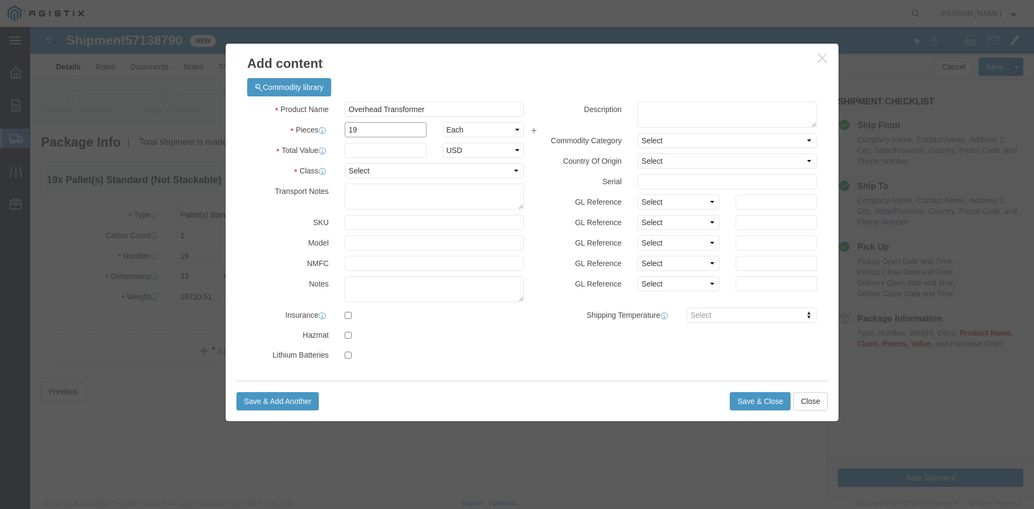
type input "19"
drag, startPoint x: 318, startPoint y: 122, endPoint x: 326, endPoint y: 122, distance: 8.1
click input "text"
type input "1"
click select "Select 50 55 60 65 70 85 92.5 100 125 175 250 300 400"
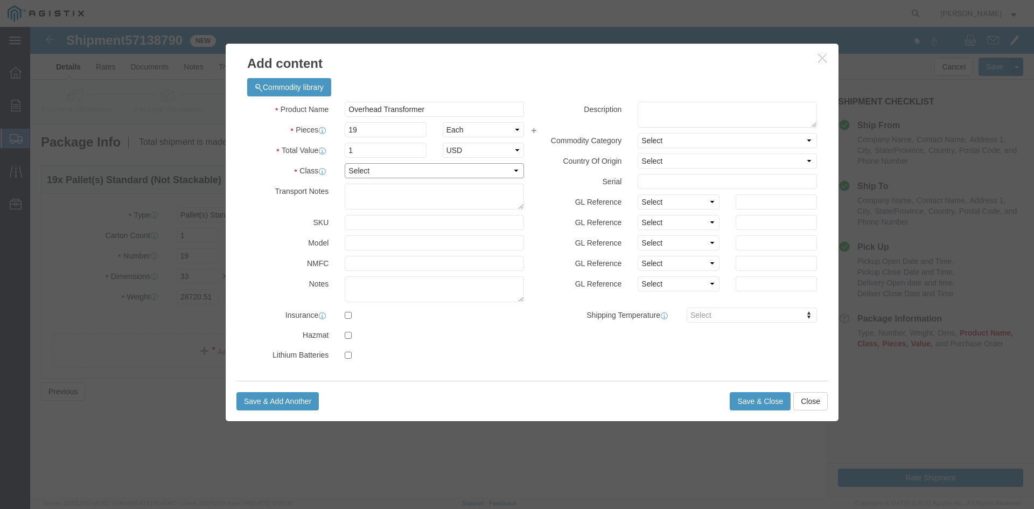
select select "55"
click select "Select 50 55 60 65 70 85 92.5 100 125 175 250 300 400"
click button "Save & Close"
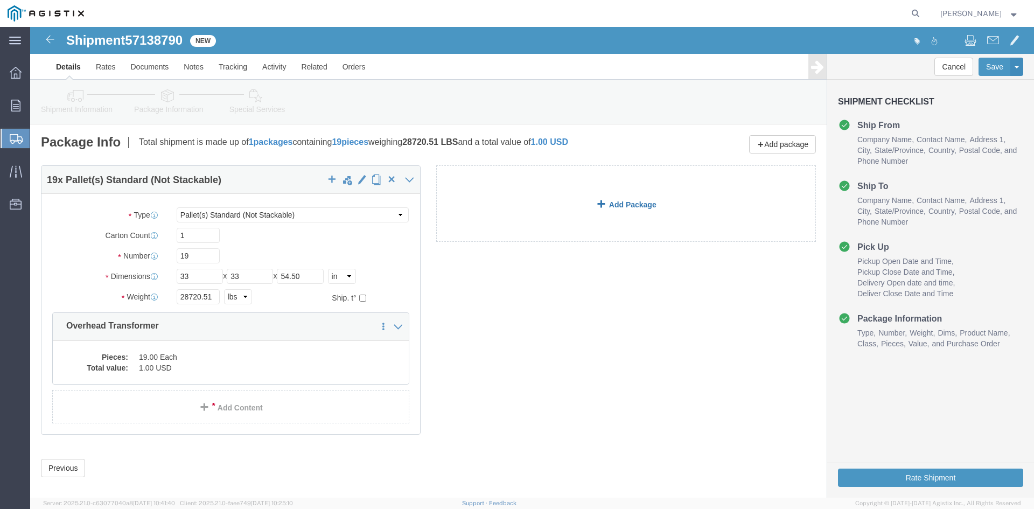
click link "Add Package"
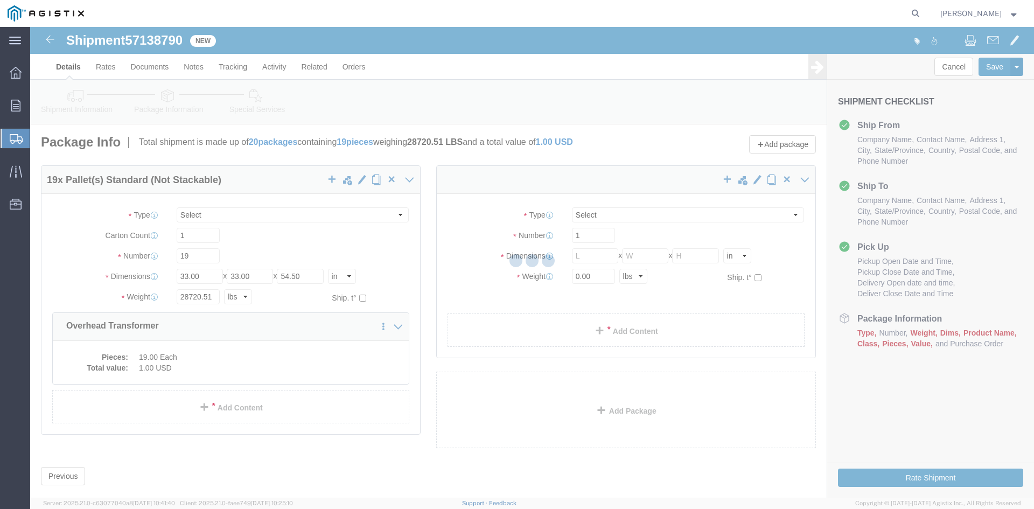
select select "PSNS"
select select "CBOX"
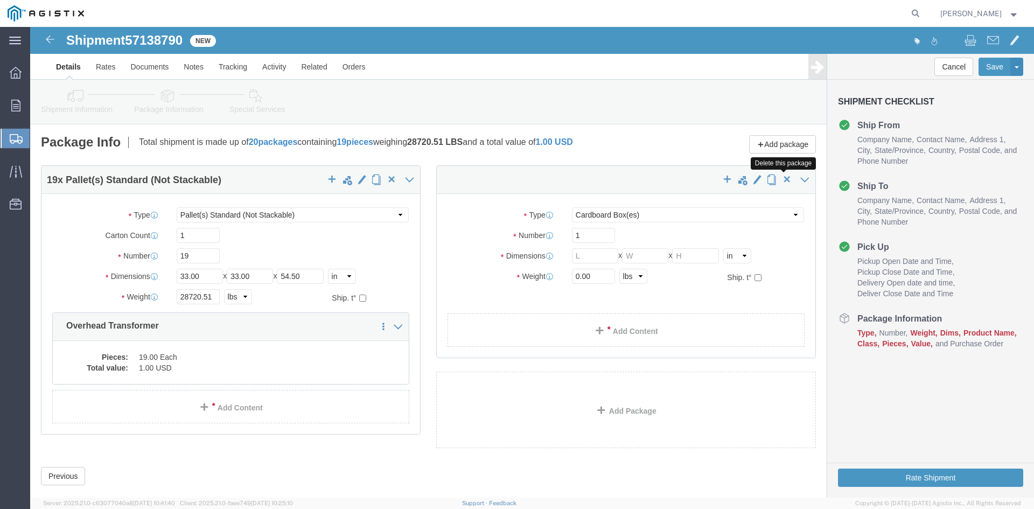
click span "button"
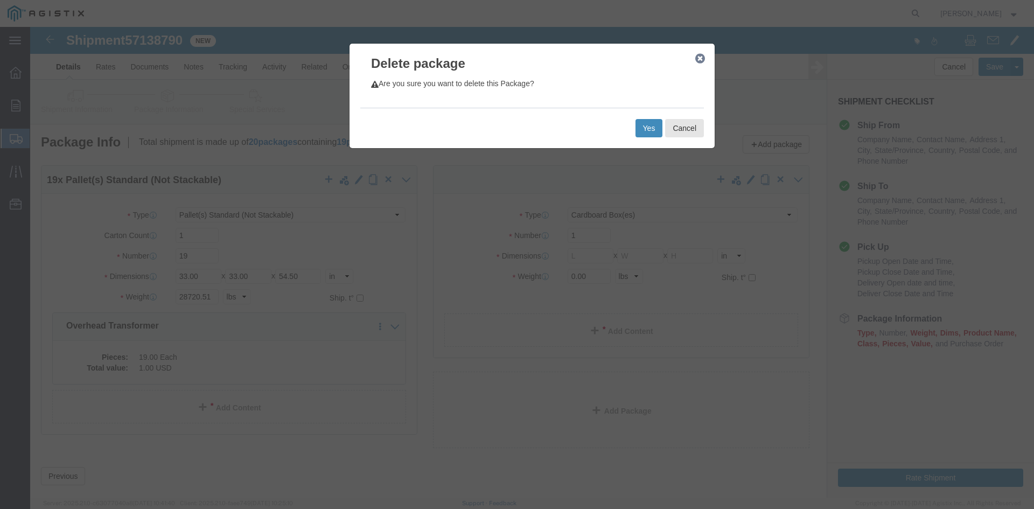
click button "Yes"
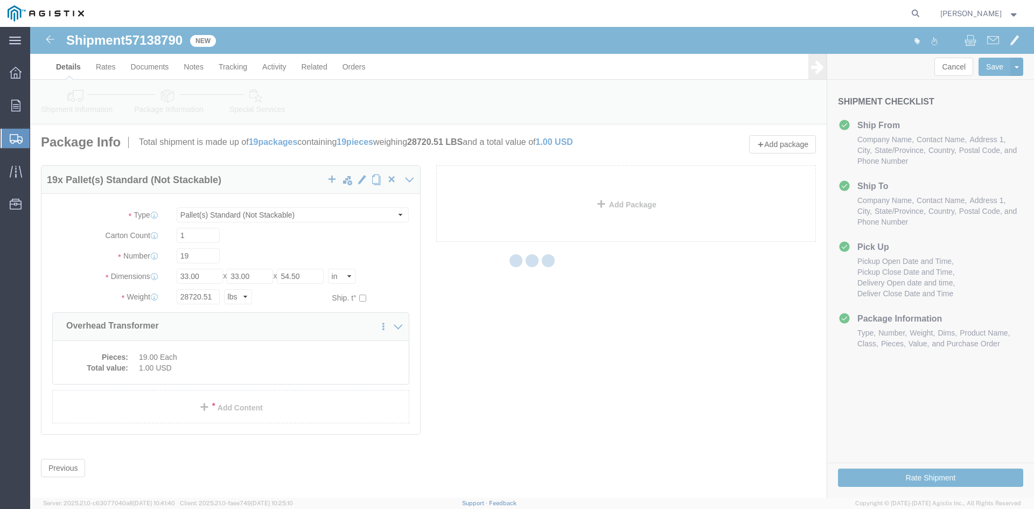
select select "PSNS"
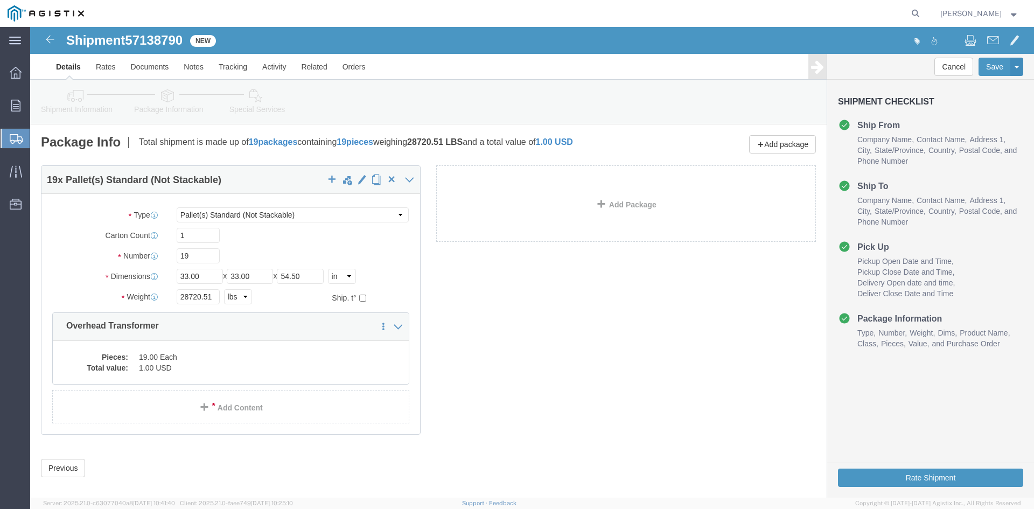
click icon
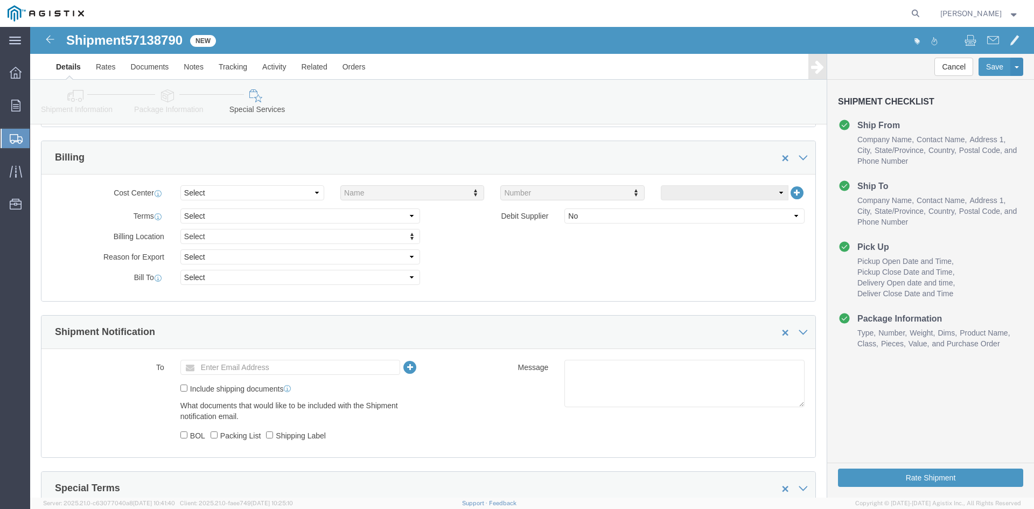
scroll to position [485, 0]
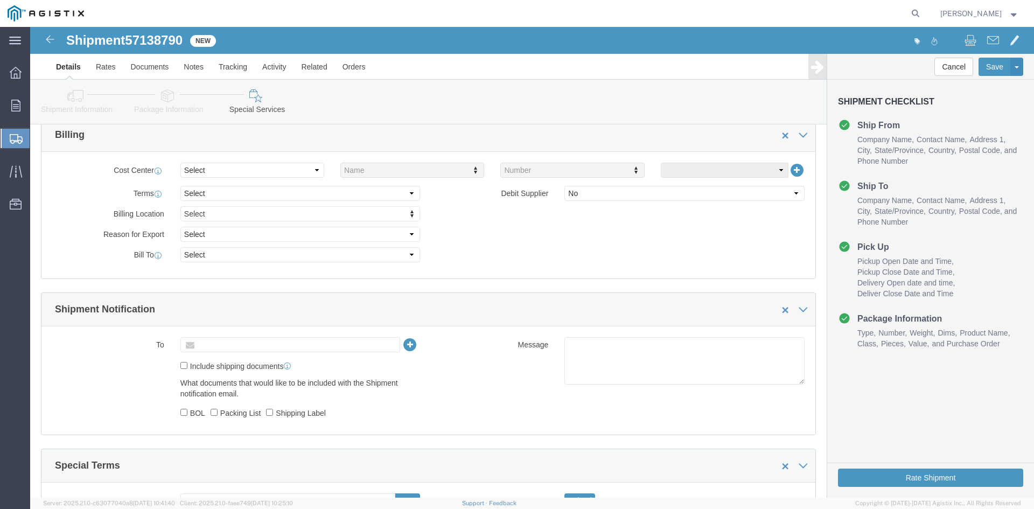
drag, startPoint x: 166, startPoint y: 315, endPoint x: 222, endPoint y: 315, distance: 56.6
click input "text"
type input "[EMAIL_ADDRESS][DOMAIN_NAME]"
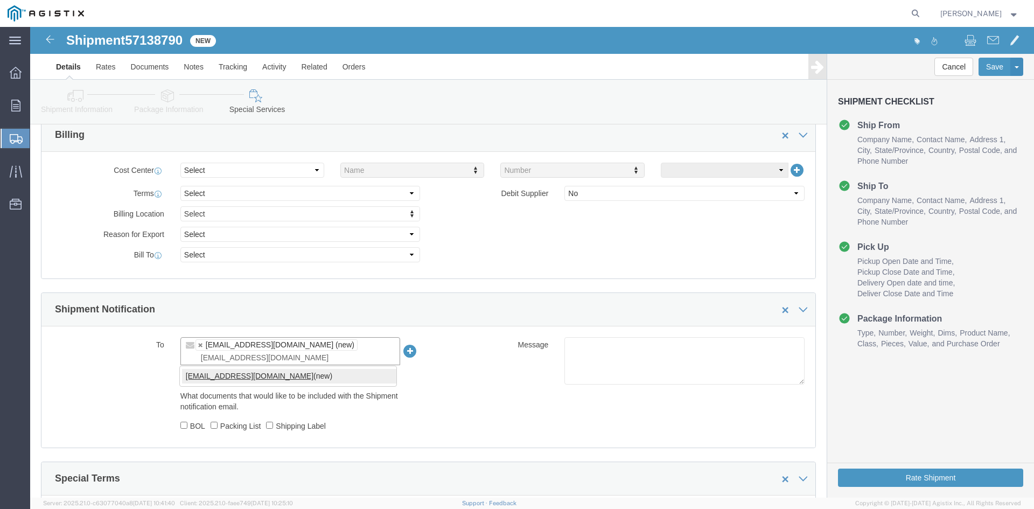
type input "[EMAIL_ADDRESS][DOMAIN_NAME]"
type input "[EMAIL_ADDRESS][DOMAIN_NAME],[DOMAIN_NAME][EMAIL_ADDRESS][DOMAIN_NAME]"
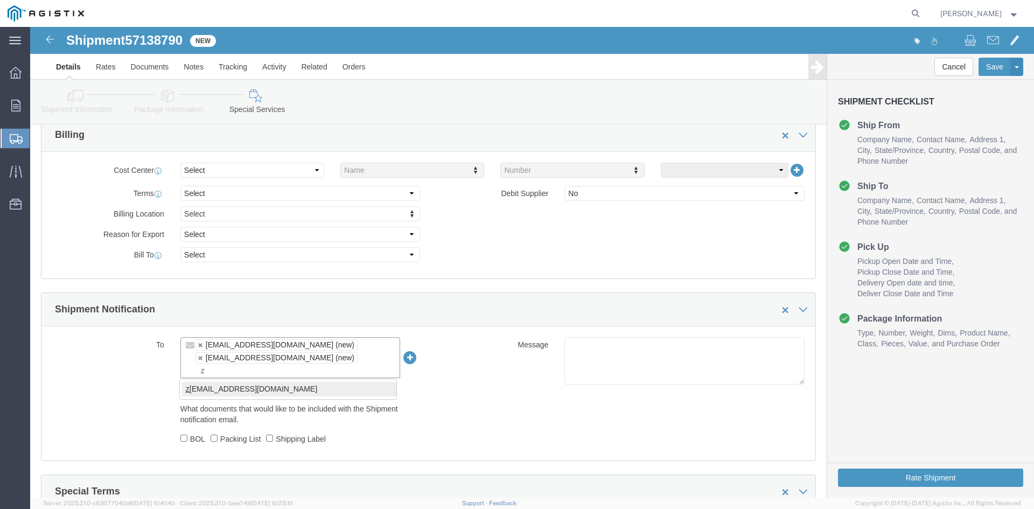
type input "z"
type input "[EMAIL_ADDRESS][DOMAIN_NAME],[DOMAIN_NAME][EMAIL_ADDRESS][DOMAIN_NAME],[PERSON_…"
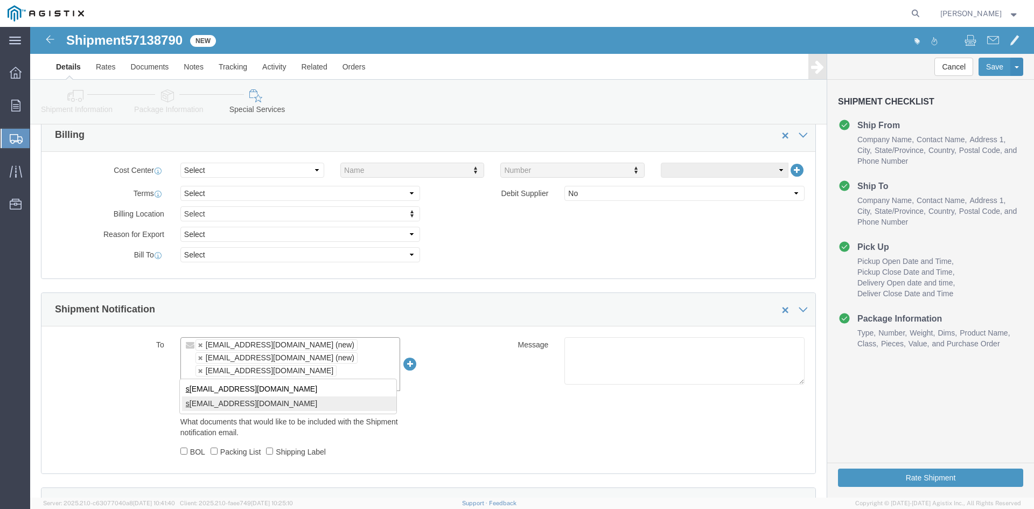
type input "s"
type input "[EMAIL_ADDRESS][DOMAIN_NAME],[DOMAIN_NAME][EMAIL_ADDRESS][DOMAIN_NAME],[EMAIL_A…"
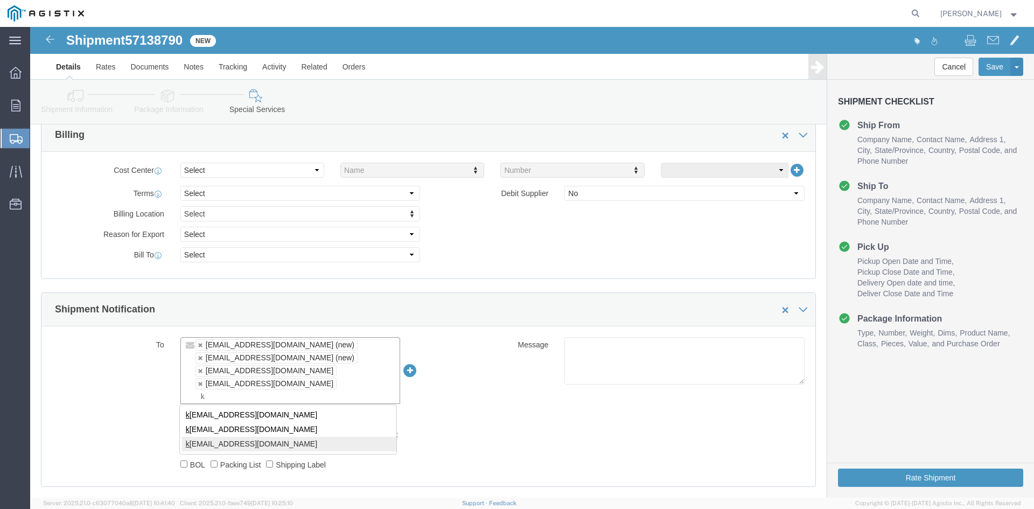
type input "k"
type input "[EMAIL_ADDRESS][DOMAIN_NAME],[DOMAIN_NAME][EMAIL_ADDRESS][DOMAIN_NAME],[EMAIL_A…"
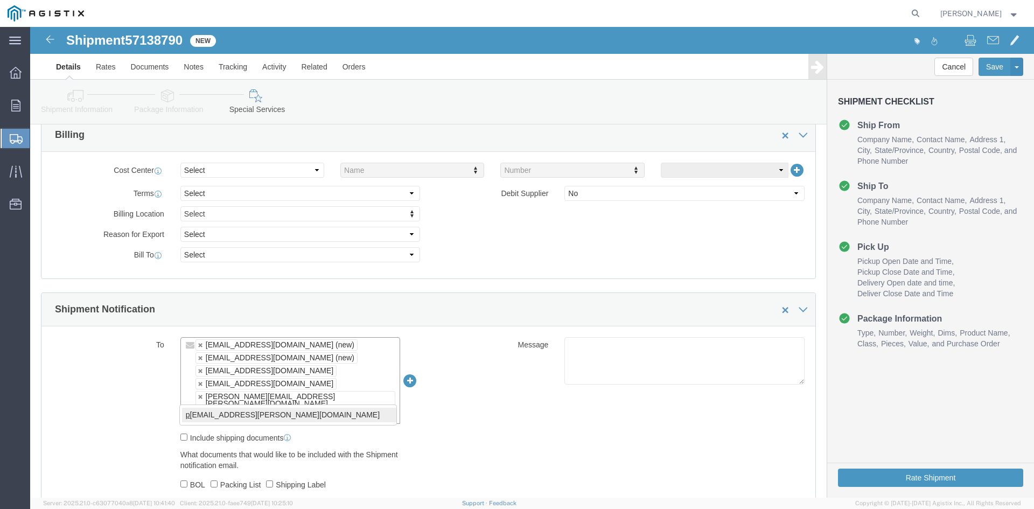
type input "p"
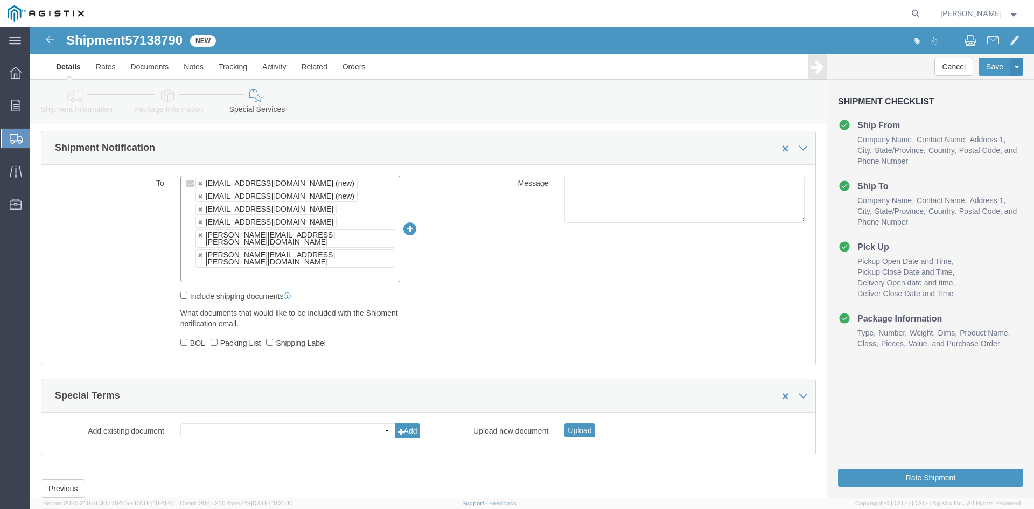
scroll to position [652, 0]
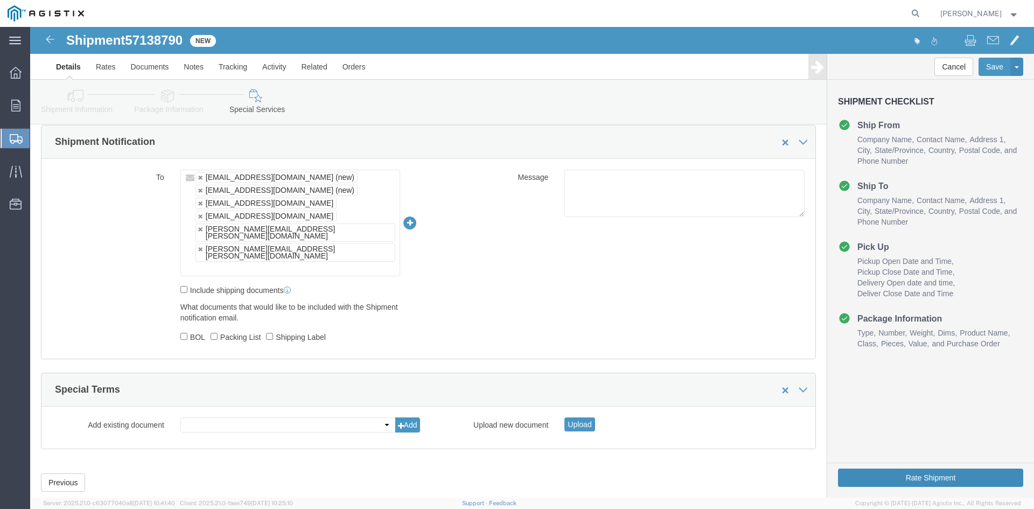
click button "Rate Shipment"
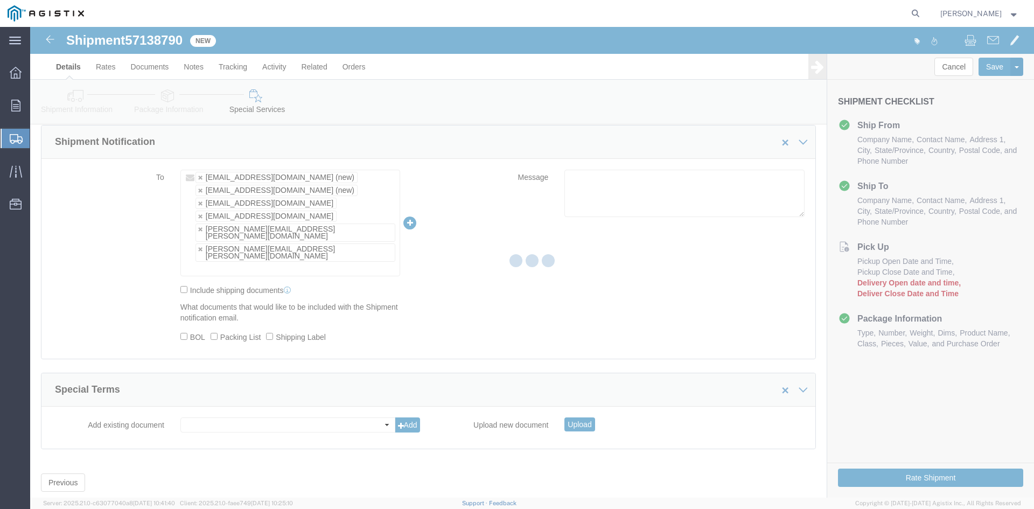
scroll to position [0, 0]
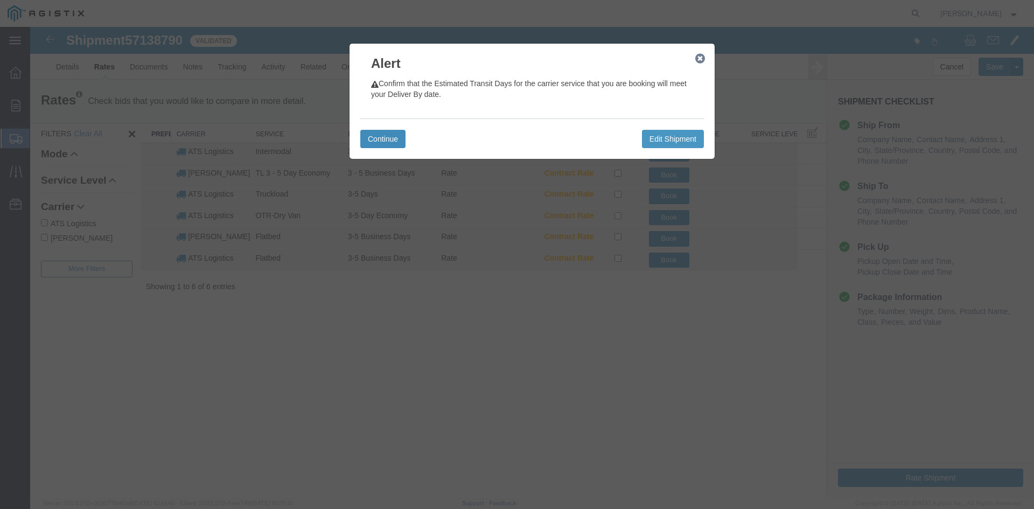
click at [384, 135] on button "Continue" at bounding box center [382, 139] width 45 height 18
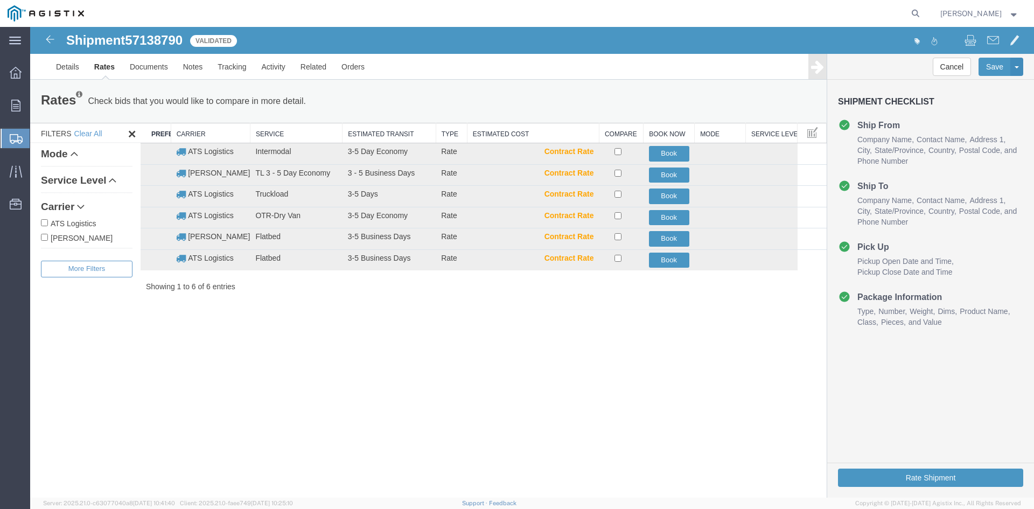
click at [45, 222] on input "ATS Logistics" at bounding box center [44, 222] width 7 height 7
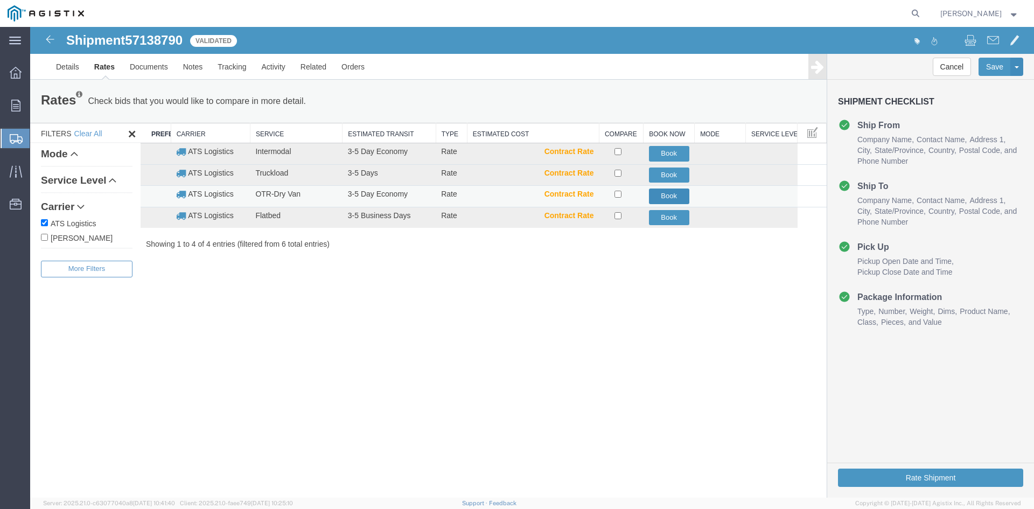
click at [659, 196] on button "Book" at bounding box center [669, 197] width 40 height 16
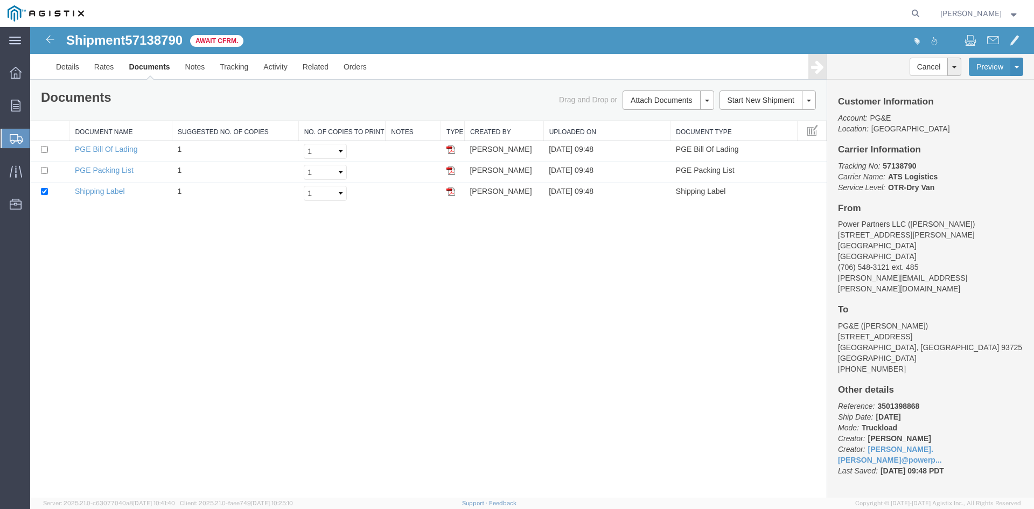
click at [0, 0] on span "Create Shipment" at bounding box center [0, 0] width 0 height 0
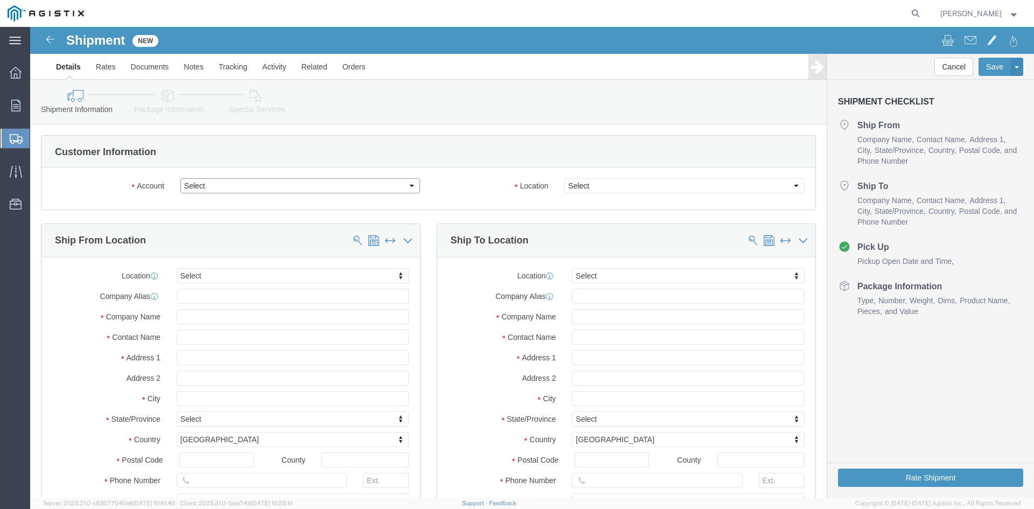
click select "Select PG&E Power Partners"
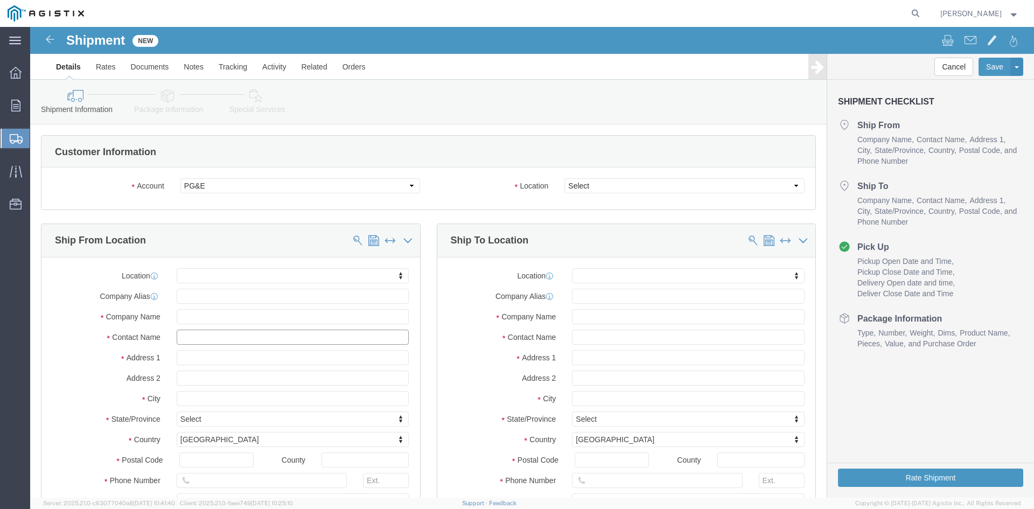
drag, startPoint x: 154, startPoint y: 310, endPoint x: 193, endPoint y: 311, distance: 38.8
click input "text"
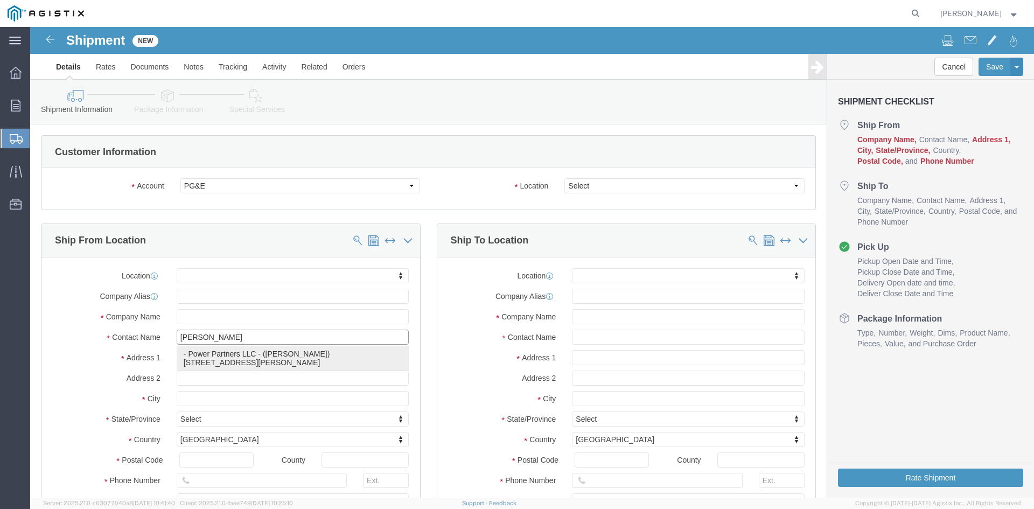
click p "- Power Partners LLC - ([PERSON_NAME]) [STREET_ADDRESS][PERSON_NAME]"
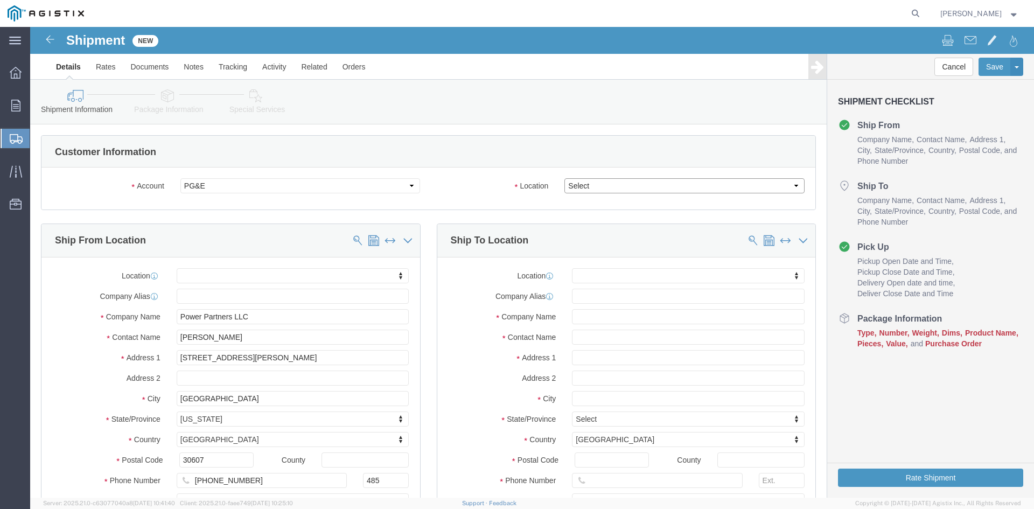
click select "Select All Others [GEOGRAPHIC_DATA] [GEOGRAPHIC_DATA] [GEOGRAPHIC_DATA] [GEOGRA…"
click input "text"
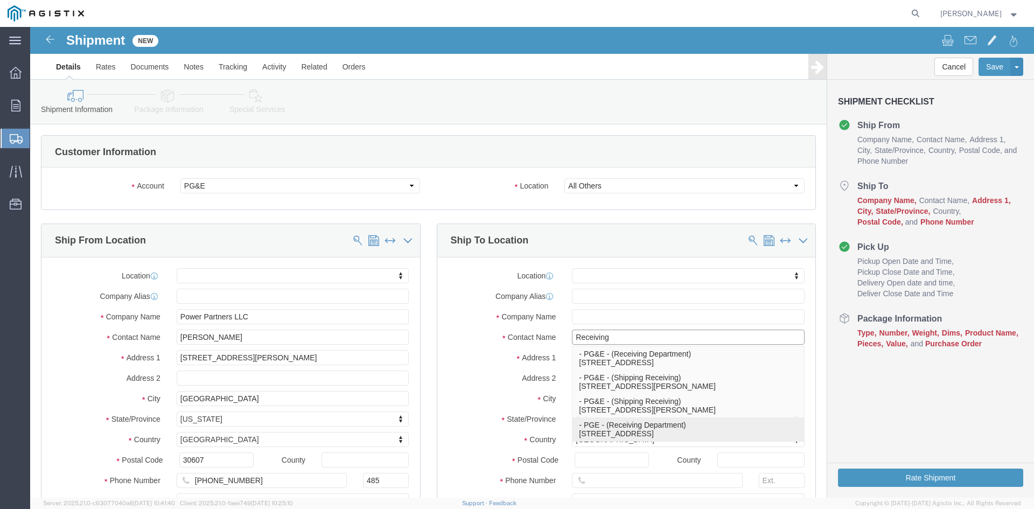
click p "- PGE - (Receiving Department) [STREET_ADDRESS]"
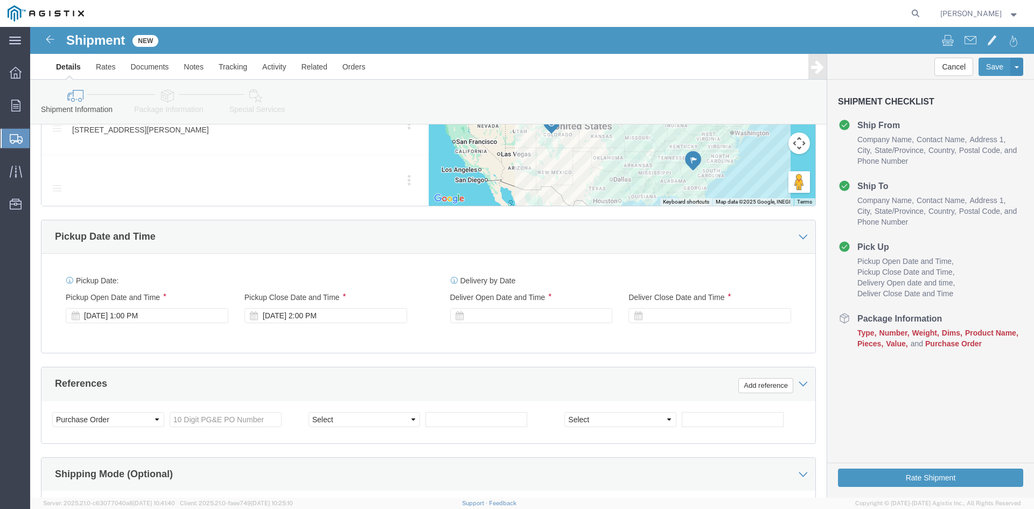
scroll to position [593, 0]
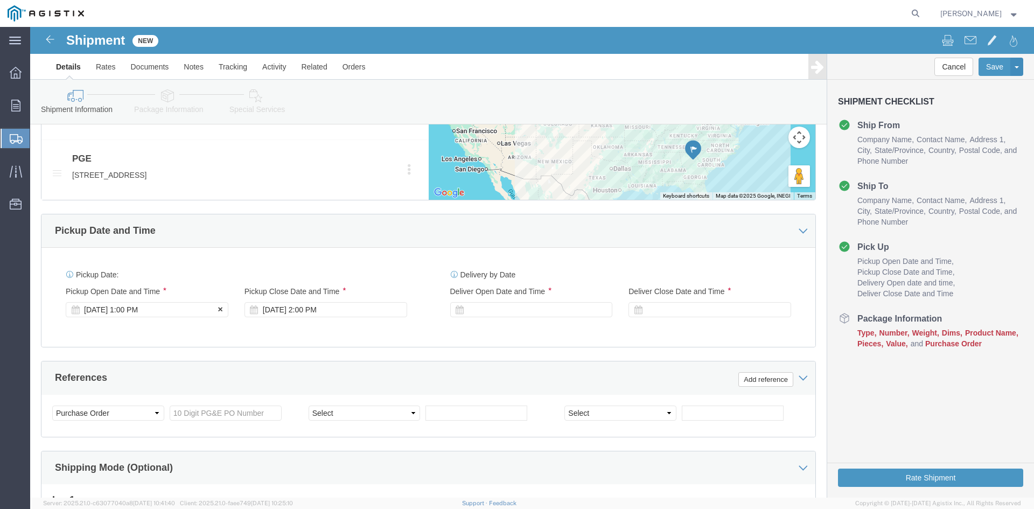
click div "Pickup Start Date Pickup Start Time Pickup Open Date and Time [DATE] 1:00 PM"
click div "[DATE] 1:00 PM"
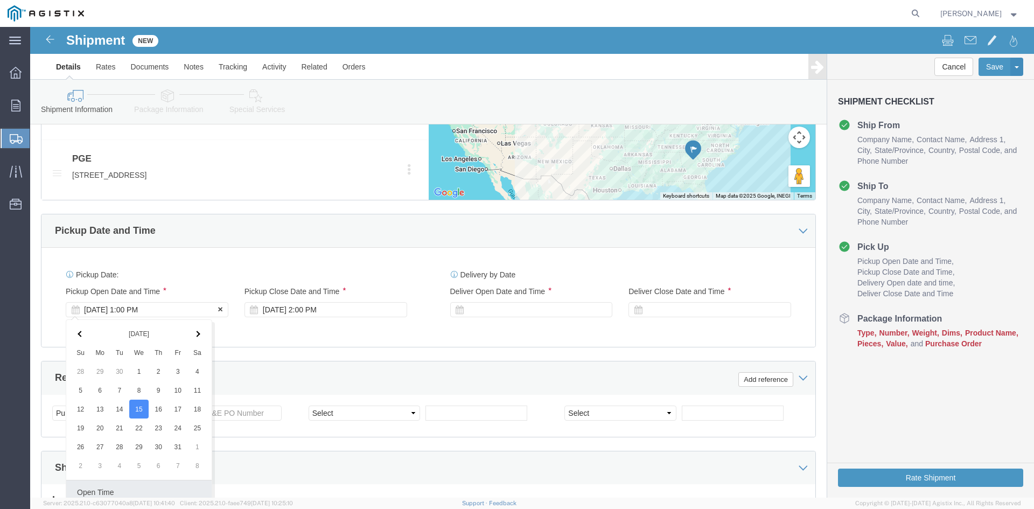
scroll to position [770, 0]
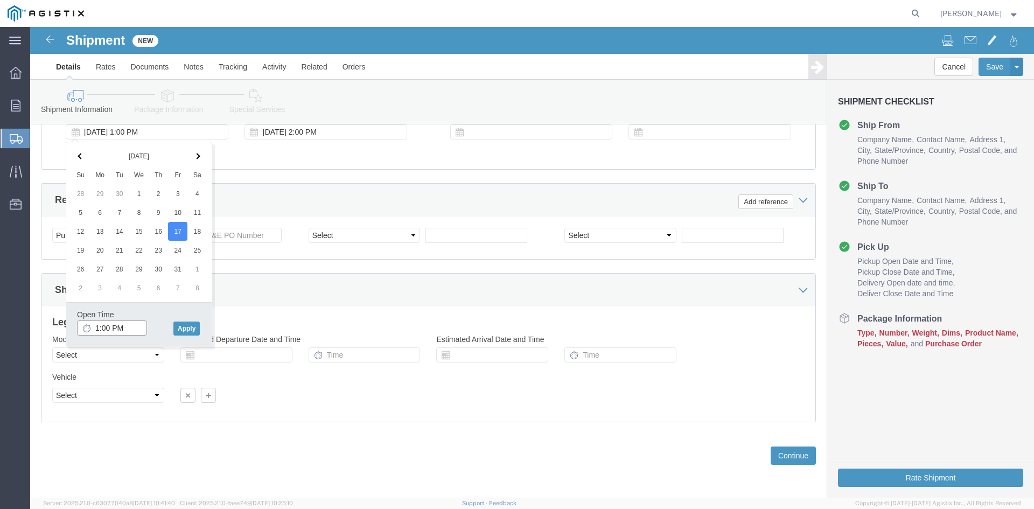
drag, startPoint x: 65, startPoint y: 300, endPoint x: 118, endPoint y: 301, distance: 52.8
click input "1:00 PM"
click input "11:00 PM"
click button "Apply"
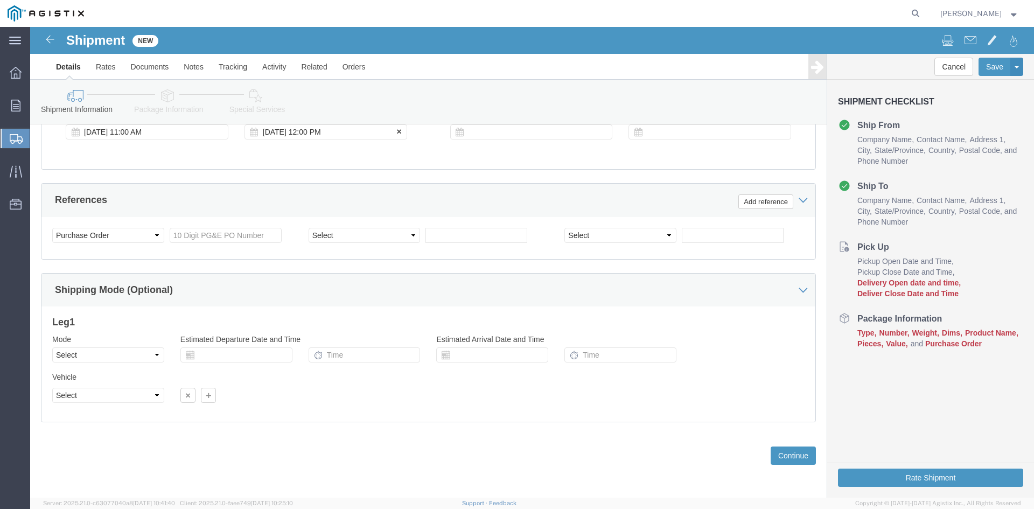
click div "[DATE] 12:00 PM"
click button "Apply"
click div
click input "6:00 PM"
click input "7:00 PM"
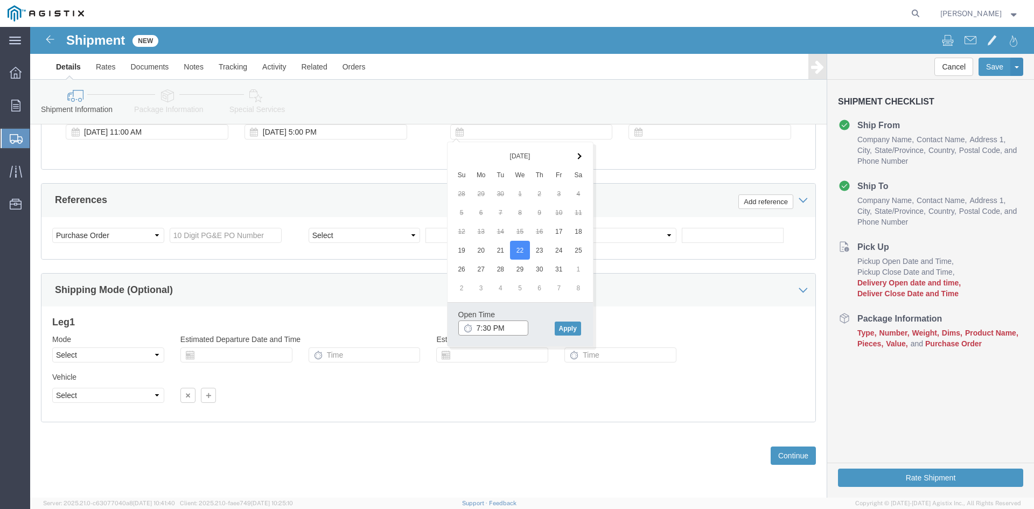
click input "7:30 PM"
click button "Apply"
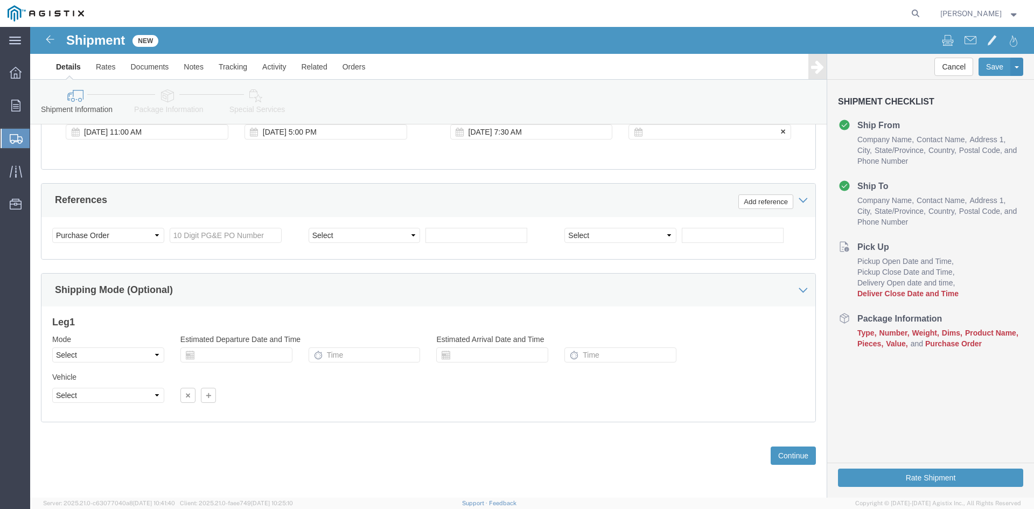
click div
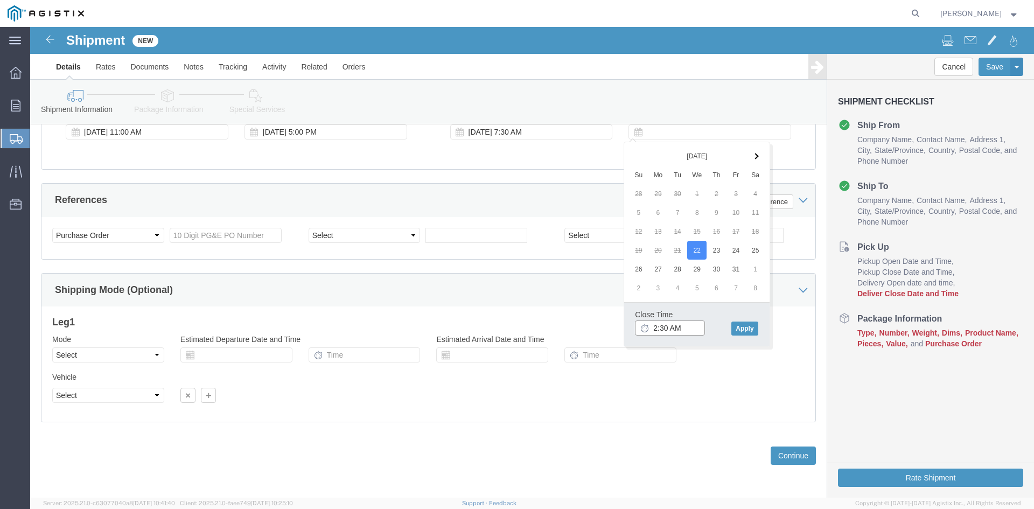
click input "2:30 AM"
click input "2:00 AM"
click button "Apply"
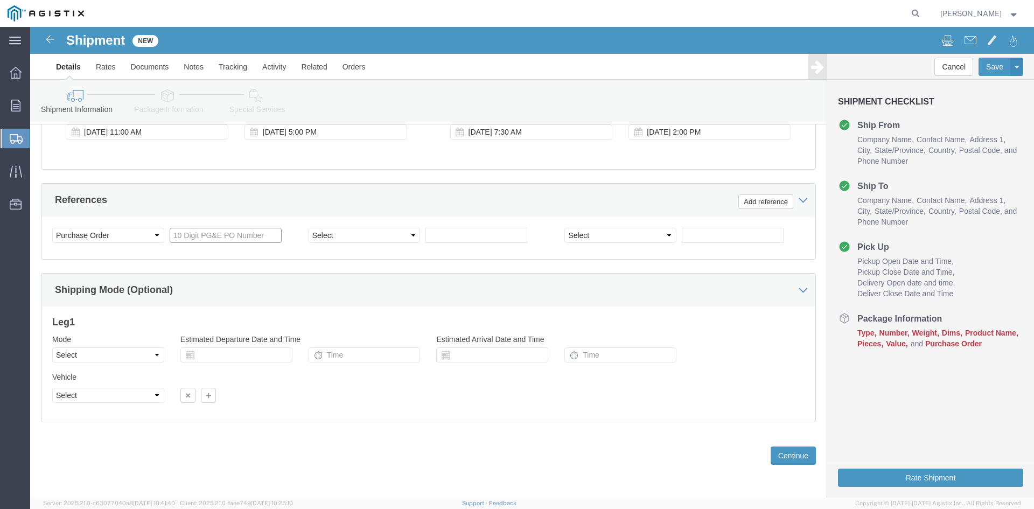
click input "text"
click select "Select Account Type Activity ID Airline Appointment Number ASN Batch Request # …"
click input "text"
click select "Select Air Less than Truckload Multi-Leg Ocean Freight Rail Small Parcel Truckl…"
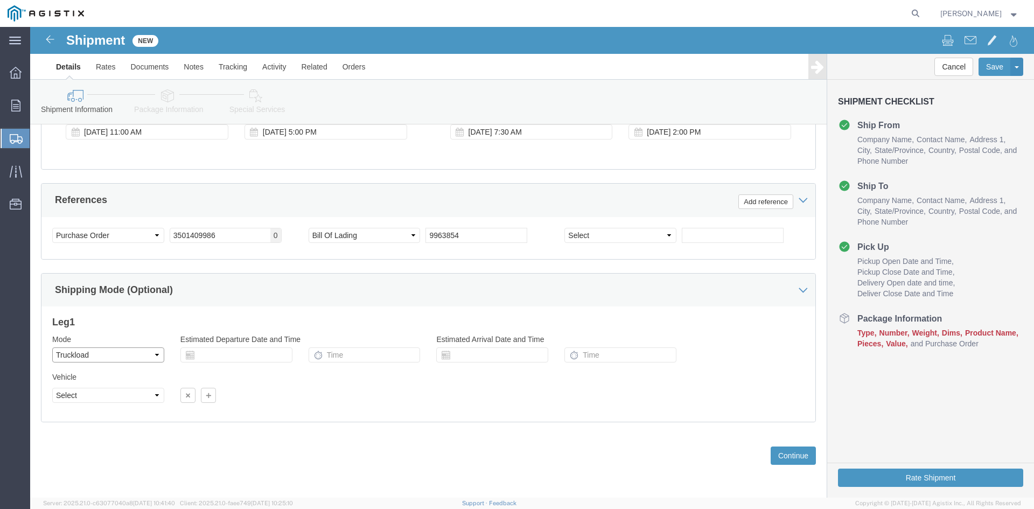
click select "Select Air Less than Truckload Multi-Leg Ocean Freight Rail Small Parcel Truckl…"
click select "Select 1-Ton (PSS) 10 Wheel 10 Yard Dump Truck 20 Yard Dump Truck Bobtail Botto…"
click button "Continue"
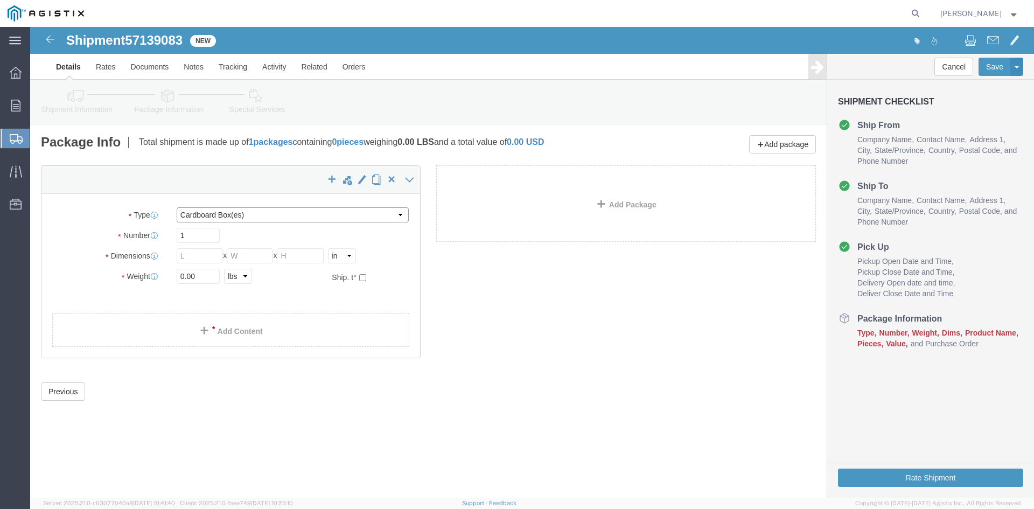
click select "Select Bulk Bundle(s) Cardboard Box(es) Carton(s) Crate(s) Drum(s) (Fiberboard)…"
click input "text"
drag, startPoint x: 159, startPoint y: 226, endPoint x: 119, endPoint y: 224, distance: 40.4
click div "Number 1"
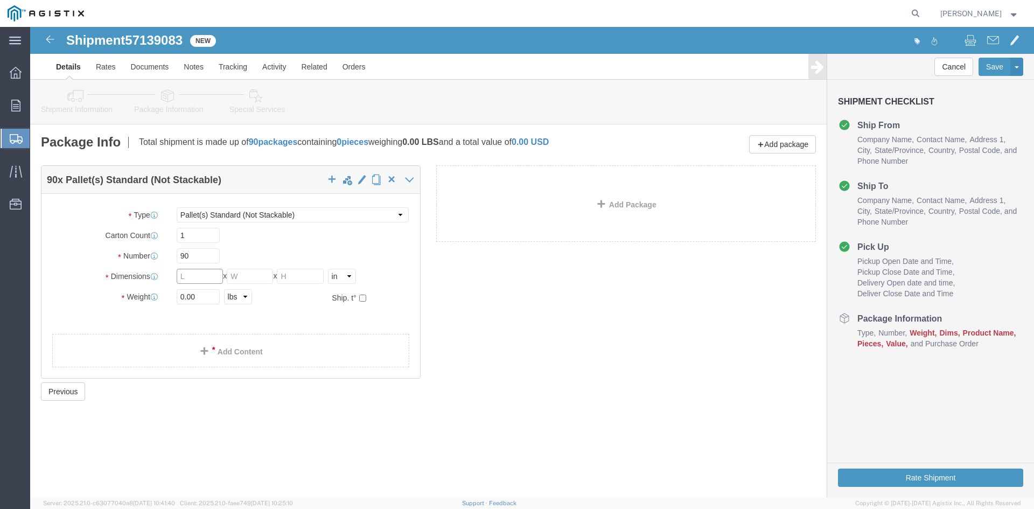
click input "text"
drag, startPoint x: 206, startPoint y: 248, endPoint x: 242, endPoint y: 242, distance: 36.1
click input "text"
drag, startPoint x: 260, startPoint y: 249, endPoint x: 320, endPoint y: 248, distance: 60.9
click input "text"
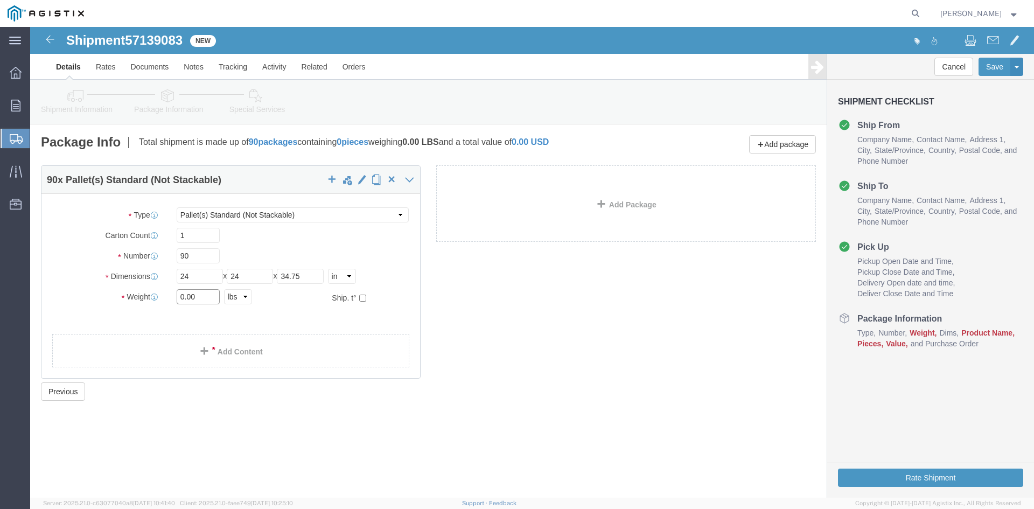
drag, startPoint x: 168, startPoint y: 270, endPoint x: 96, endPoint y: 269, distance: 71.7
click div "Weight 0.00 Select kgs lbs Ship. t°"
click div "90 x Pallet(s) Standard (Not Stackable) Package Type Select Bulk Bundle(s) Card…"
click link "Add Content"
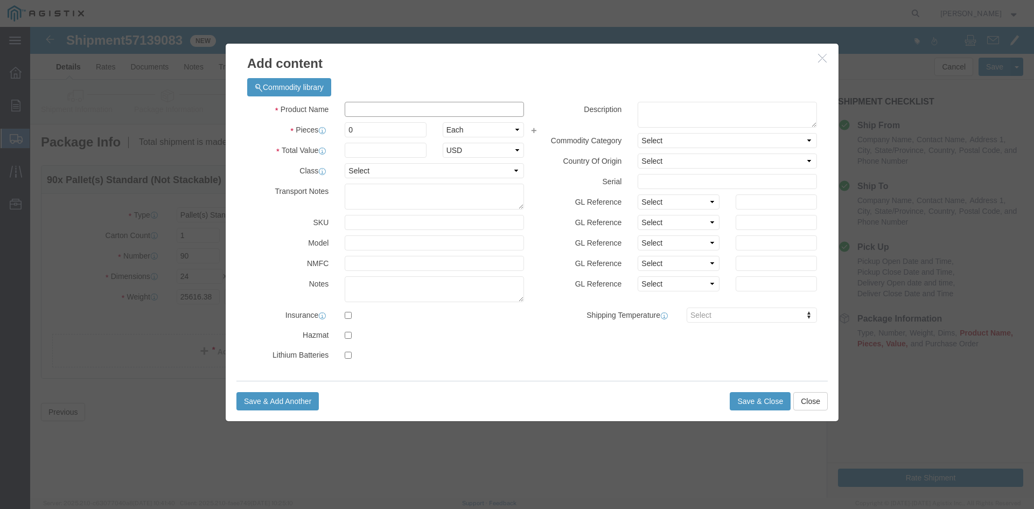
click input "text"
paste input "Overhead Transformer"
drag, startPoint x: 329, startPoint y: 99, endPoint x: 283, endPoint y: 106, distance: 46.2
click div "Pieces 0 Select Bag Barrels 100Board Feet Bottle Box Blister Pack Carats Can Ca…"
drag, startPoint x: 325, startPoint y: 121, endPoint x: 353, endPoint y: 124, distance: 28.3
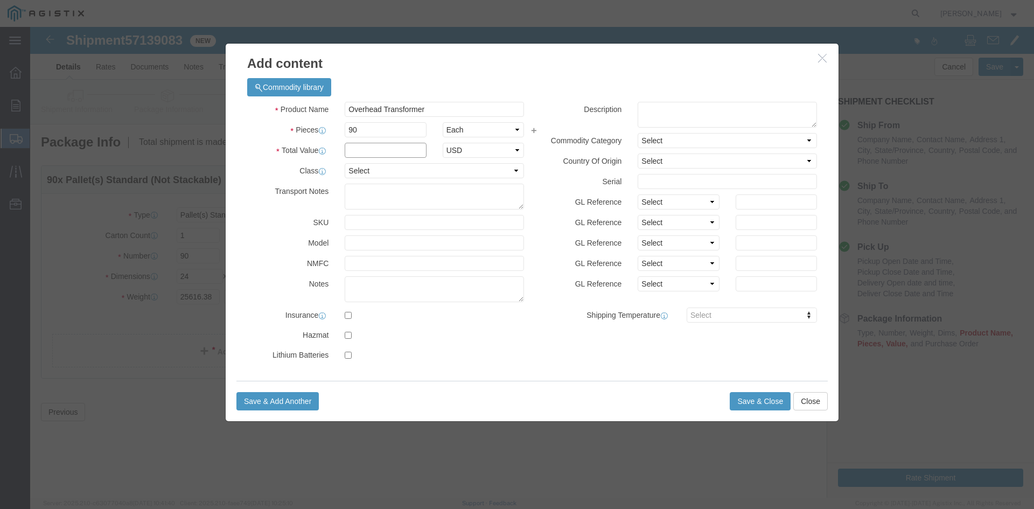
click input "text"
click select "Select 50 55 60 65 70 85 92.5 100 125 175 250 300 400"
click button "Save & Close"
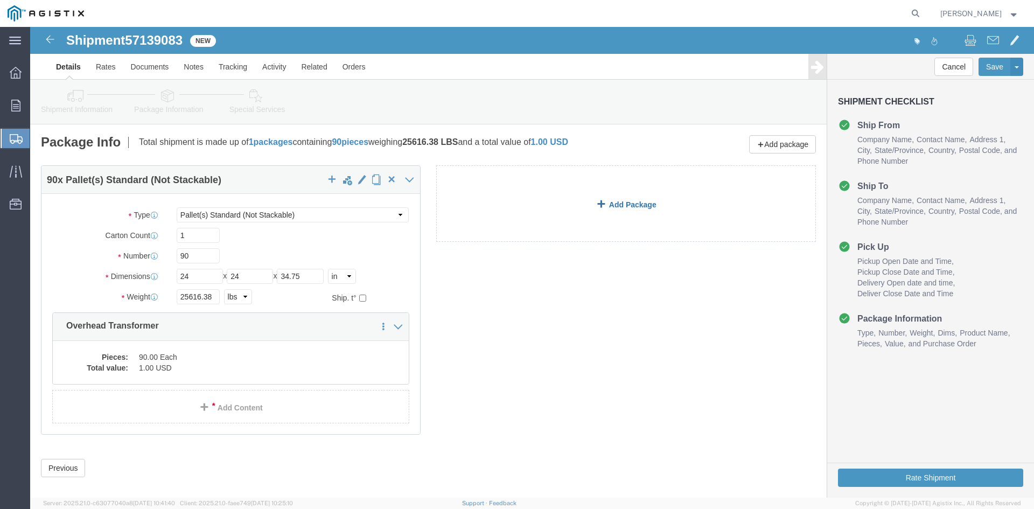
click link "Add Package"
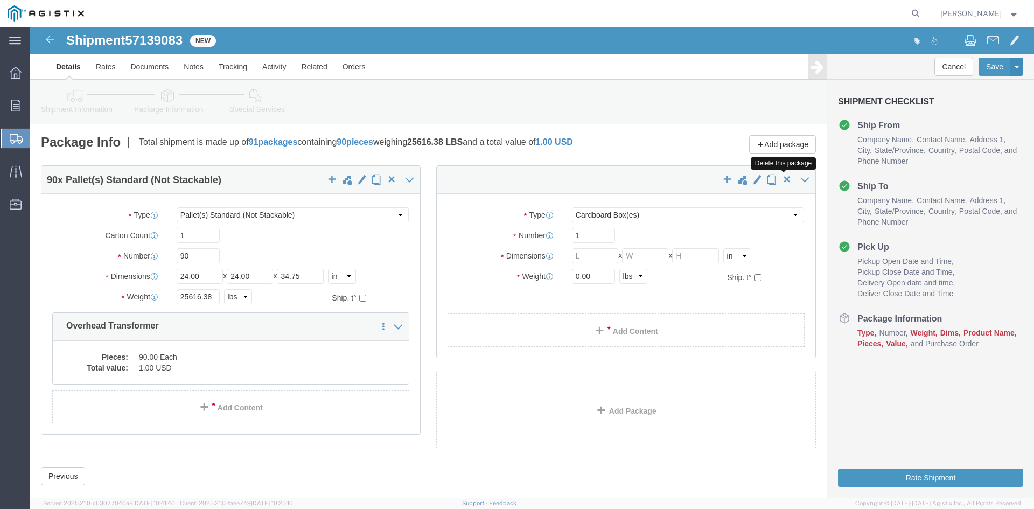
click span "button"
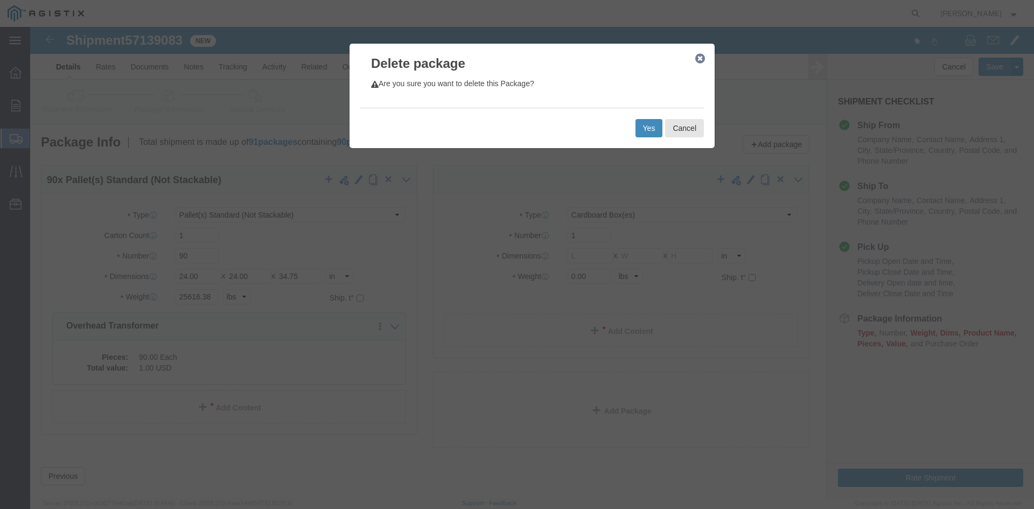
click button "Yes"
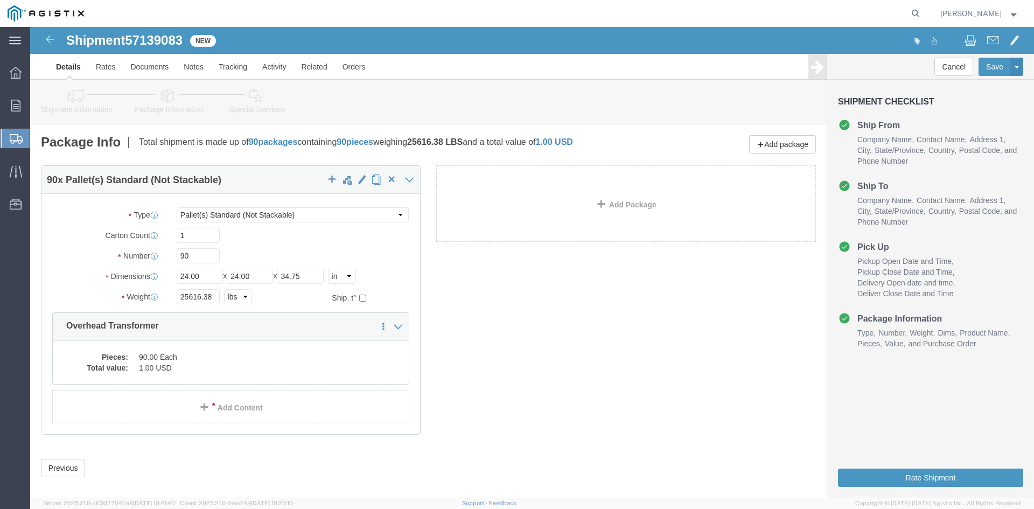
click icon
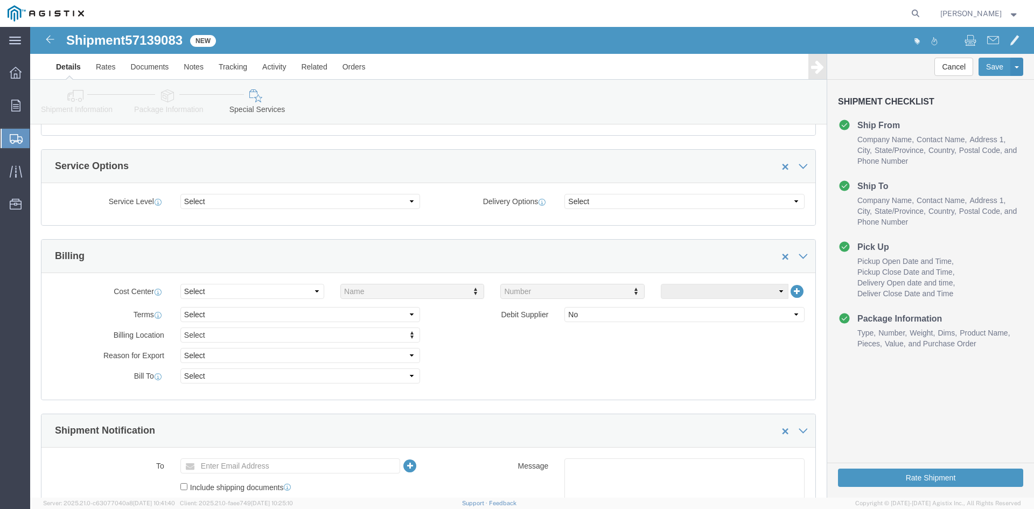
scroll to position [431, 0]
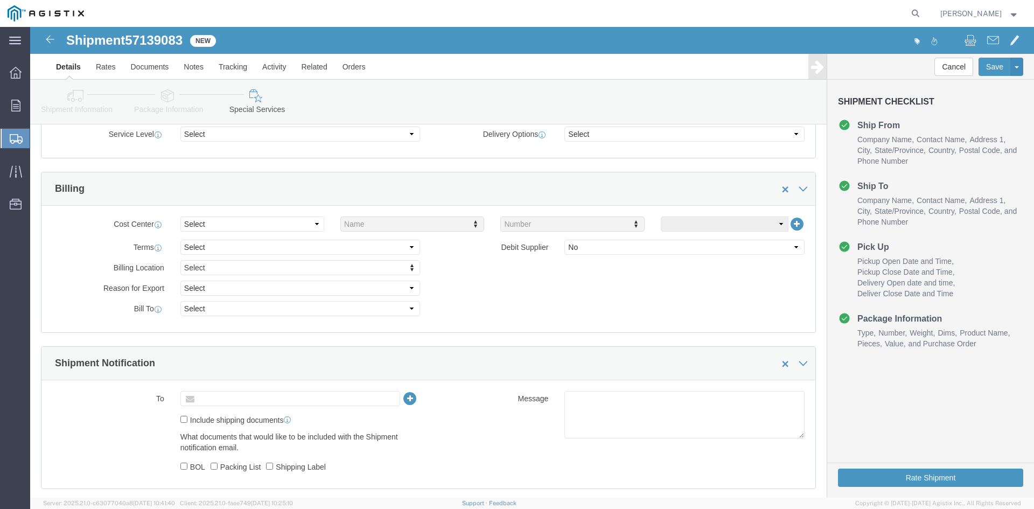
click input "text"
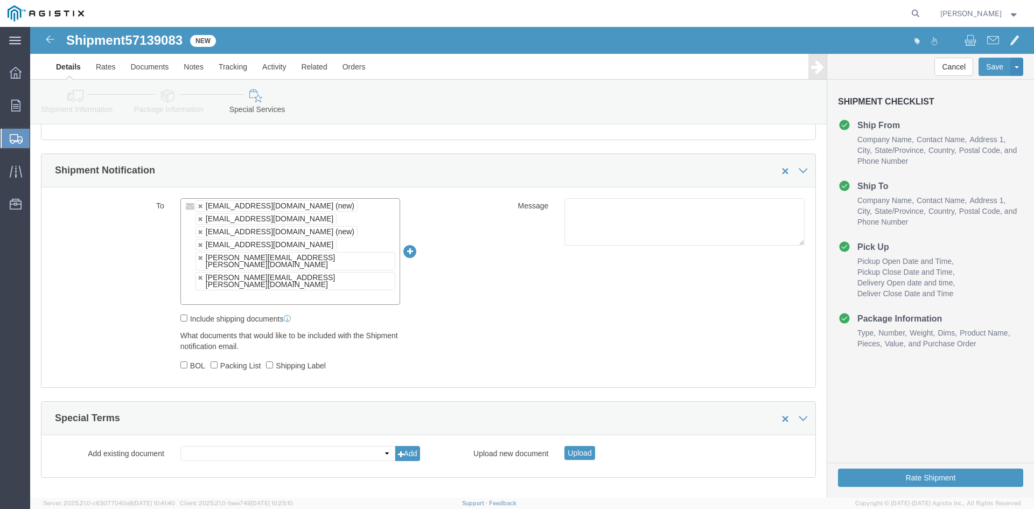
scroll to position [639, 0]
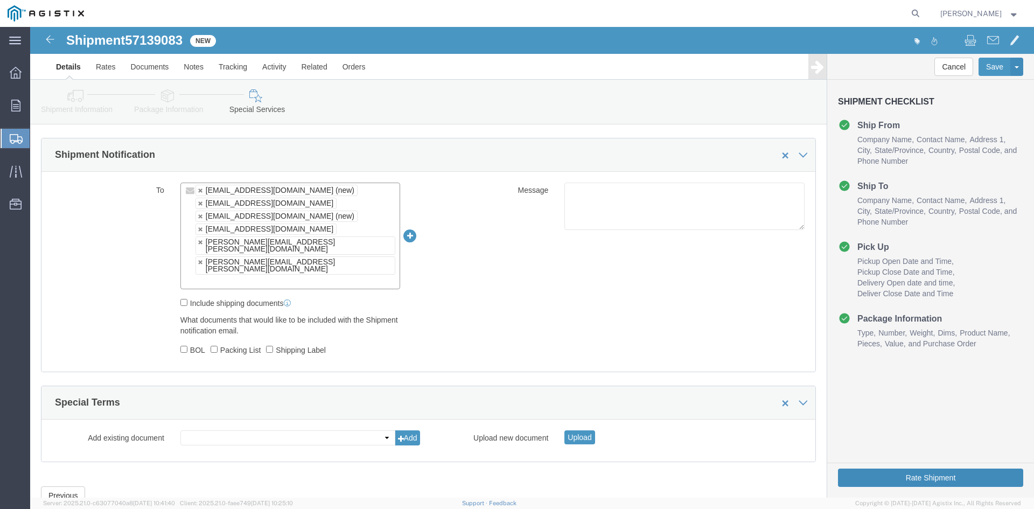
click button "Rate Shipment"
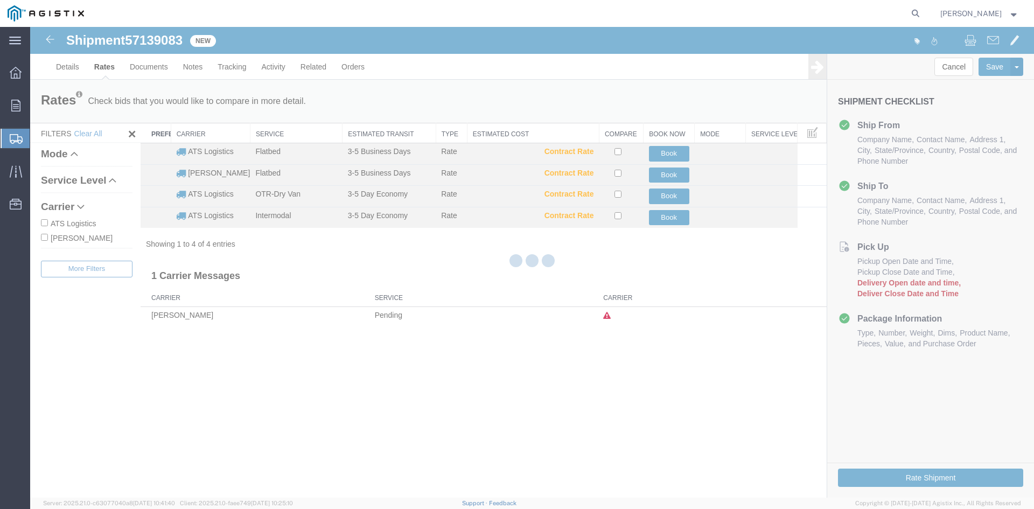
scroll to position [0, 0]
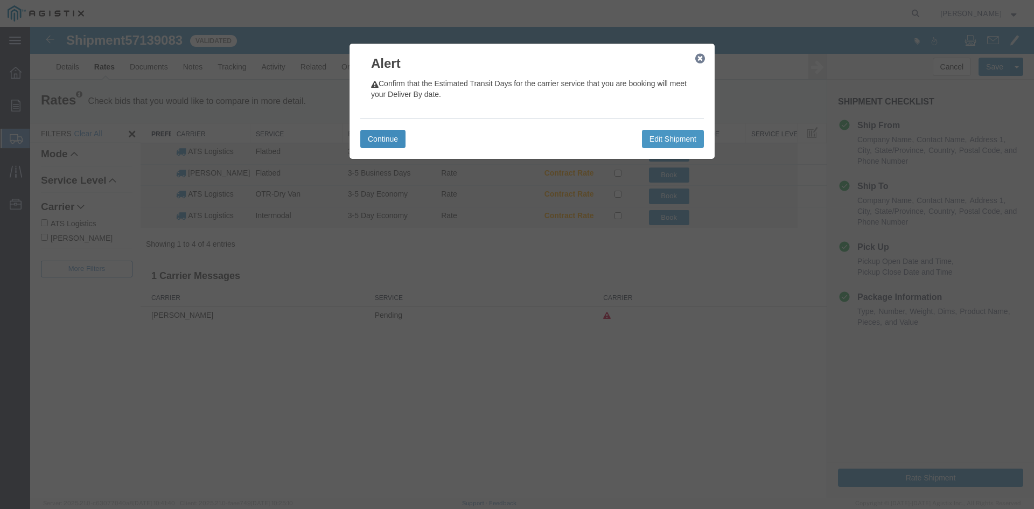
click at [392, 139] on button "Continue" at bounding box center [382, 139] width 45 height 18
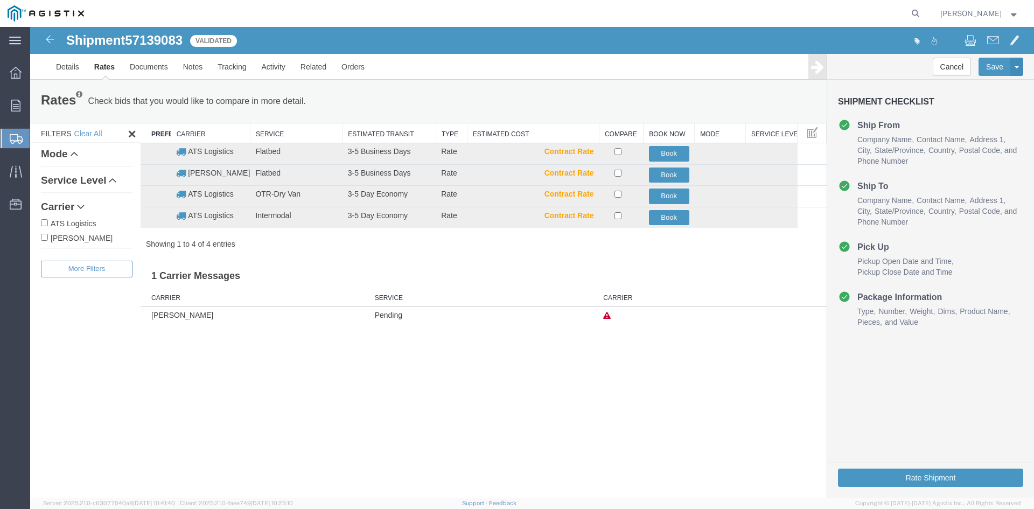
click at [47, 222] on input "ATS Logistics" at bounding box center [44, 222] width 7 height 7
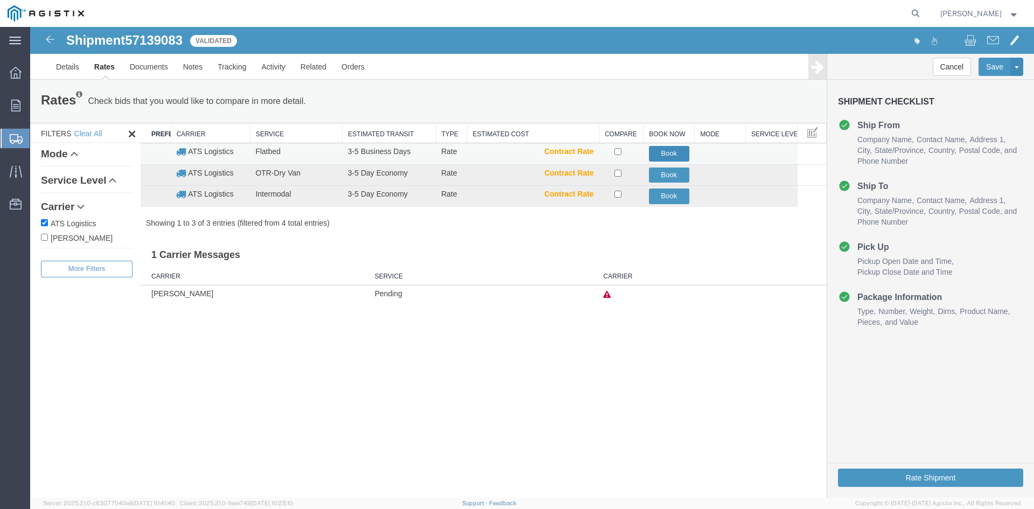
click at [680, 151] on button "Book" at bounding box center [669, 154] width 40 height 16
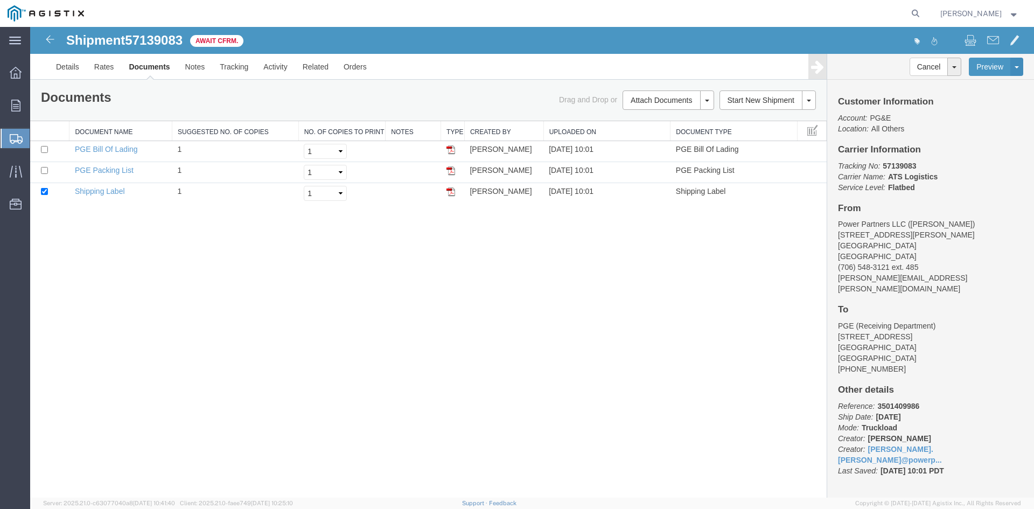
click at [0, 0] on span "Create Shipment" at bounding box center [0, 0] width 0 height 0
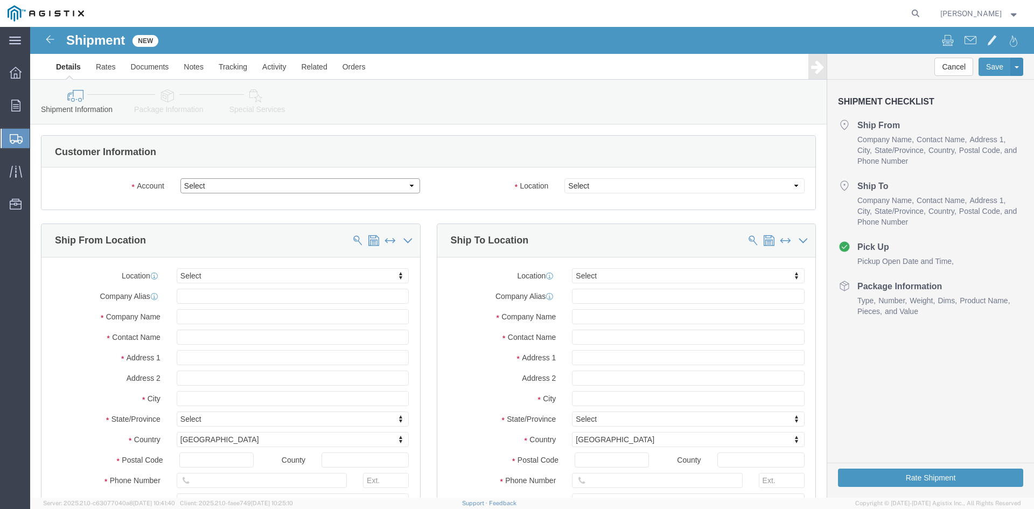
click select "Select PG&E Power Partners"
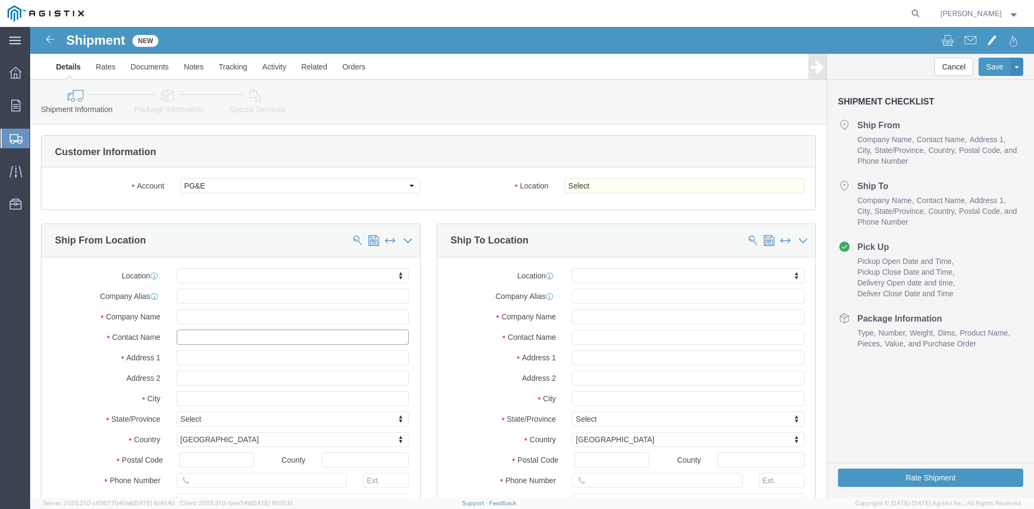
click input "text"
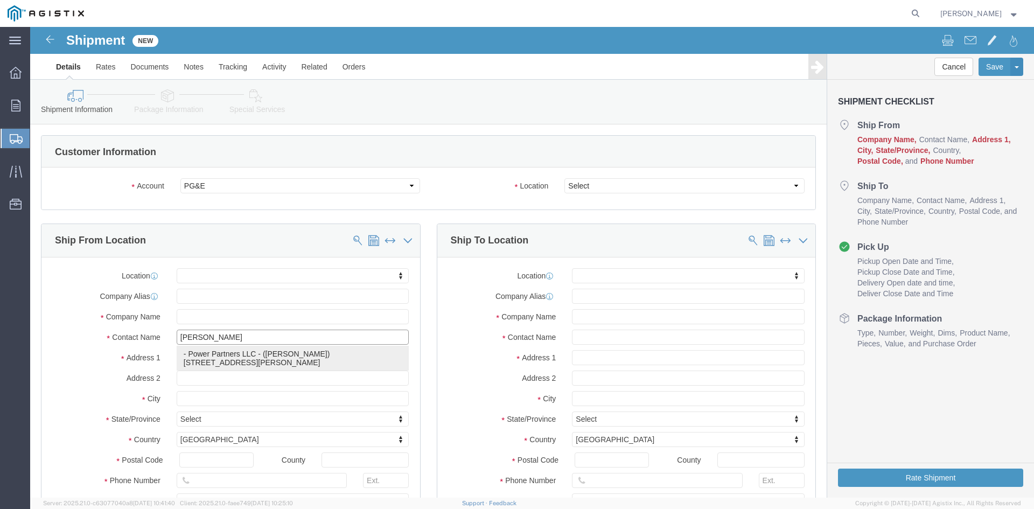
click p "- Power Partners LLC - ([PERSON_NAME]) [STREET_ADDRESS][PERSON_NAME]"
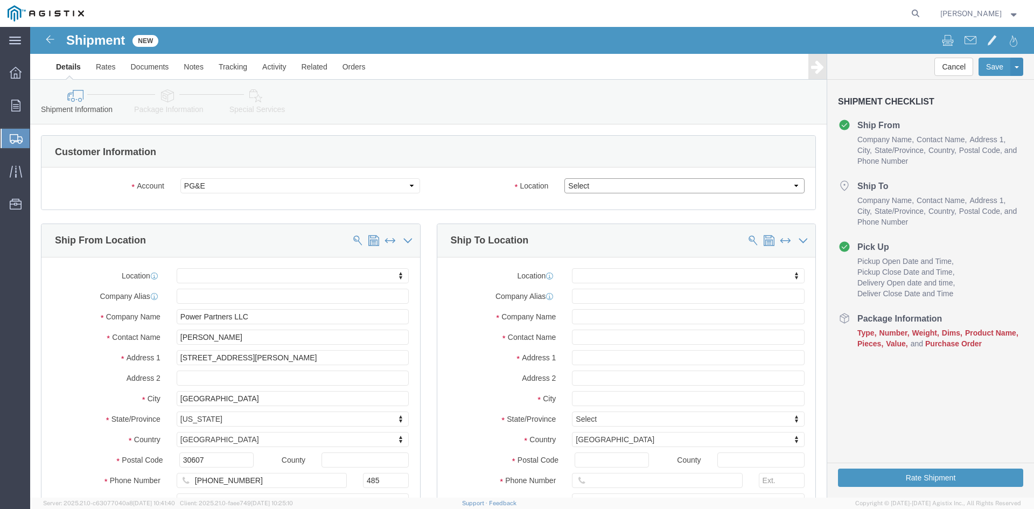
click select "Select All Others [GEOGRAPHIC_DATA] [GEOGRAPHIC_DATA] [GEOGRAPHIC_DATA] [GEOGRA…"
click input "text"
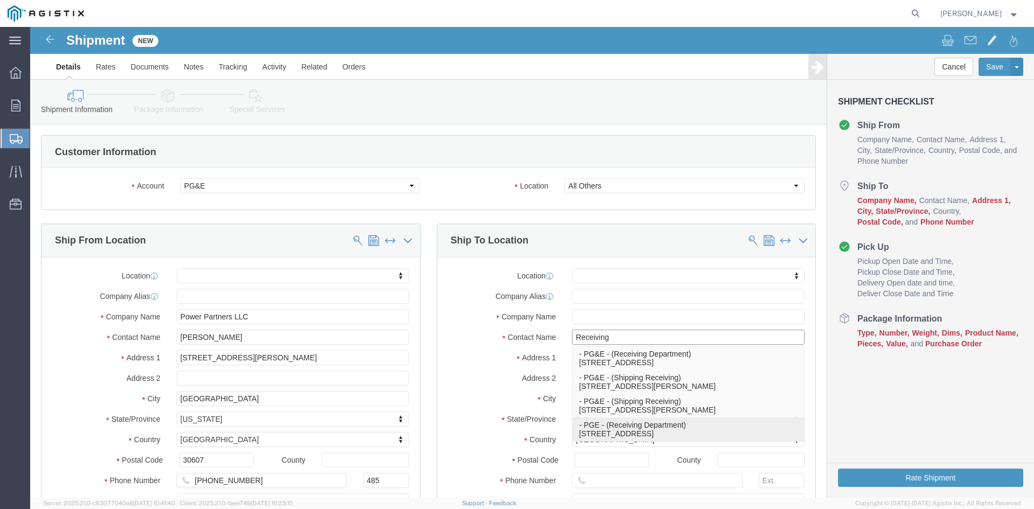
click p "- PGE - (Receiving Department) [STREET_ADDRESS]"
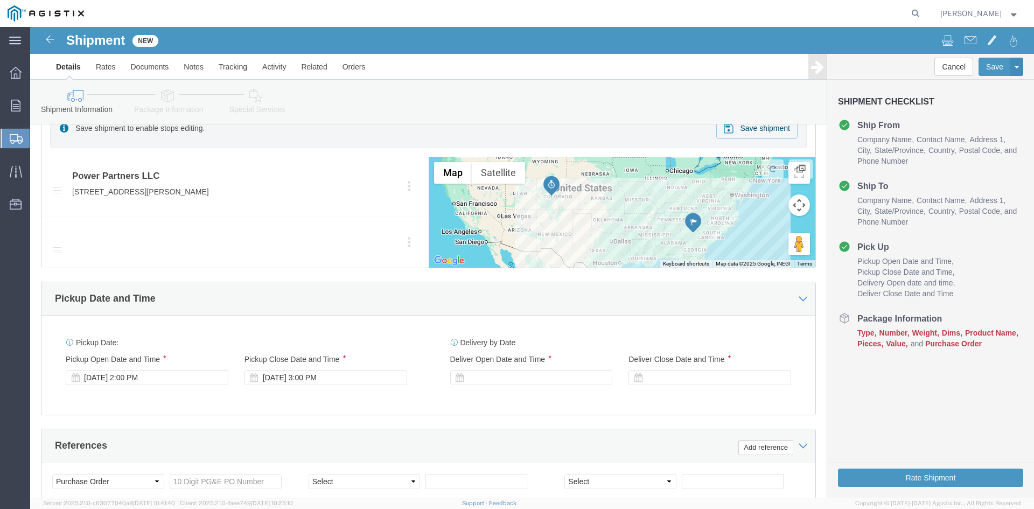
scroll to position [539, 0]
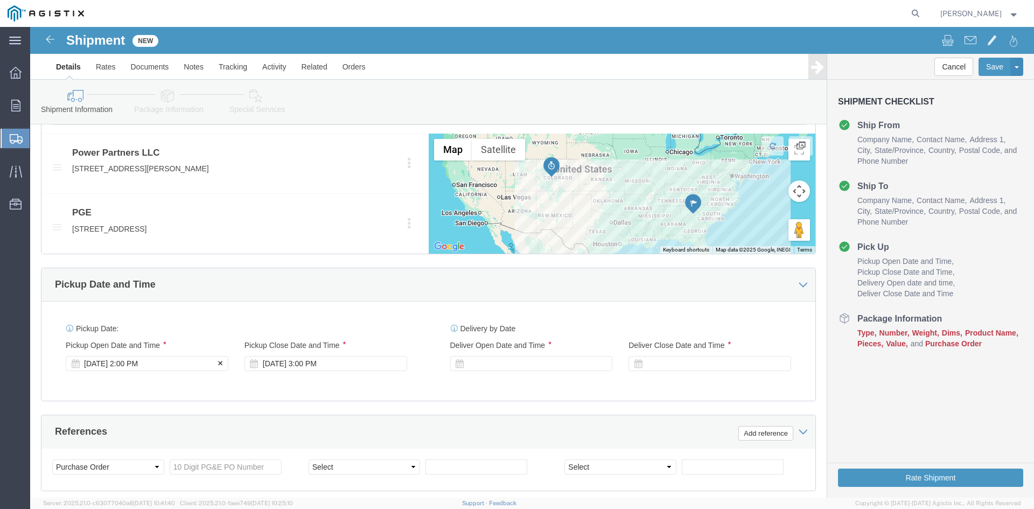
click div "Pickup Start Date Pickup Start Time Pickup Open Date and Time [DATE] 2:00 PM"
click div "[DATE] 2:00 PM"
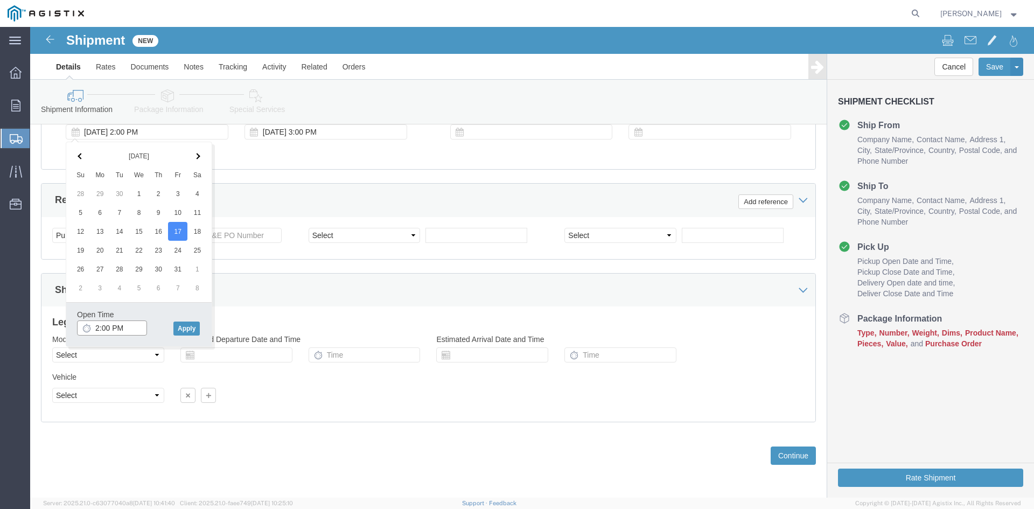
click input "2:00 PM"
click input "11:00 PM"
click button "Apply"
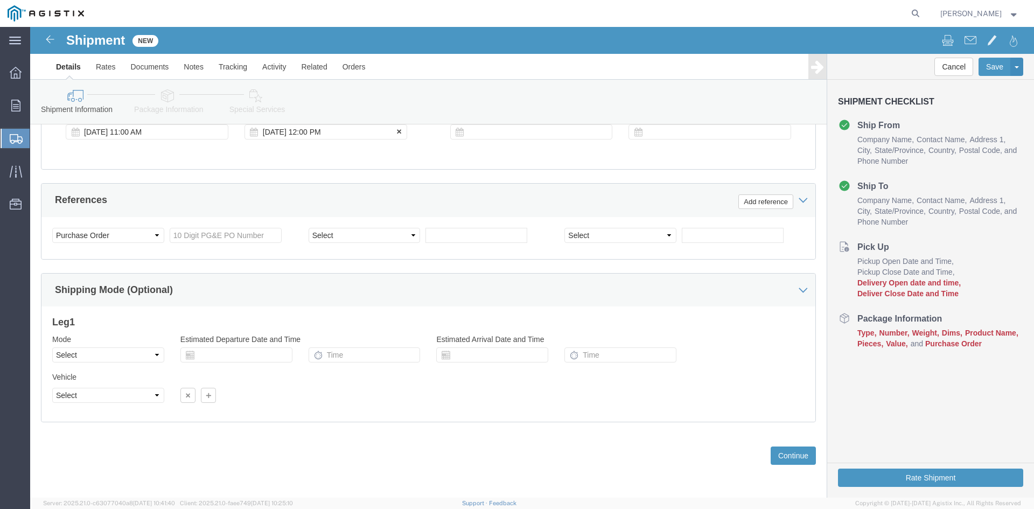
click div "[DATE] 12:00 PM"
click button "Apply"
click div
click input "6:00 PM"
drag, startPoint x: 455, startPoint y: 301, endPoint x: 478, endPoint y: 301, distance: 22.6
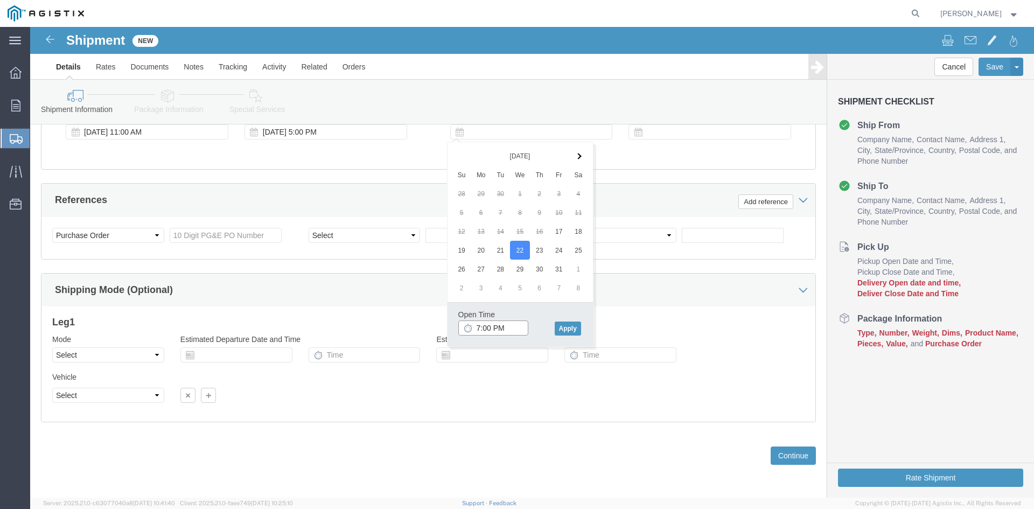
click input "7:00 PM"
click input "7:30 PM"
click button "Apply"
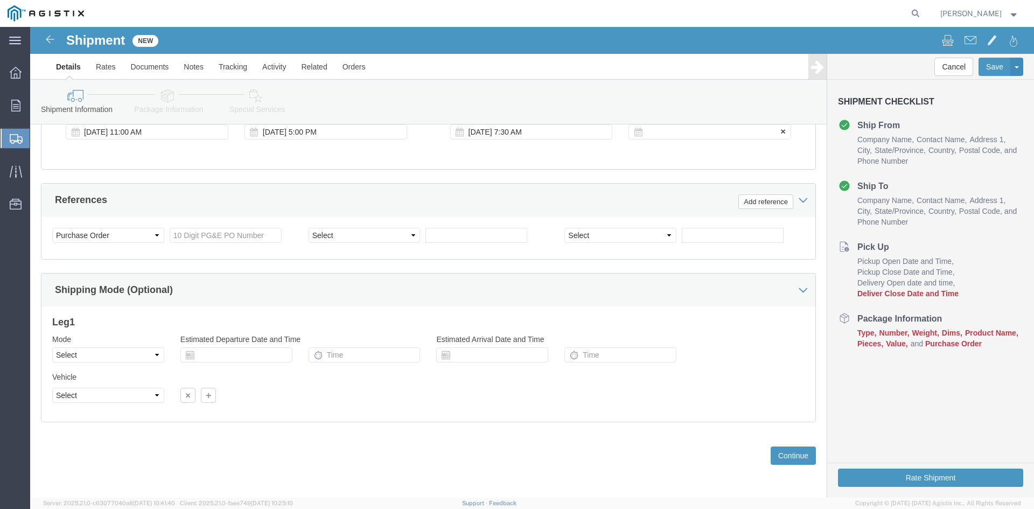
click div
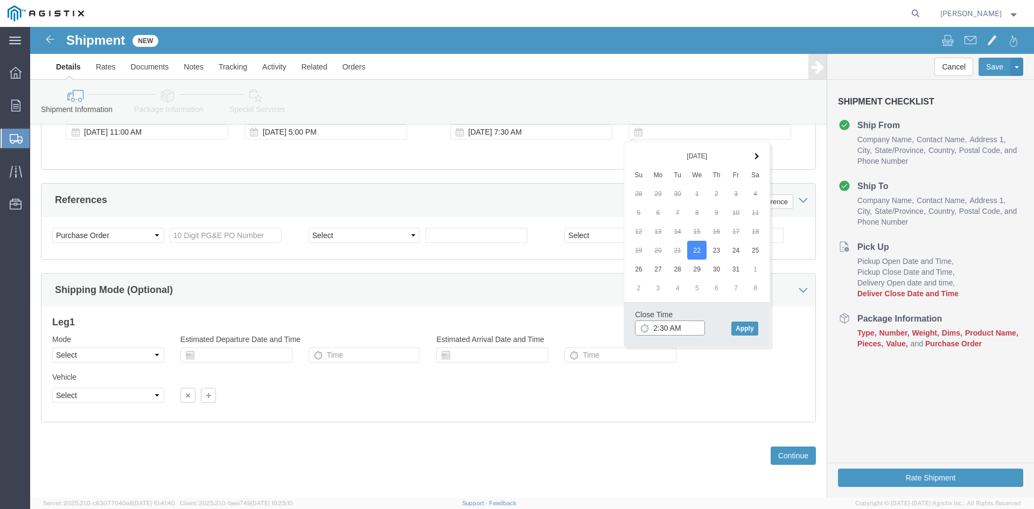
click input "2:30 AM"
click input "2:00 AM"
click button "Apply"
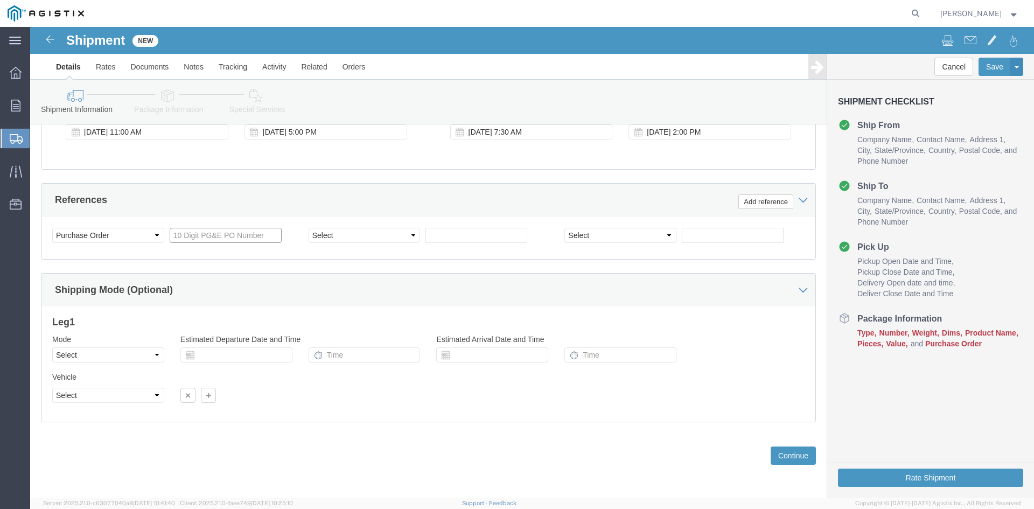
drag, startPoint x: 156, startPoint y: 208, endPoint x: 162, endPoint y: 209, distance: 6.0
click input "text"
click select "Select Account Type Activity ID Airline Appointment Number ASN Batch Request # …"
click input "text"
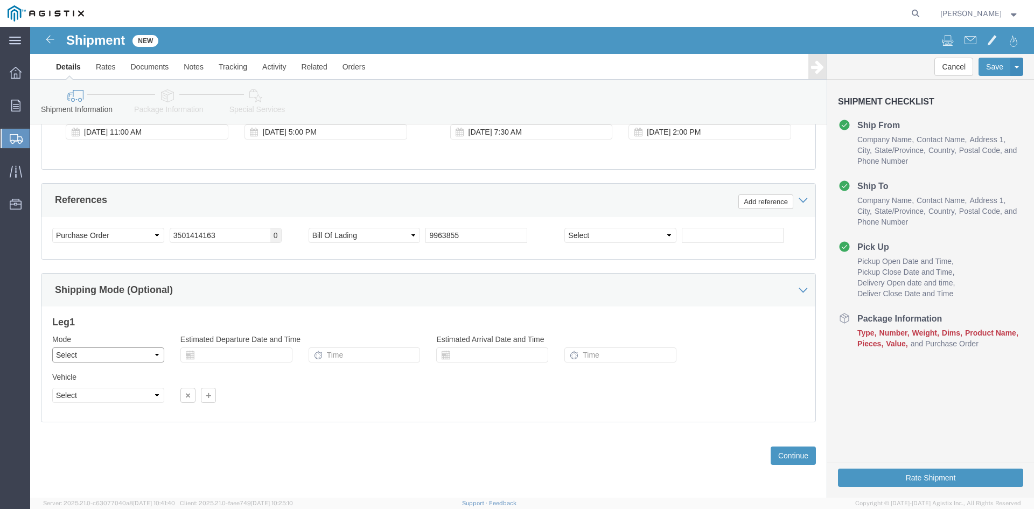
click select "Select Air Less than Truckload Multi-Leg Ocean Freight Rail Small Parcel Truckl…"
click select "Select 1-Ton (PSS) 10 Wheel 10 Yard Dump Truck 20 Yard Dump Truck Bobtail Botto…"
click button "Continue"
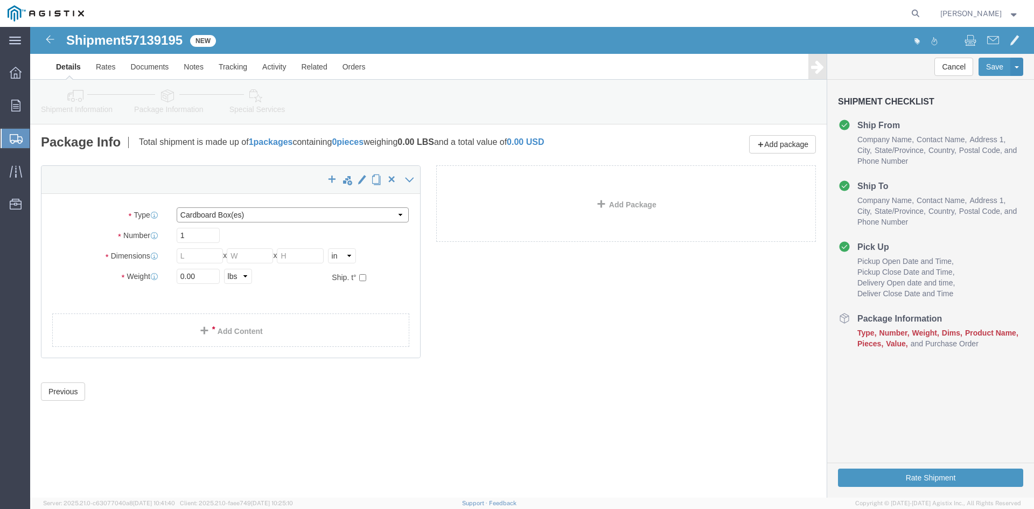
click select "Select Bulk Bundle(s) Cardboard Box(es) Carton(s) Crate(s) Drum(s) (Fiberboard)…"
select select "PSNS"
click select "Select Bulk Bundle(s) Cardboard Box(es) Carton(s) Crate(s) Drum(s) (Fiberboard)…"
drag, startPoint x: 149, startPoint y: 210, endPoint x: 169, endPoint y: 210, distance: 19.9
click input "text"
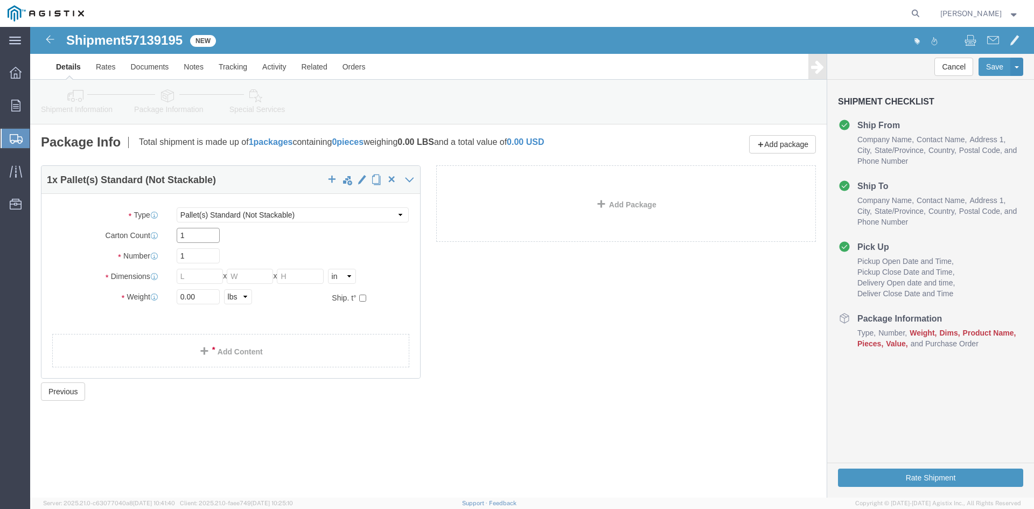
type input "1"
drag, startPoint x: 156, startPoint y: 227, endPoint x: 148, endPoint y: 206, distance: 22.3
click div "Number 1"
type input "95"
click input "text"
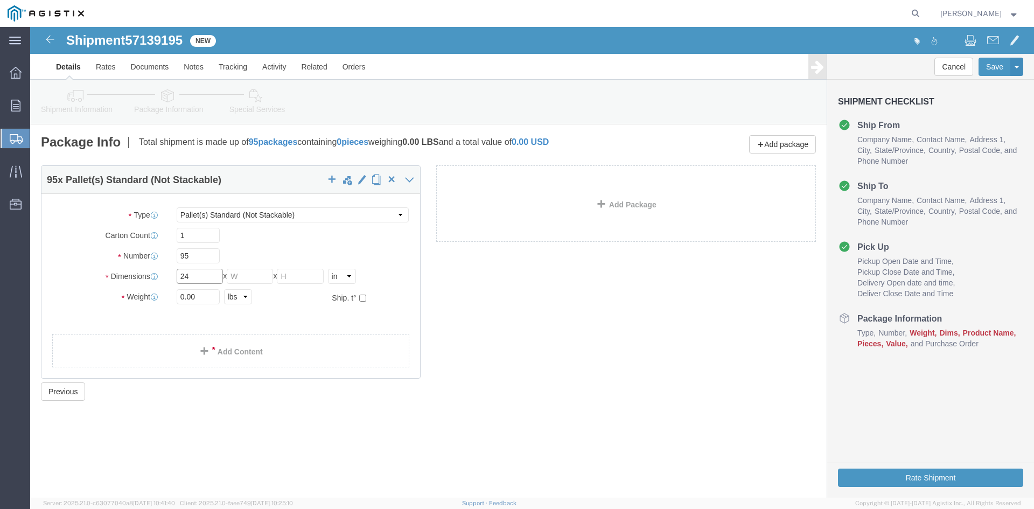
type input "24"
click div "95 x Pallet(s) Standard (Not Stackable) Package Type Select Bulk Bundle(s) Card…"
click input "text"
type input "24"
click input "text"
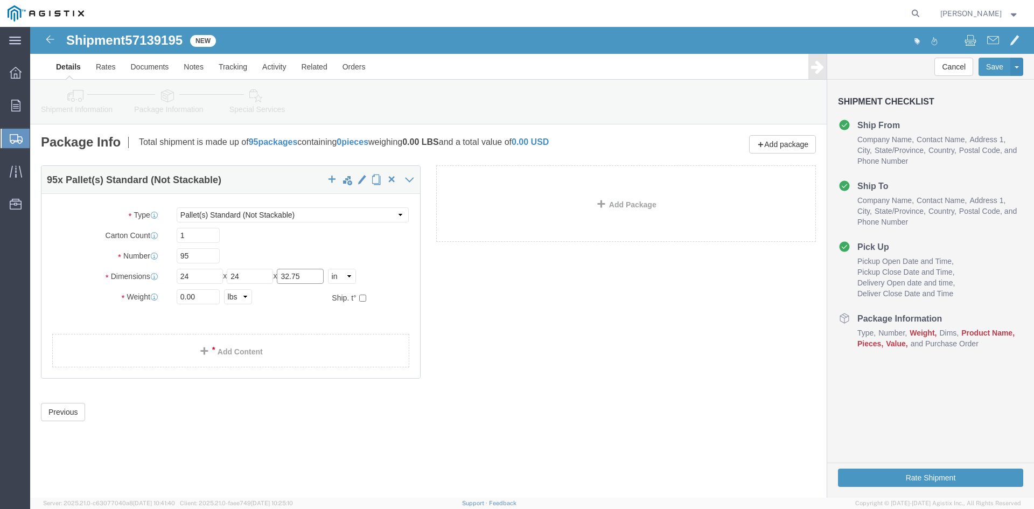
type input "32.75"
drag, startPoint x: 174, startPoint y: 270, endPoint x: 64, endPoint y: 276, distance: 110.1
click div "Weight 0.00 Select kgs lbs Ship. t°"
type input "29943.27"
click link "Add Content"
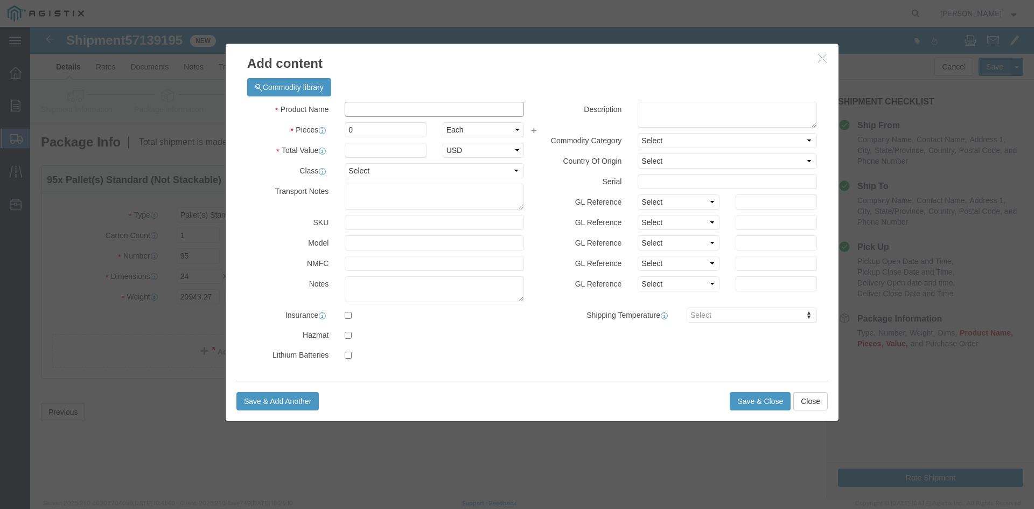
click input "text"
paste input "Overhead Transformer"
type input "Overhead Transformer"
drag, startPoint x: 326, startPoint y: 101, endPoint x: 291, endPoint y: 103, distance: 35.0
click div "Pieces 0 Select Bag Barrels 100Board Feet Bottle Box Blister Pack Carats Can Ca…"
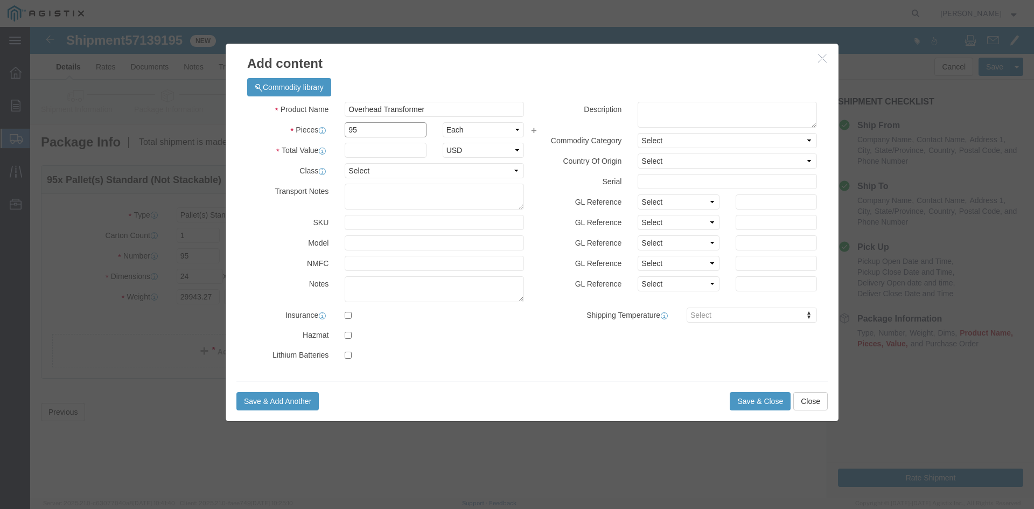
type input "95"
click input "text"
type input "1"
click select "Select 50 55 60 65 70 85 92.5 100 125 175 250 300 400"
select select "55"
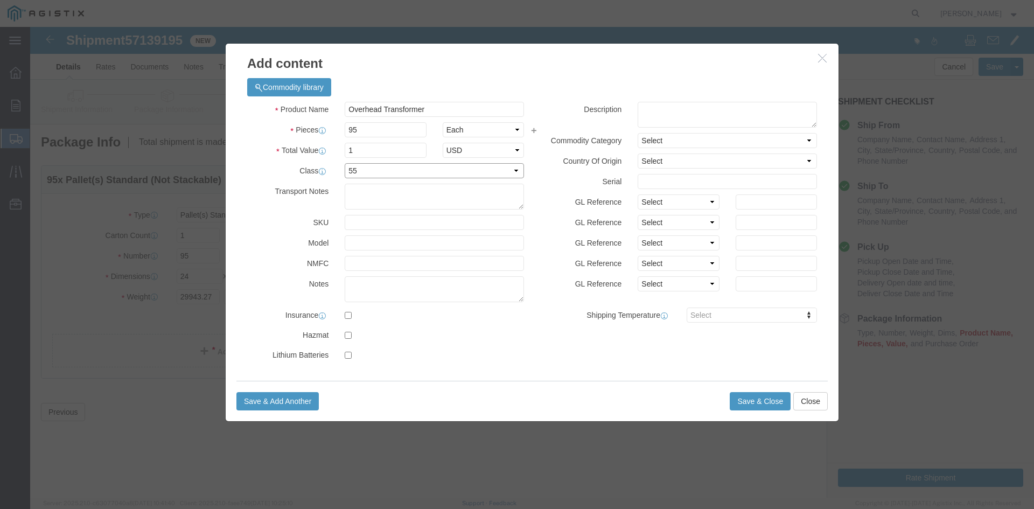
click select "Select 50 55 60 65 70 85 92.5 100 125 175 250 300 400"
click button "Save & Close"
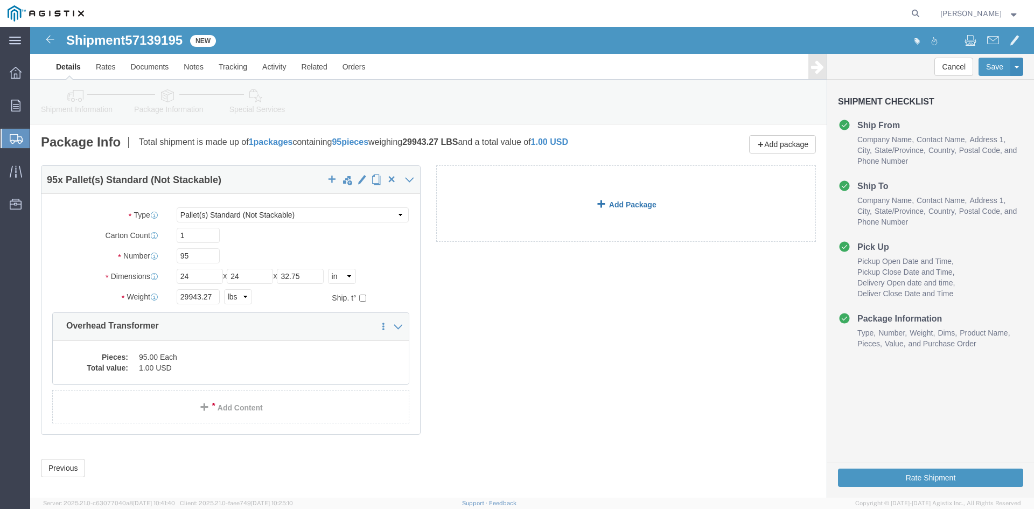
click link "Add Package"
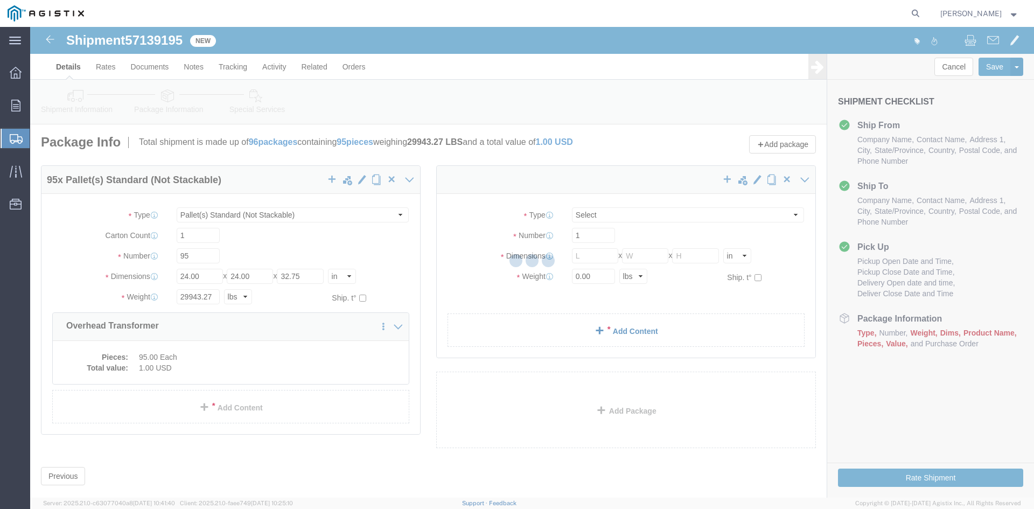
select select "PSNS"
select select "CBOX"
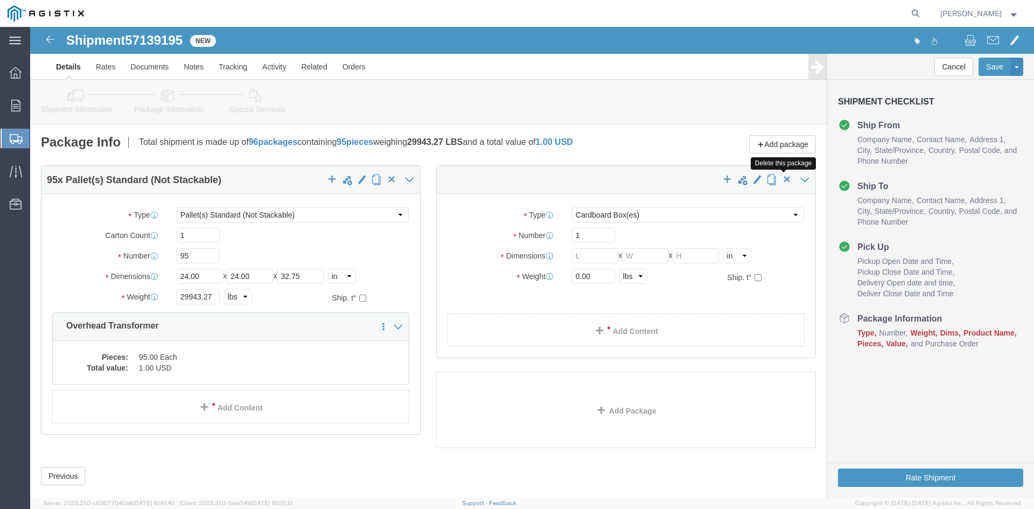
click span "button"
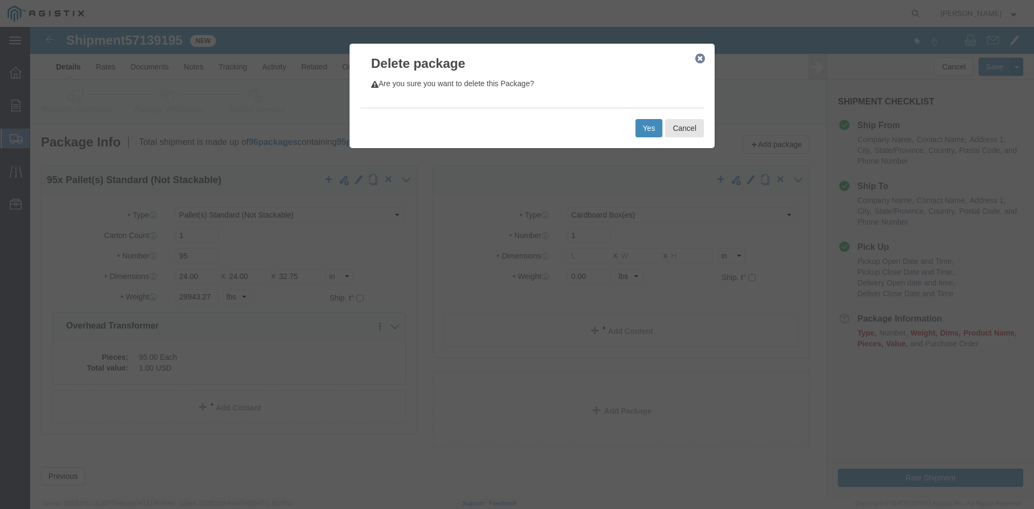
click button "Yes"
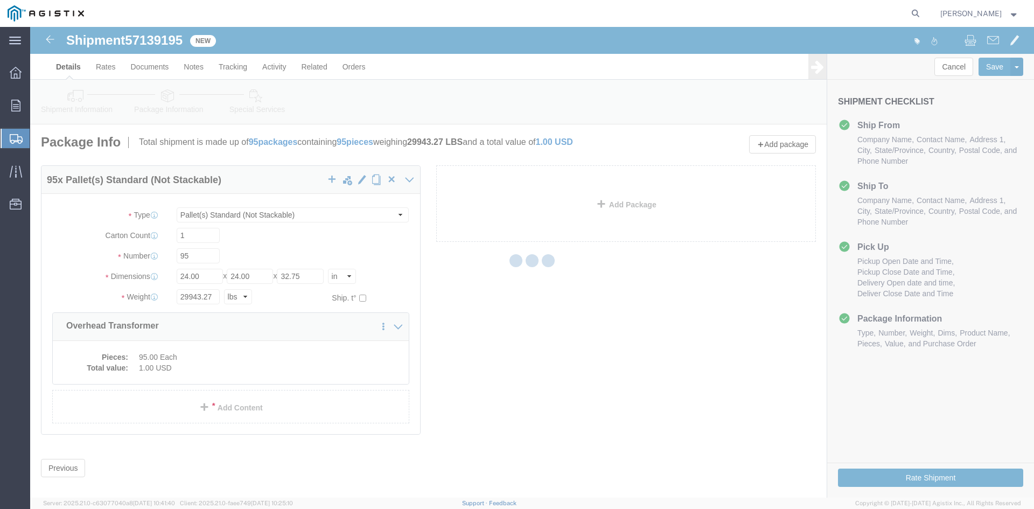
select select "PSNS"
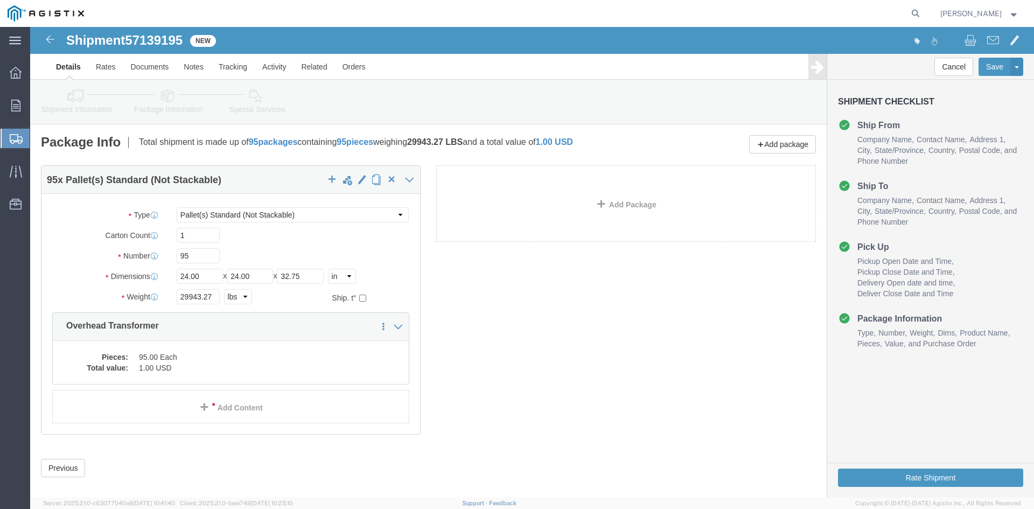
click icon
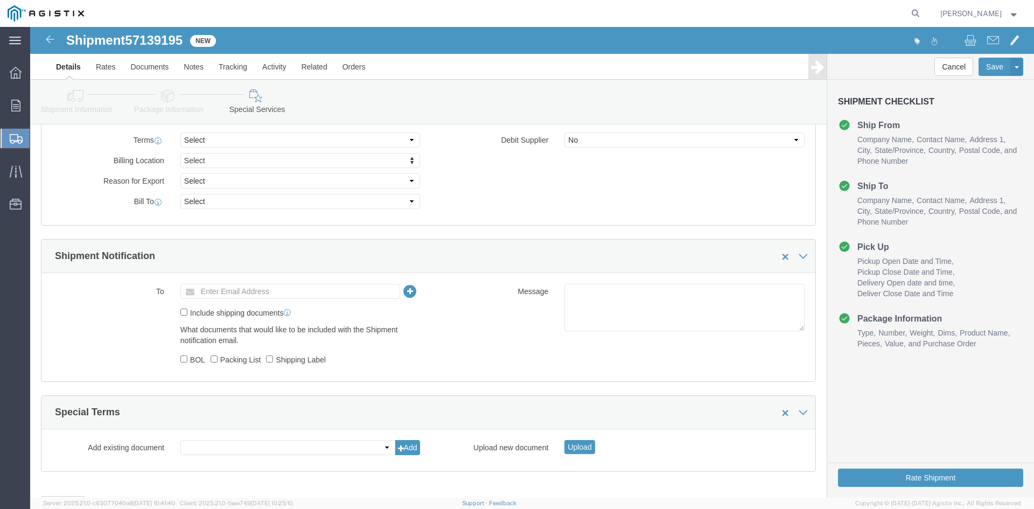
scroll to position [539, 0]
click ul "Enter Email Address"
type input "[EMAIL_ADDRESS][DOMAIN_NAME]"
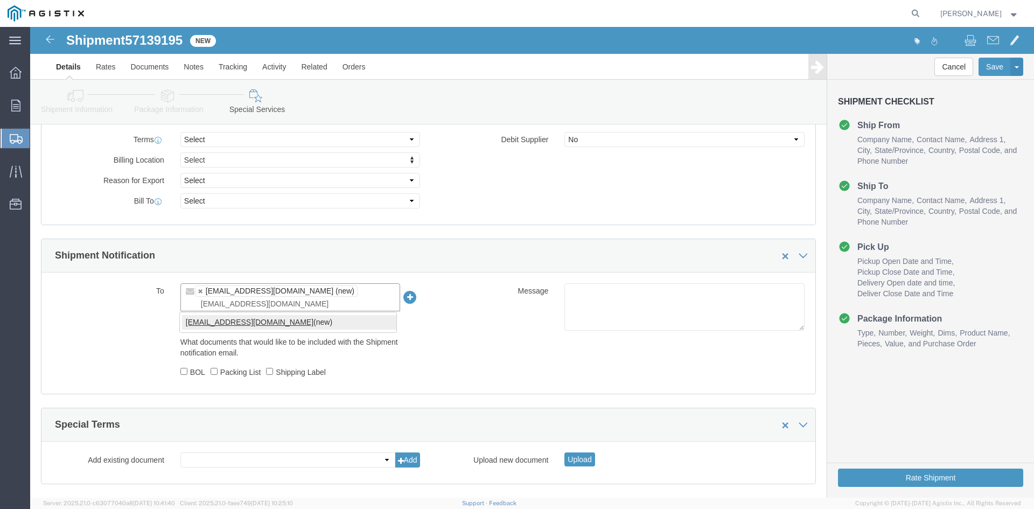
type input "[EMAIL_ADDRESS][DOMAIN_NAME]"
type input "[EMAIL_ADDRESS][DOMAIN_NAME],[DOMAIN_NAME][EMAIL_ADDRESS][DOMAIN_NAME]"
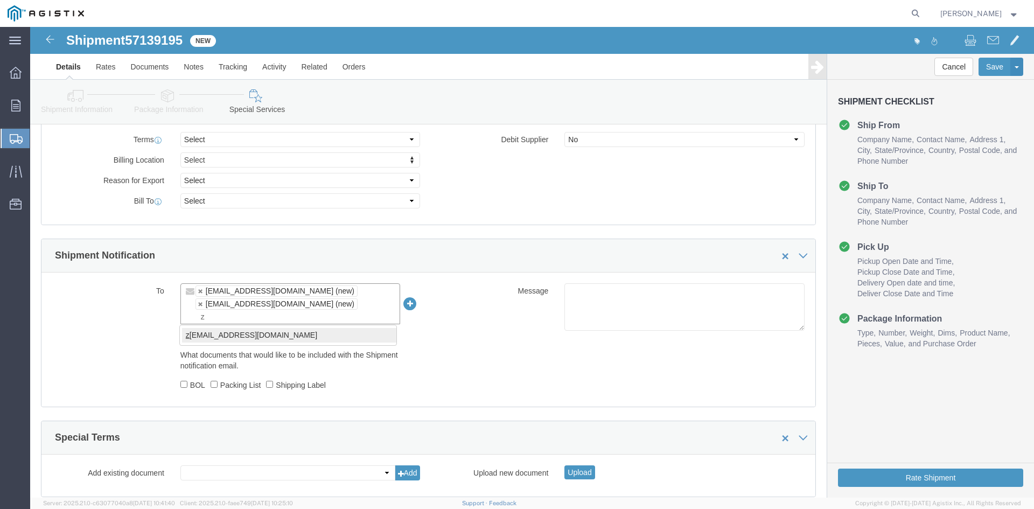
type input "z"
type input "[EMAIL_ADDRESS][DOMAIN_NAME],[DOMAIN_NAME][EMAIL_ADDRESS][DOMAIN_NAME],[PERSON_…"
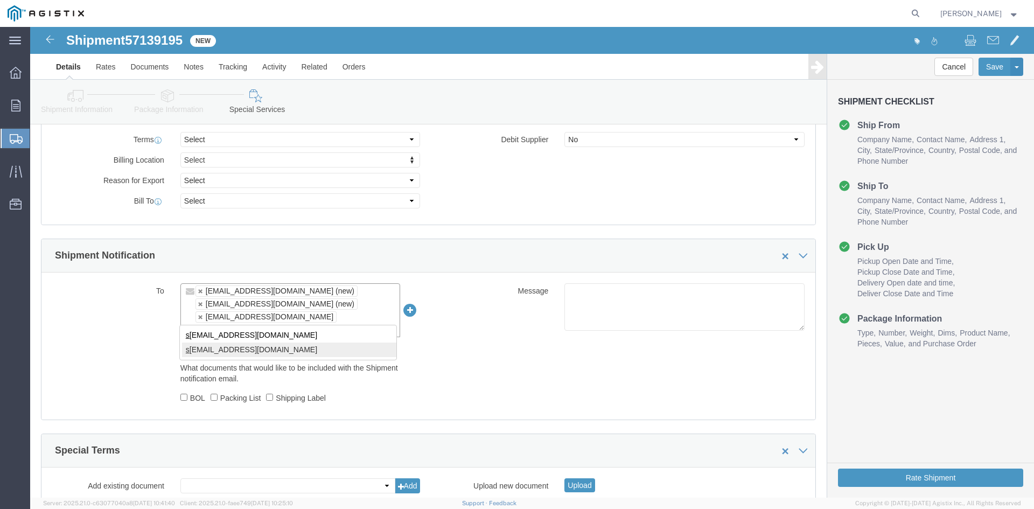
type input "s"
type input "[EMAIL_ADDRESS][DOMAIN_NAME],[DOMAIN_NAME][EMAIL_ADDRESS][DOMAIN_NAME],[EMAIL_A…"
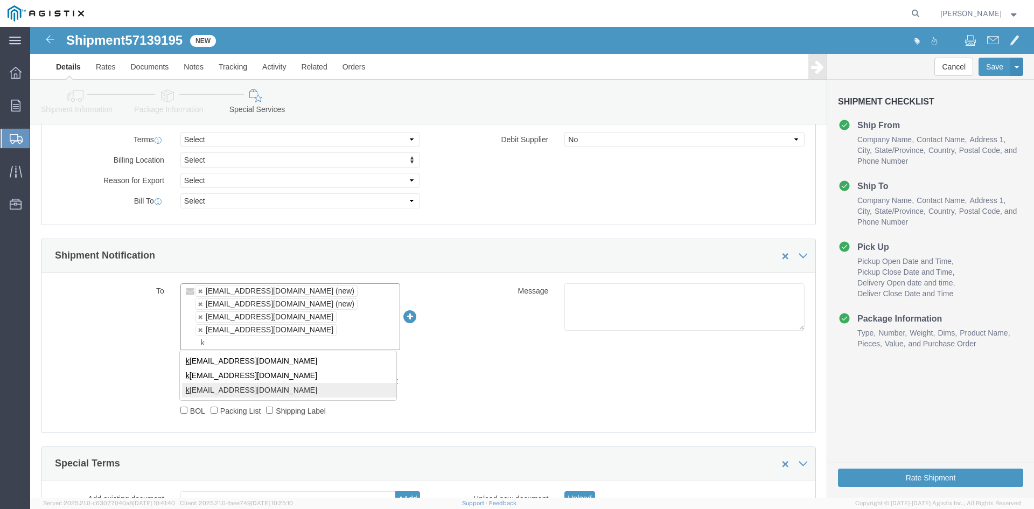
type input "k"
type input "[EMAIL_ADDRESS][DOMAIN_NAME],[DOMAIN_NAME][EMAIL_ADDRESS][DOMAIN_NAME],[EMAIL_A…"
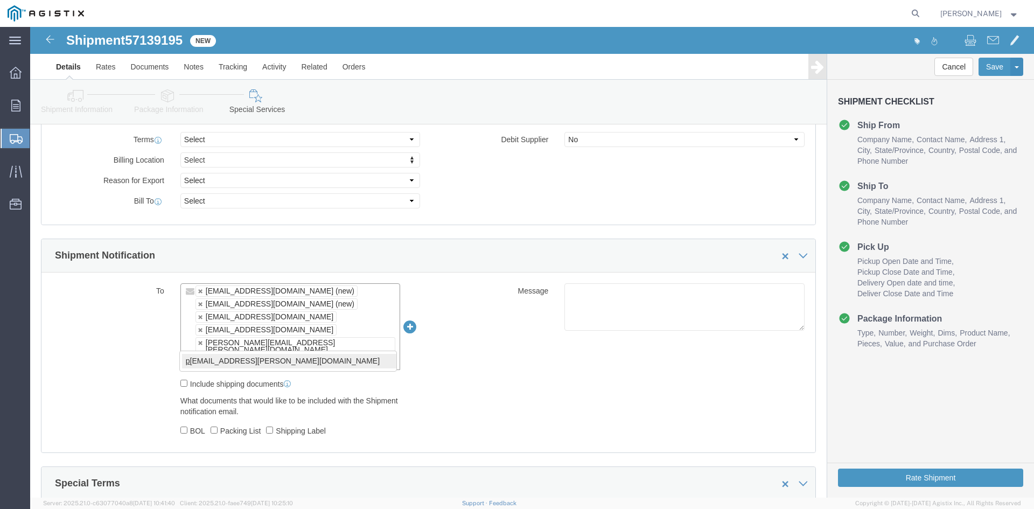
type input "p"
type input "[EMAIL_ADDRESS][DOMAIN_NAME],[DOMAIN_NAME][EMAIL_ADDRESS][DOMAIN_NAME],[EMAIL_A…"
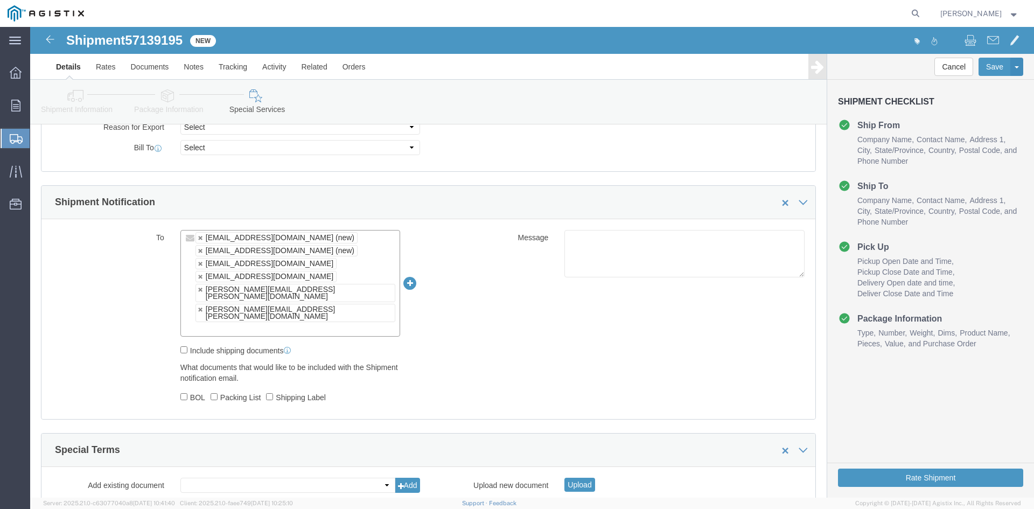
scroll to position [652, 0]
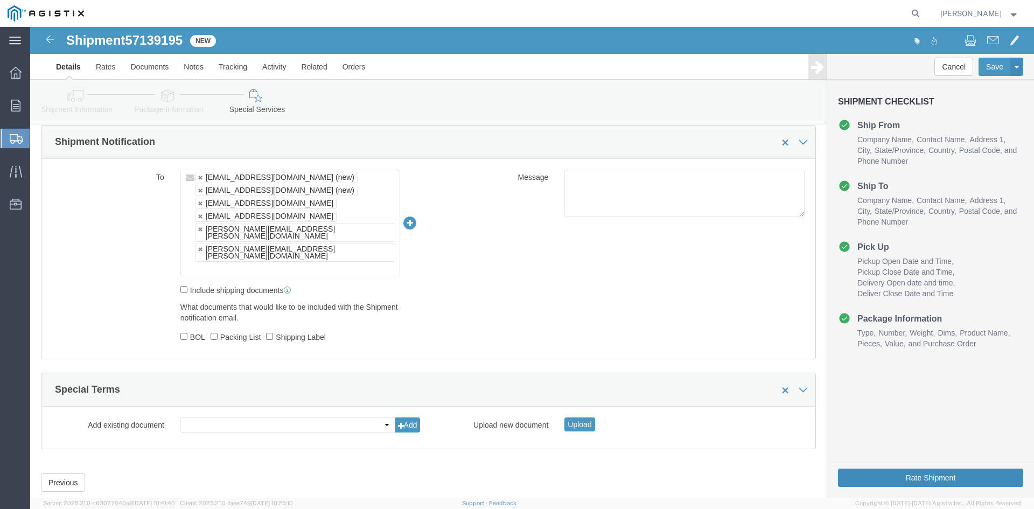
click button "Rate Shipment"
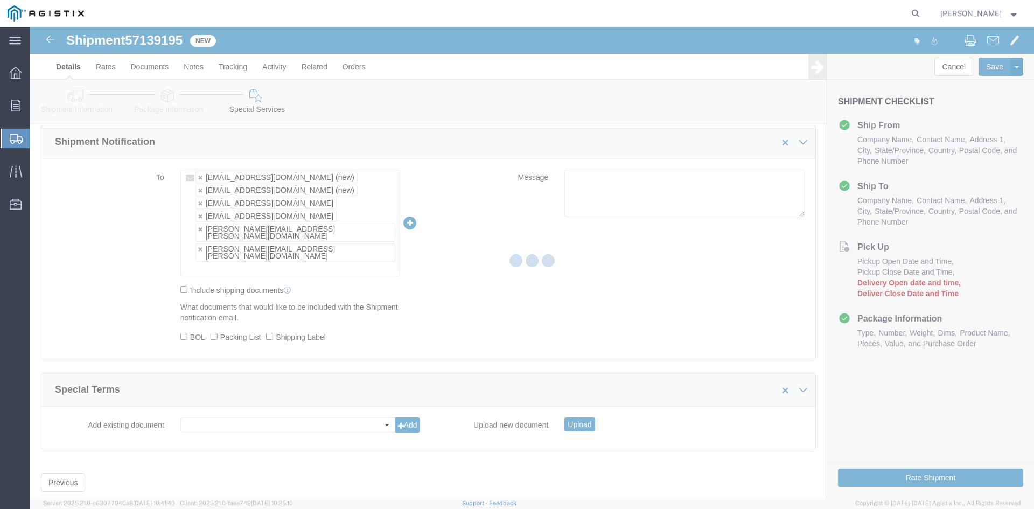
scroll to position [0, 0]
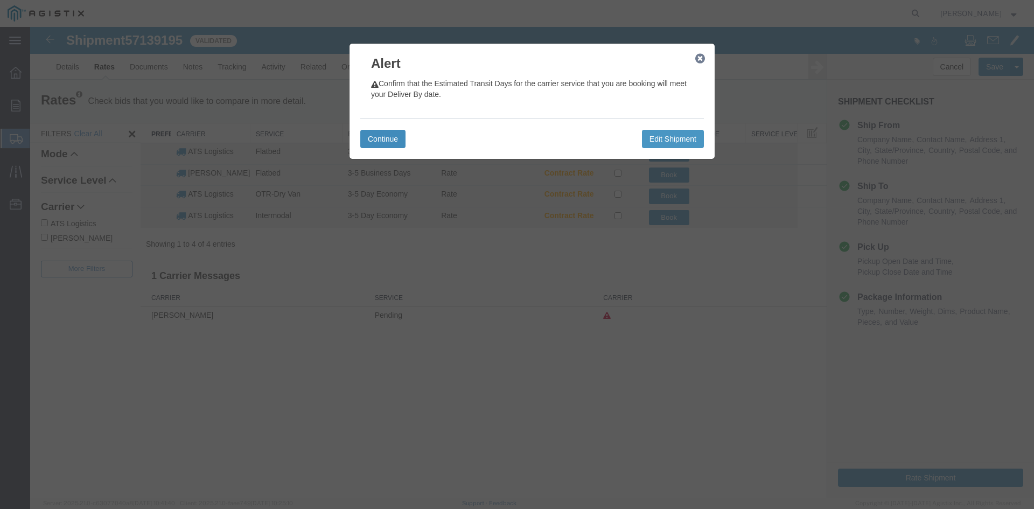
click at [393, 137] on button "Continue" at bounding box center [382, 139] width 45 height 18
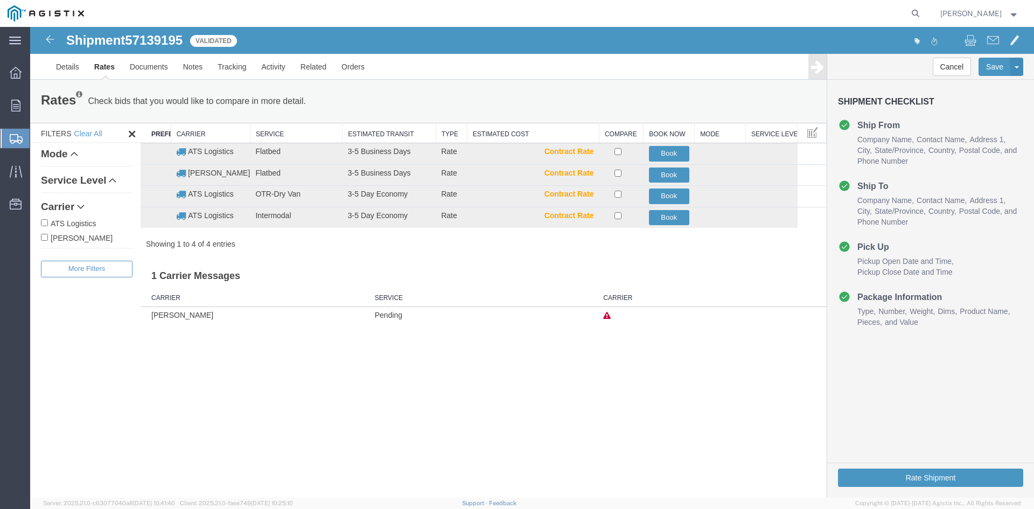
click at [43, 221] on input "ATS Logistics" at bounding box center [44, 222] width 7 height 7
checkbox input "true"
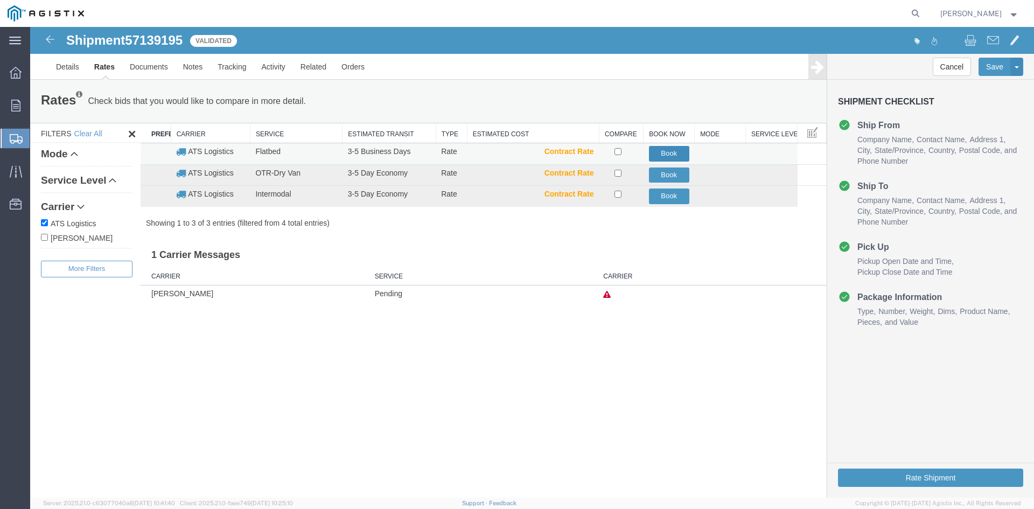
click at [668, 155] on button "Book" at bounding box center [669, 154] width 40 height 16
